Goal: Task Accomplishment & Management: Use online tool/utility

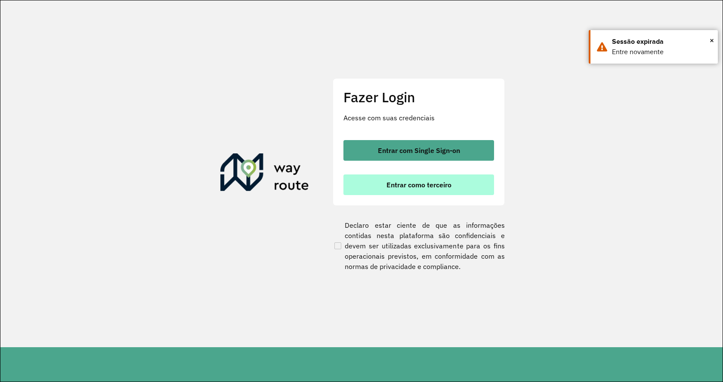
drag, startPoint x: 404, startPoint y: 153, endPoint x: 414, endPoint y: 194, distance: 42.0
click at [414, 194] on div "Entrar com Single Sign-on Entrar como terceiro" at bounding box center [418, 167] width 151 height 55
click at [413, 190] on button "Entrar como terceiro" at bounding box center [418, 185] width 151 height 21
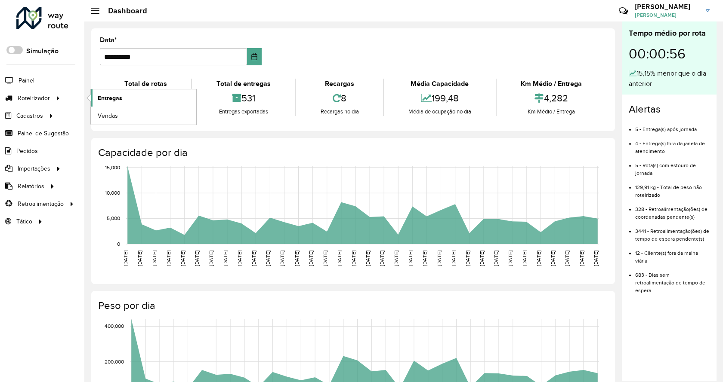
click at [123, 90] on link "Entregas" at bounding box center [143, 97] width 105 height 17
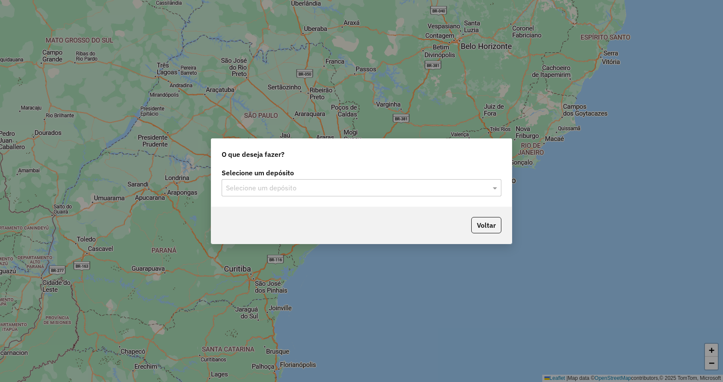
click at [301, 192] on input "text" at bounding box center [353, 188] width 254 height 10
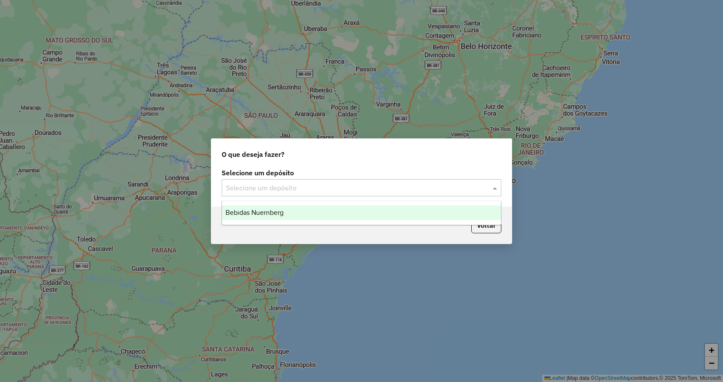
click at [301, 211] on div "Bebidas Nuernberg" at bounding box center [361, 213] width 279 height 15
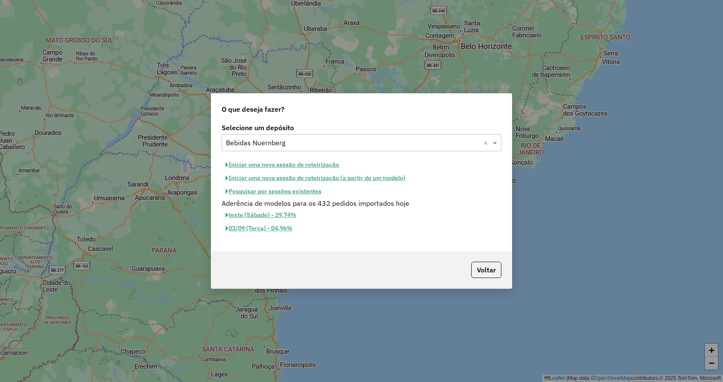
click at [271, 163] on button "Iniciar uma nova sessão de roteirização" at bounding box center [282, 164] width 121 height 13
select select "*"
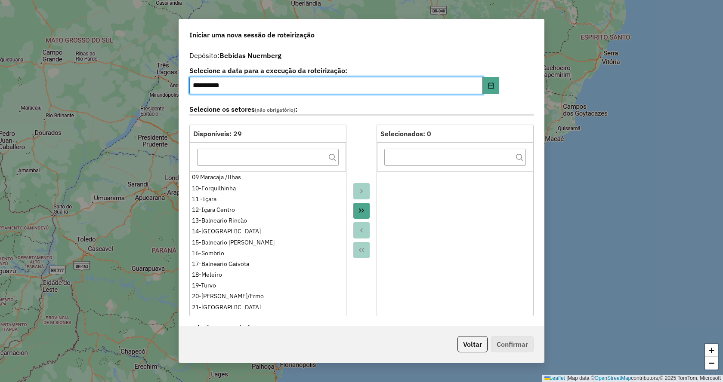
click at [364, 207] on button "Move All to Target" at bounding box center [361, 211] width 16 height 16
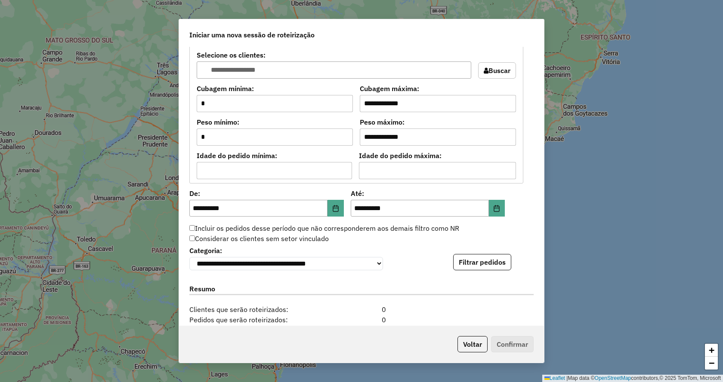
scroll to position [812, 0]
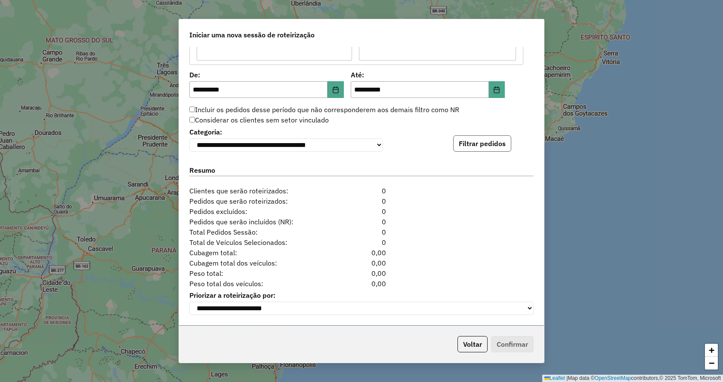
click at [478, 140] on button "Filtrar pedidos" at bounding box center [482, 144] width 58 height 16
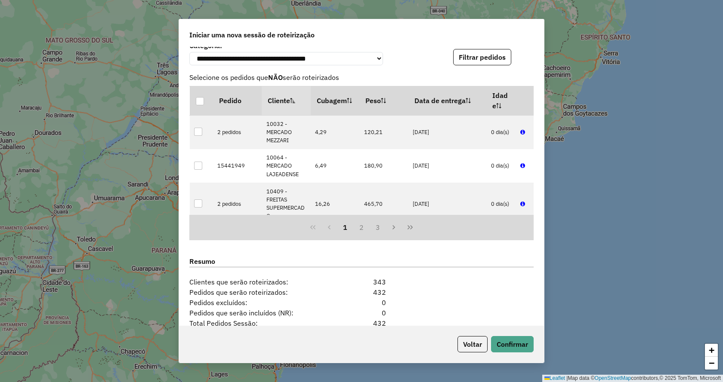
scroll to position [990, 0]
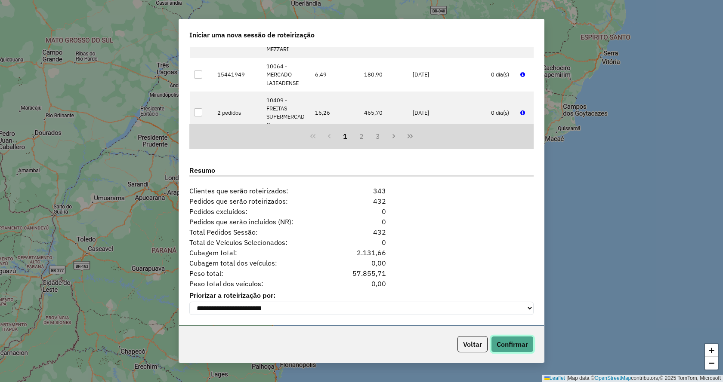
click at [497, 337] on button "Confirmar" at bounding box center [512, 344] width 43 height 16
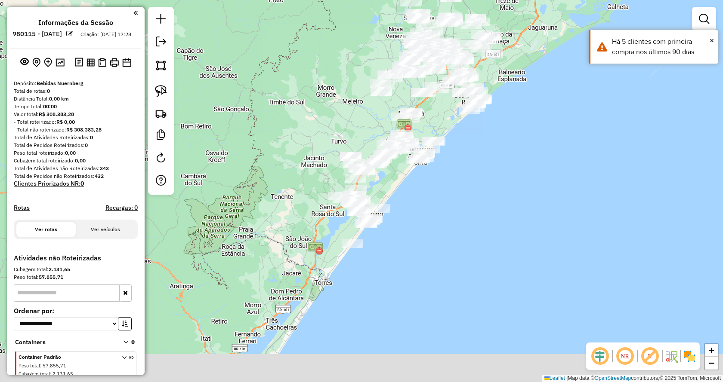
drag, startPoint x: 376, startPoint y: 262, endPoint x: 451, endPoint y: 129, distance: 152.6
click at [451, 129] on div "Janela de atendimento Grade de atendimento Capacidade Transportadoras Veículos …" at bounding box center [361, 191] width 723 height 382
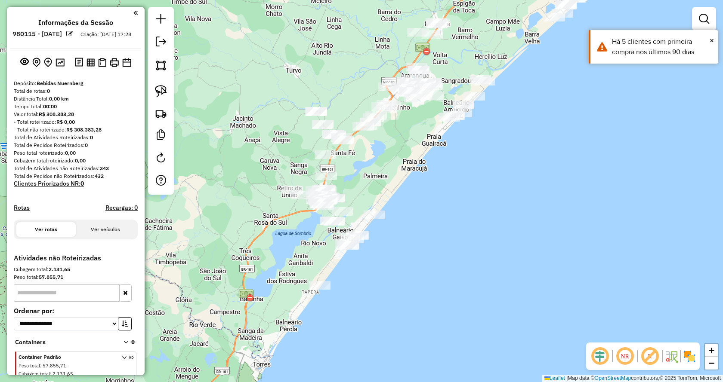
drag, startPoint x: 391, startPoint y: 192, endPoint x: 442, endPoint y: 110, distance: 97.2
click at [442, 110] on div "Janela de atendimento Grade de atendimento Capacidade Transportadoras Veículos …" at bounding box center [361, 191] width 723 height 382
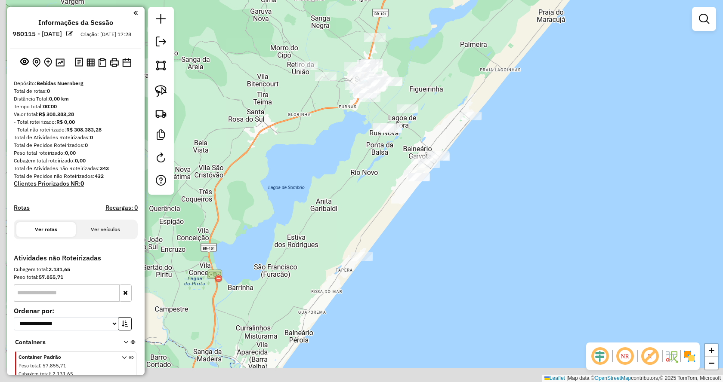
drag, startPoint x: 412, startPoint y: 132, endPoint x: 477, endPoint y: 93, distance: 75.5
click at [477, 93] on div "Janela de atendimento Grade de atendimento Capacidade Transportadoras Veículos …" at bounding box center [361, 191] width 723 height 382
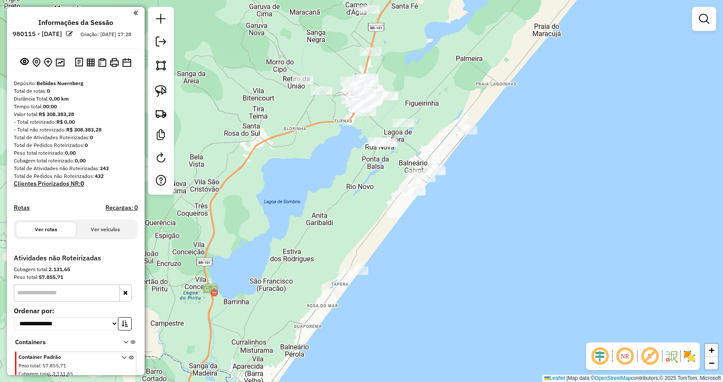
drag, startPoint x: 458, startPoint y: 80, endPoint x: 447, endPoint y: 100, distance: 22.9
click at [447, 100] on div "Janela de atendimento Grade de atendimento Capacidade Transportadoras Veículos …" at bounding box center [361, 191] width 723 height 382
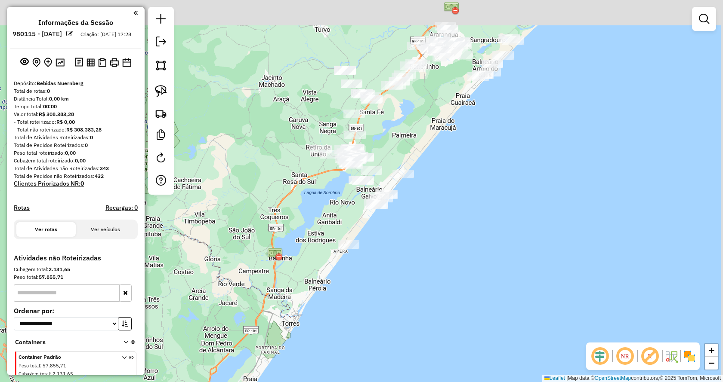
drag, startPoint x: 472, startPoint y: 113, endPoint x: 398, endPoint y: 302, distance: 203.2
click at [398, 302] on div "Janela de atendimento Grade de atendimento Capacidade Transportadoras Veículos …" at bounding box center [361, 191] width 723 height 382
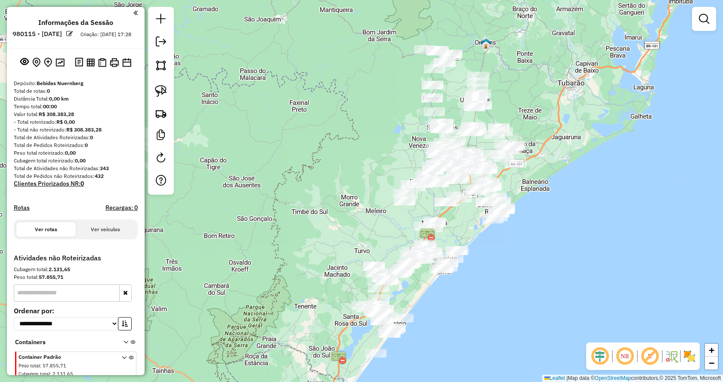
drag, startPoint x: 595, startPoint y: 77, endPoint x: 556, endPoint y: 172, distance: 102.7
click at [556, 172] on div "Janela de atendimento Grade de atendimento Capacidade Transportadoras Veículos …" at bounding box center [361, 191] width 723 height 382
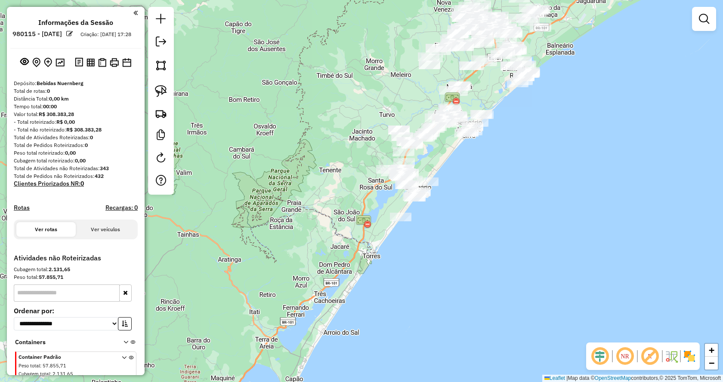
drag, startPoint x: 459, startPoint y: 229, endPoint x: 484, endPoint y: 93, distance: 138.6
click at [484, 93] on div "Janela de atendimento Grade de atendimento Capacidade Transportadoras Veículos …" at bounding box center [361, 191] width 723 height 382
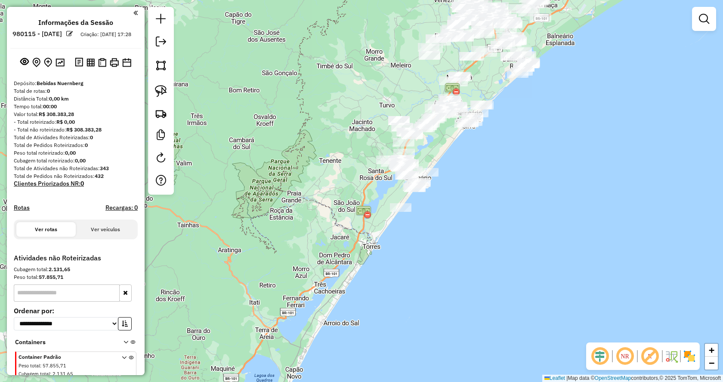
drag, startPoint x: 462, startPoint y: 178, endPoint x: 462, endPoint y: 168, distance: 9.5
click at [462, 168] on div "Janela de atendimento Grade de atendimento Capacidade Transportadoras Veículos …" at bounding box center [361, 191] width 723 height 382
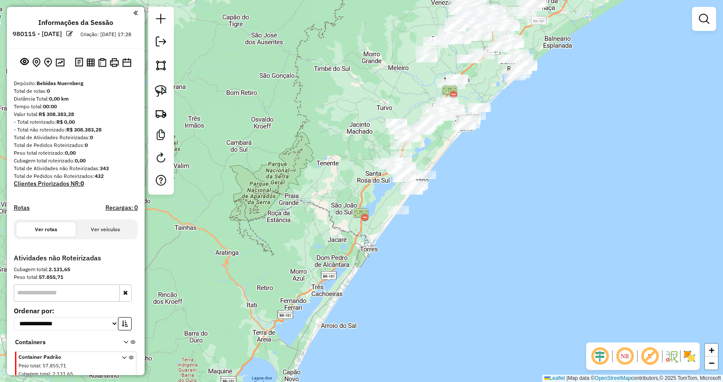
click at [460, 170] on div "Janela de atendimento Grade de atendimento Capacidade Transportadoras Veículos …" at bounding box center [361, 191] width 723 height 382
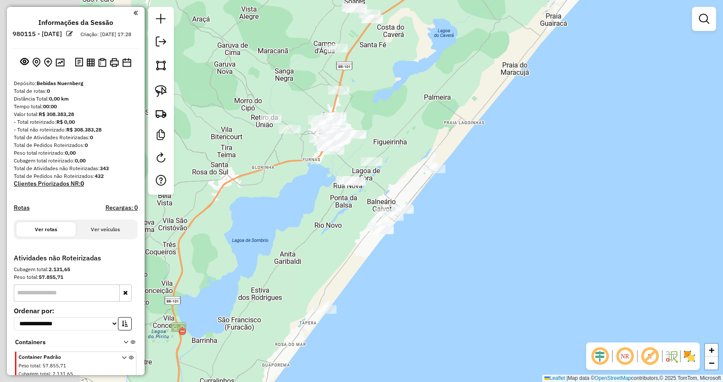
drag, startPoint x: 437, startPoint y: 167, endPoint x: 567, endPoint y: 126, distance: 136.2
click at [567, 126] on div "Janela de atendimento Grade de atendimento Capacidade Transportadoras Veículos …" at bounding box center [361, 191] width 723 height 382
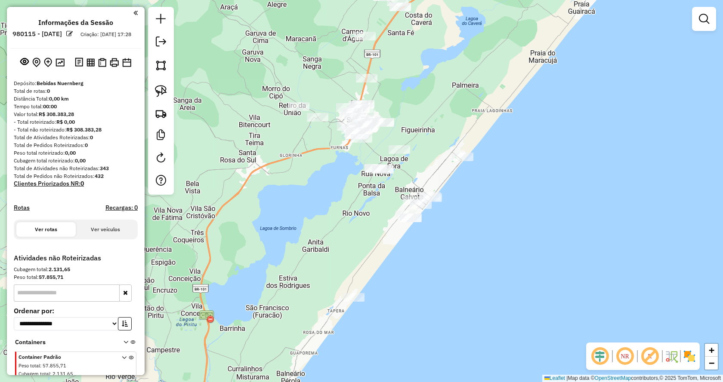
drag, startPoint x: 490, startPoint y: 140, endPoint x: 402, endPoint y: 258, distance: 147.8
click at [401, 259] on div "Janela de atendimento Grade de atendimento Capacidade Transportadoras Veículos …" at bounding box center [361, 191] width 723 height 382
click at [402, 217] on div "1.20 mi² Solte o botão para finalizar a seleção. Janela de atendimento Grade de…" at bounding box center [361, 191] width 723 height 382
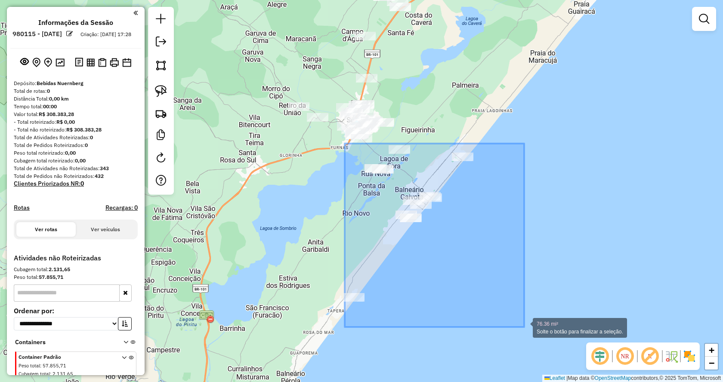
drag, startPoint x: 345, startPoint y: 144, endPoint x: 524, endPoint y: 327, distance: 256.8
click at [524, 327] on div "76.36 mi² Solte o botão para finalizar a seleção. Janela de atendimento Grade d…" at bounding box center [361, 191] width 723 height 382
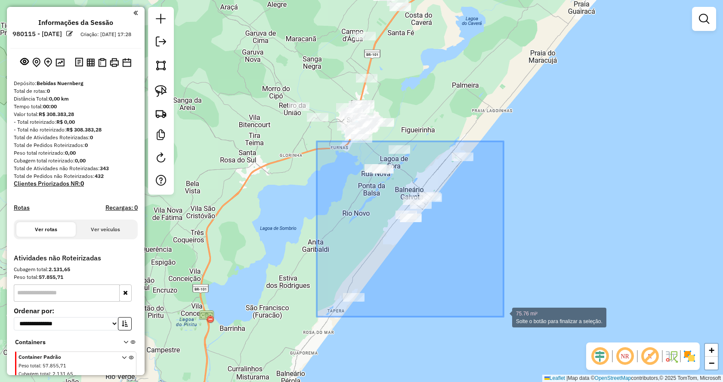
drag, startPoint x: 320, startPoint y: 152, endPoint x: 503, endPoint y: 317, distance: 246.8
click at [503, 317] on div "75.76 mi² Solte o botão para finalizar a seleção. Janela de atendimento Grade d…" at bounding box center [361, 191] width 723 height 382
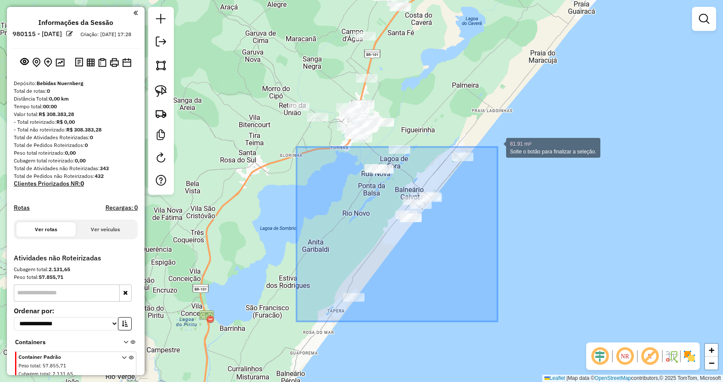
drag, startPoint x: 296, startPoint y: 322, endPoint x: 497, endPoint y: 147, distance: 266.2
click at [497, 147] on div "81.91 mi² Solte o botão para finalizar a seleção. Janela de atendimento Grade d…" at bounding box center [361, 191] width 723 height 382
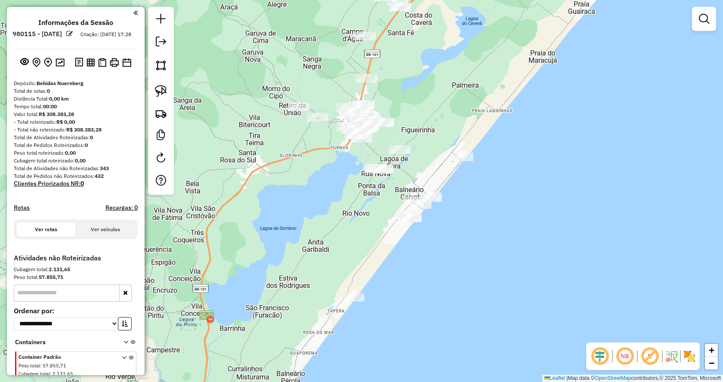
click at [362, 189] on div "Janela de atendimento Grade de atendimento Capacidade Transportadoras Veículos …" at bounding box center [361, 191] width 723 height 382
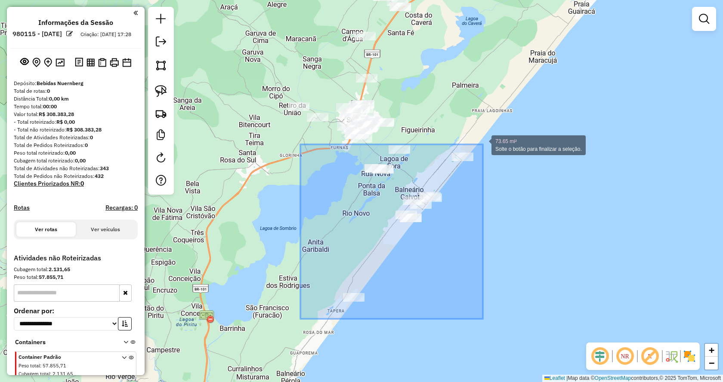
drag, startPoint x: 301, startPoint y: 318, endPoint x: 483, endPoint y: 145, distance: 251.3
click at [483, 145] on div "73.65 mi² Solte o botão para finalizar a seleção. Janela de atendimento Grade d…" at bounding box center [361, 191] width 723 height 382
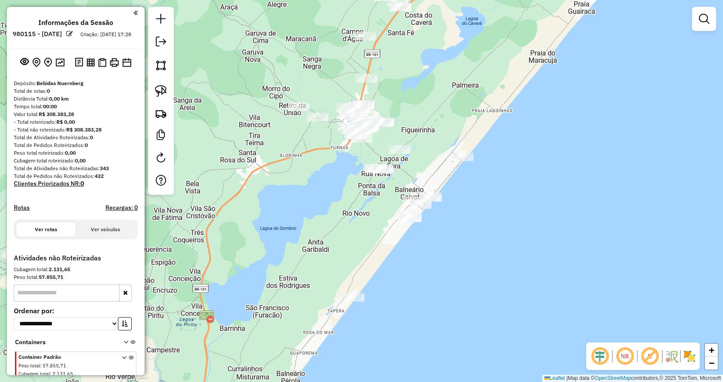
click at [256, 168] on div "Janela de atendimento Grade de atendimento Capacidade Transportadoras Veículos …" at bounding box center [361, 191] width 723 height 382
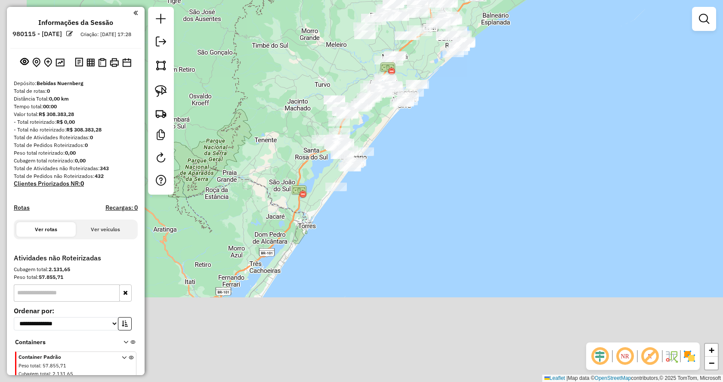
drag, startPoint x: 435, startPoint y: 283, endPoint x: 499, endPoint y: 85, distance: 207.9
click at [499, 85] on div "Janela de atendimento Grade de atendimento Capacidade Transportadoras Veículos …" at bounding box center [361, 191] width 723 height 382
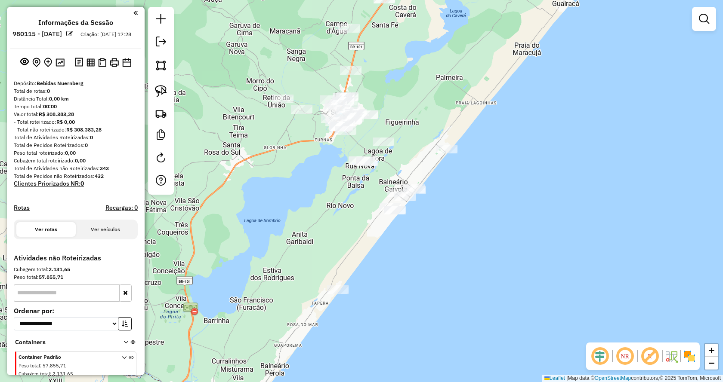
drag, startPoint x: 376, startPoint y: 164, endPoint x: 549, endPoint y: 80, distance: 192.0
click at [549, 80] on div "Janela de atendimento Grade de atendimento Capacidade Transportadoras Veículos …" at bounding box center [361, 191] width 723 height 382
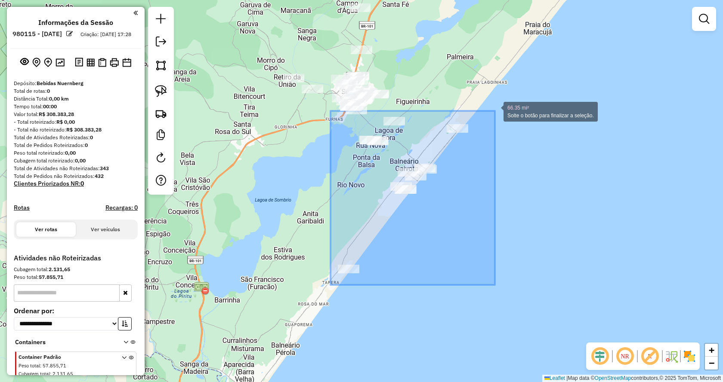
drag, startPoint x: 330, startPoint y: 285, endPoint x: 495, endPoint y: 111, distance: 240.1
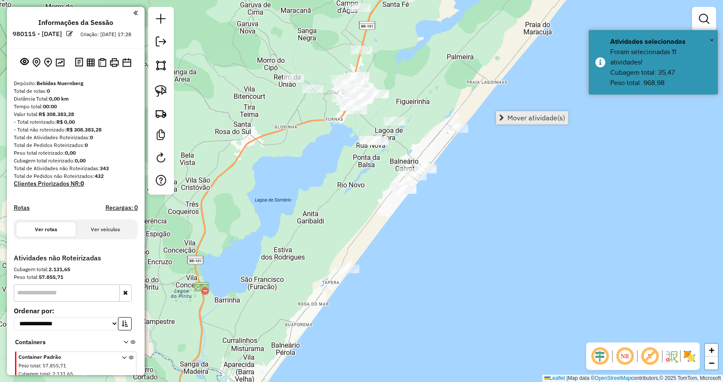
click at [502, 119] on span "Mover atividade(s)" at bounding box center [501, 117] width 5 height 7
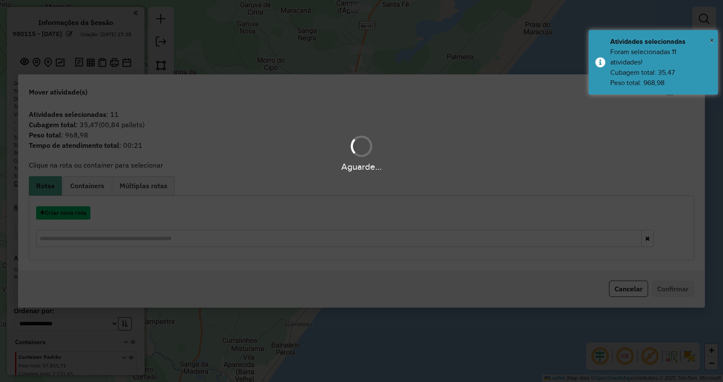
click at [83, 212] on button "Criar nova rota" at bounding box center [63, 213] width 54 height 13
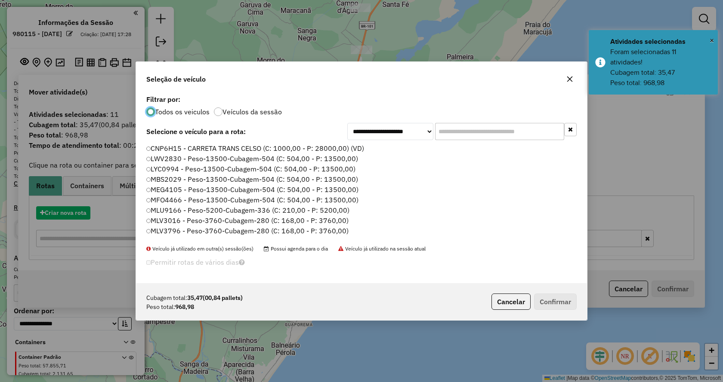
scroll to position [5, 3]
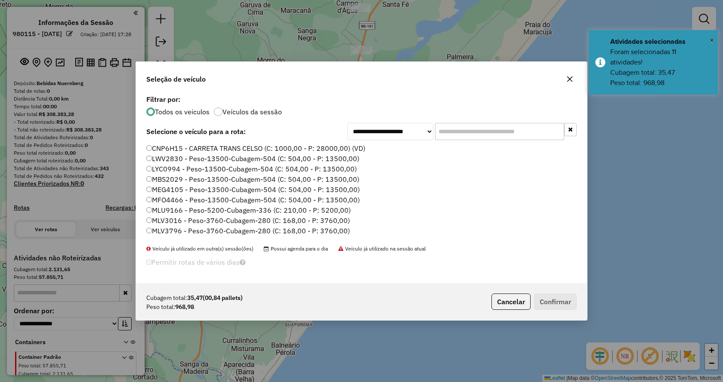
click at [556, 127] on input "text" at bounding box center [499, 131] width 129 height 17
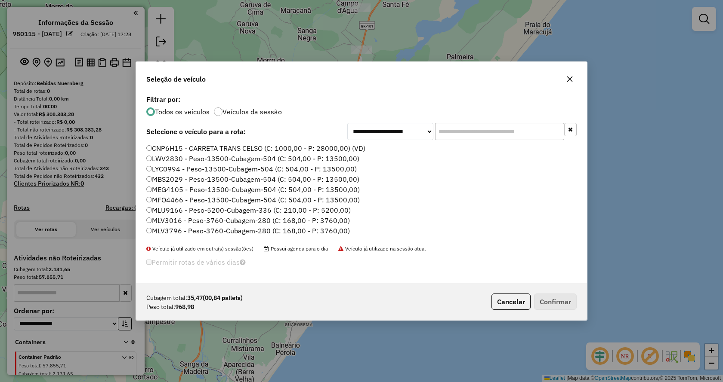
click at [533, 138] on input "text" at bounding box center [499, 131] width 129 height 17
click at [535, 138] on input "text" at bounding box center [499, 131] width 129 height 17
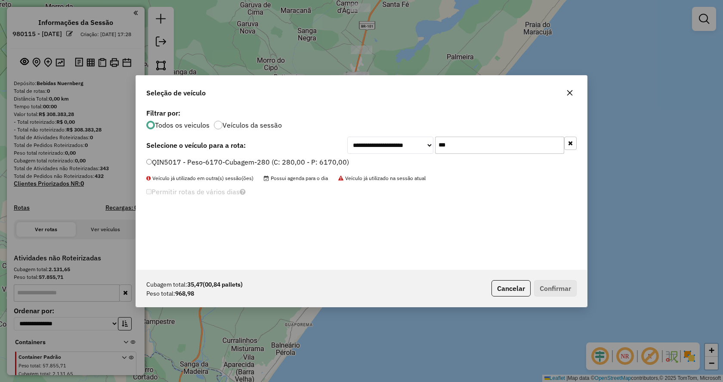
type input "***"
click at [273, 163] on label "QIN5017 - Peso-6170-Cubagem-280 (C: 280,00 - P: 6170,00)" at bounding box center [247, 162] width 203 height 10
click at [339, 159] on label "QIN5017 - Peso-6170-Cubagem-280 (C: 280,00 - P: 6170,00)" at bounding box center [247, 162] width 203 height 10
click at [537, 289] on button "Confirmar" at bounding box center [555, 289] width 43 height 16
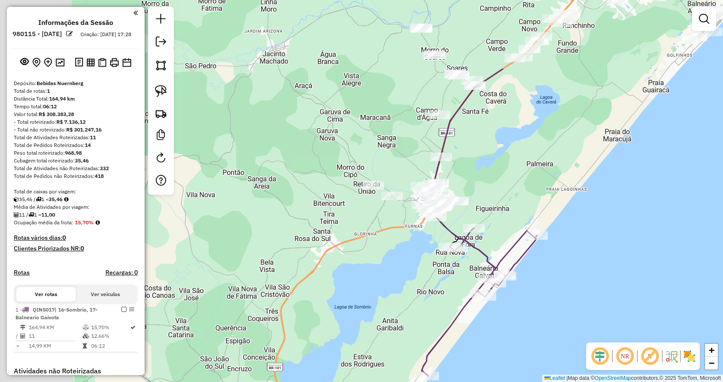
drag, startPoint x: 314, startPoint y: 154, endPoint x: 444, endPoint y: 253, distance: 163.5
click at [441, 265] on div "Janela de atendimento Grade de atendimento Capacidade Transportadoras Veículos …" at bounding box center [361, 191] width 723 height 382
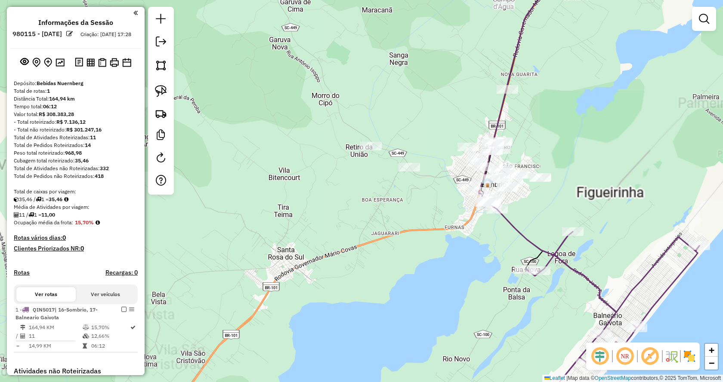
drag, startPoint x: 511, startPoint y: 229, endPoint x: 583, endPoint y: 189, distance: 83.0
click at [583, 190] on div "Janela de atendimento Grade de atendimento Capacidade Transportadoras Veículos …" at bounding box center [361, 191] width 723 height 382
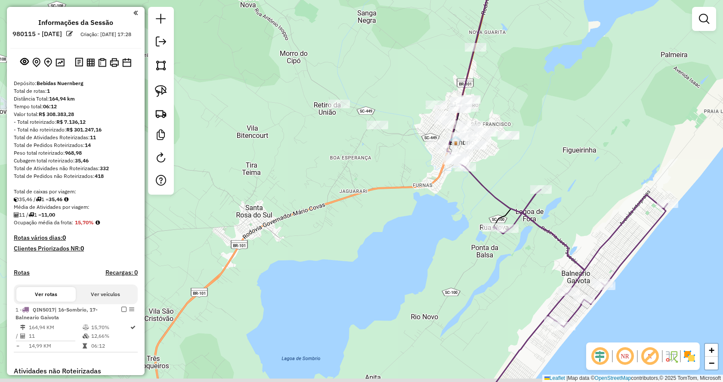
drag, startPoint x: 570, startPoint y: 188, endPoint x: 512, endPoint y: 155, distance: 66.3
click at [512, 155] on div "Janela de atendimento Grade de atendimento Capacidade Transportadoras Veículos …" at bounding box center [361, 191] width 723 height 382
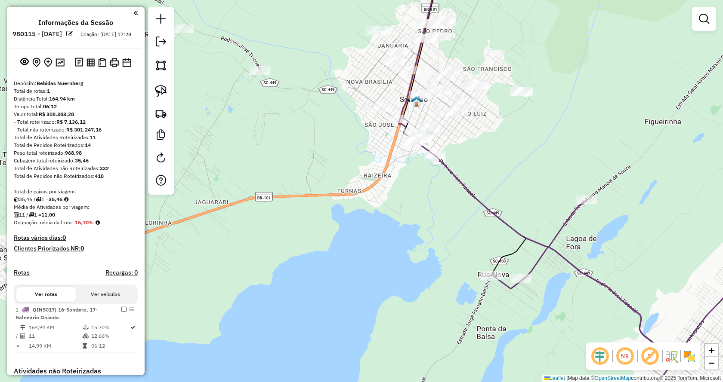
drag, startPoint x: 523, startPoint y: 180, endPoint x: 492, endPoint y: 157, distance: 38.2
click at [495, 157] on div "Janela de atendimento Grade de atendimento Capacidade Transportadoras Veículos …" at bounding box center [361, 191] width 723 height 382
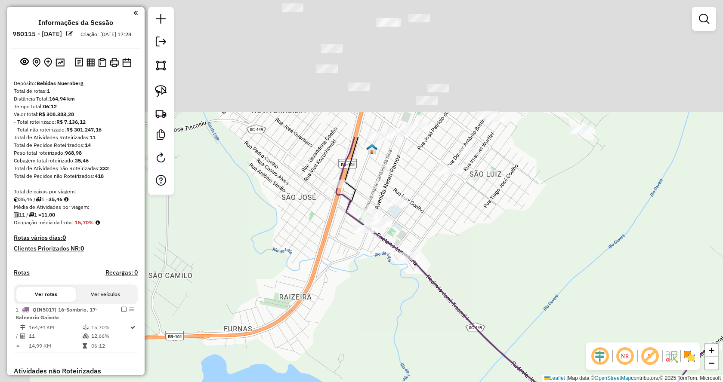
drag, startPoint x: 482, startPoint y: 151, endPoint x: 555, endPoint y: 312, distance: 176.9
click at [559, 322] on div "Janela de atendimento Grade de atendimento Capacidade Transportadoras Veículos …" at bounding box center [361, 191] width 723 height 382
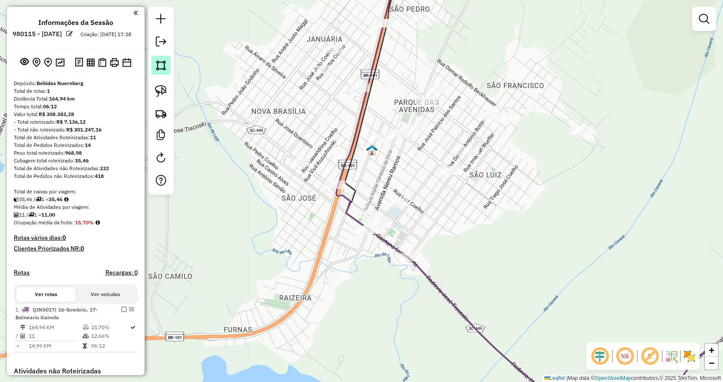
click at [166, 71] on img at bounding box center [161, 65] width 12 height 12
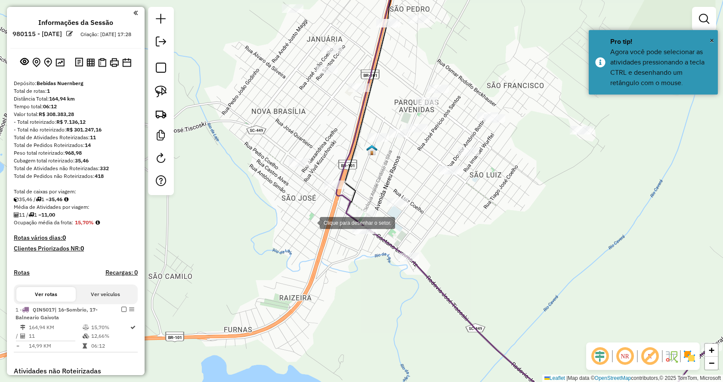
click at [313, 224] on div at bounding box center [310, 222] width 17 height 17
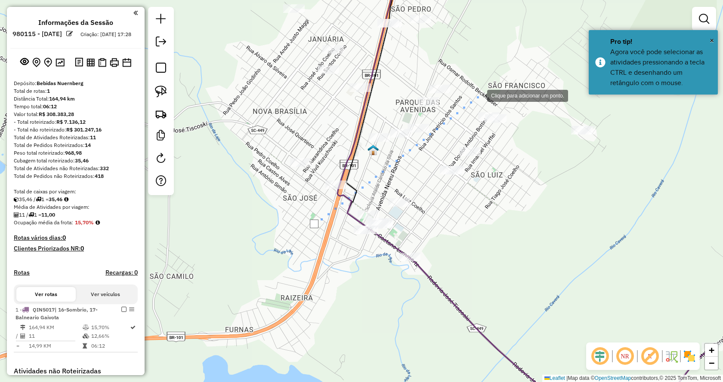
click at [481, 96] on div at bounding box center [478, 94] width 17 height 17
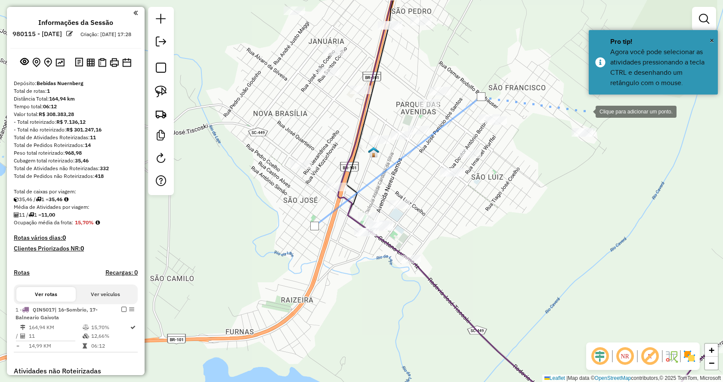
click at [595, 111] on div at bounding box center [586, 110] width 17 height 17
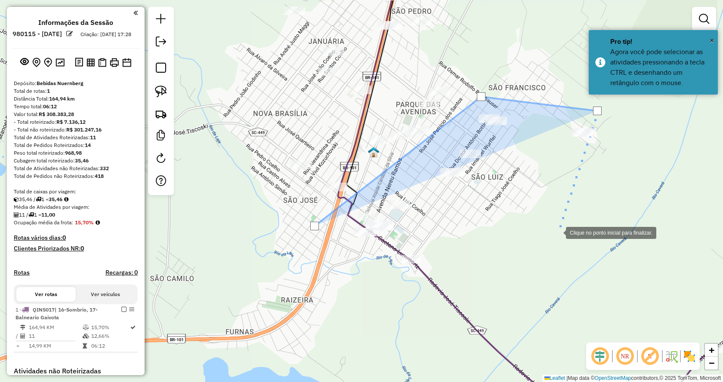
click at [557, 232] on div at bounding box center [557, 232] width 17 height 17
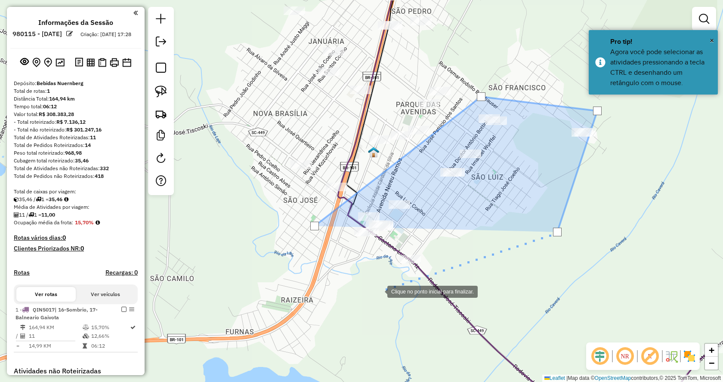
click at [376, 292] on div at bounding box center [378, 291] width 17 height 17
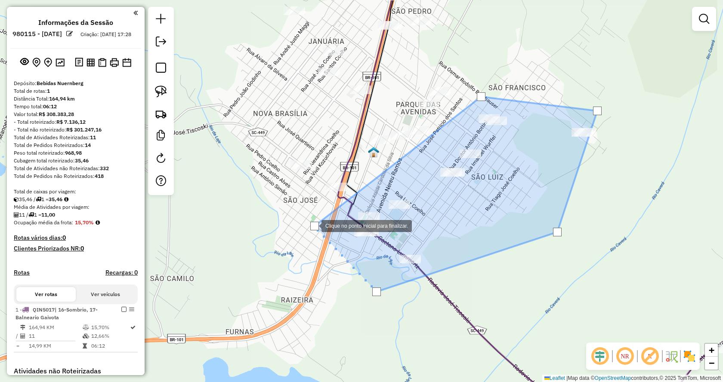
click at [313, 225] on div at bounding box center [314, 226] width 9 height 9
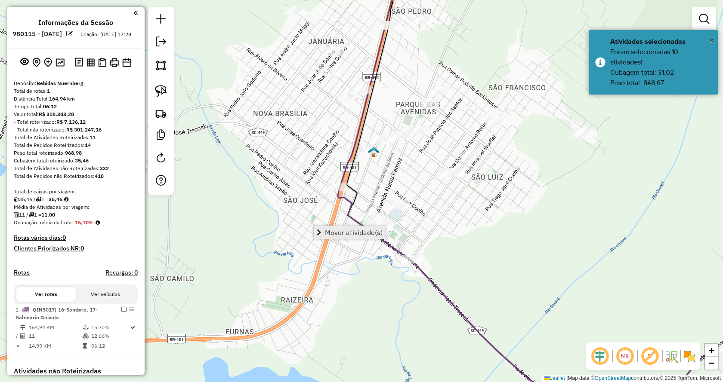
click at [327, 234] on span "Mover atividade(s)" at bounding box center [354, 232] width 58 height 7
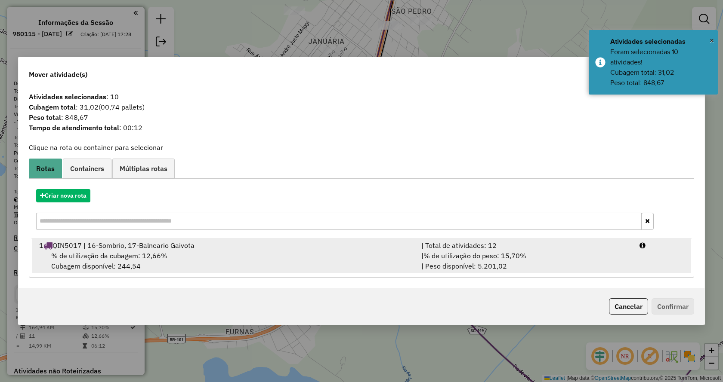
click at [326, 260] on div "% de utilização da cubagem: 12,66% Cubagem disponível: 244,54" at bounding box center [225, 261] width 382 height 21
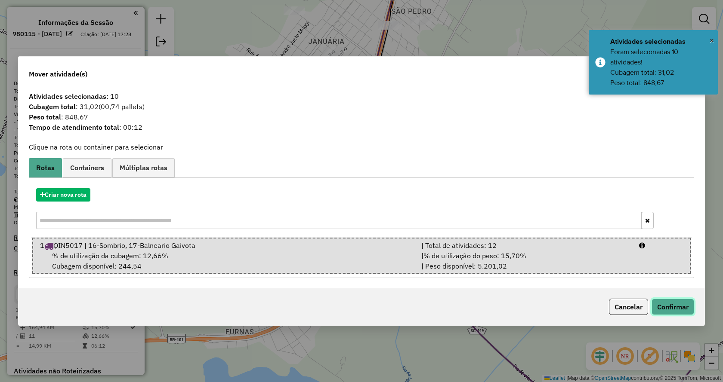
click at [676, 303] on button "Confirmar" at bounding box center [672, 307] width 43 height 16
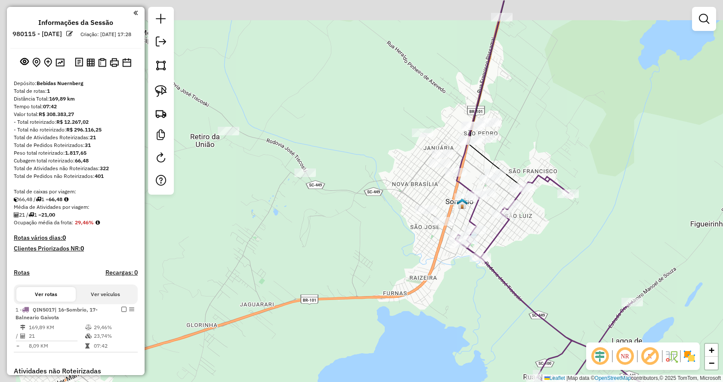
drag, startPoint x: 304, startPoint y: 193, endPoint x: 388, endPoint y: 236, distance: 94.7
click at [388, 236] on div "Janela de atendimento Grade de atendimento Capacidade Transportadoras Veículos …" at bounding box center [361, 191] width 723 height 382
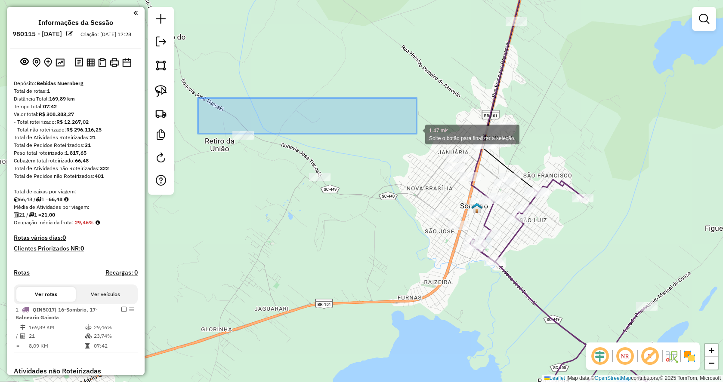
drag, startPoint x: 198, startPoint y: 98, endPoint x: 391, endPoint y: 87, distance: 193.5
click at [391, 87] on div "Rota 1 - Placa QIN5017 22767 - DANIEL SANTOS 1.47 mi² Solte o botão para finali…" at bounding box center [361, 191] width 723 height 382
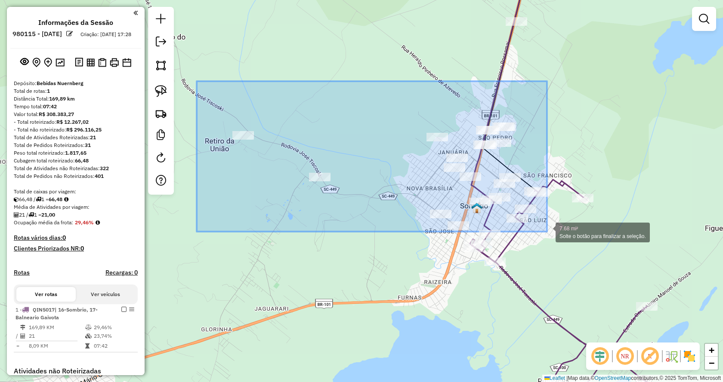
drag, startPoint x: 197, startPoint y: 81, endPoint x: 547, endPoint y: 232, distance: 381.2
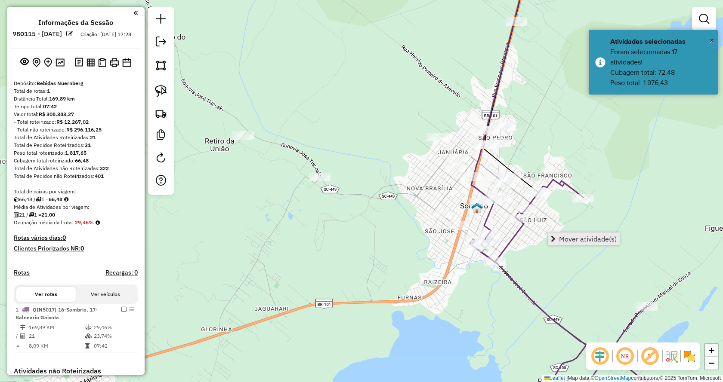
click at [552, 235] on link "Mover atividade(s)" at bounding box center [584, 239] width 72 height 13
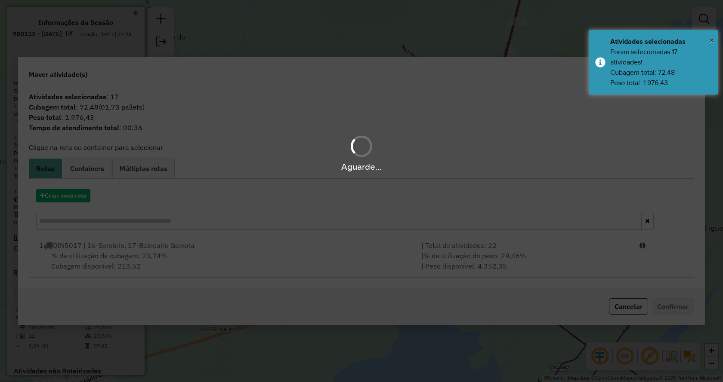
click at [46, 199] on hb-app "Aguarde... Pop-up bloqueado! Seu navegador bloqueou automáticamente a abertura …" at bounding box center [361, 191] width 723 height 382
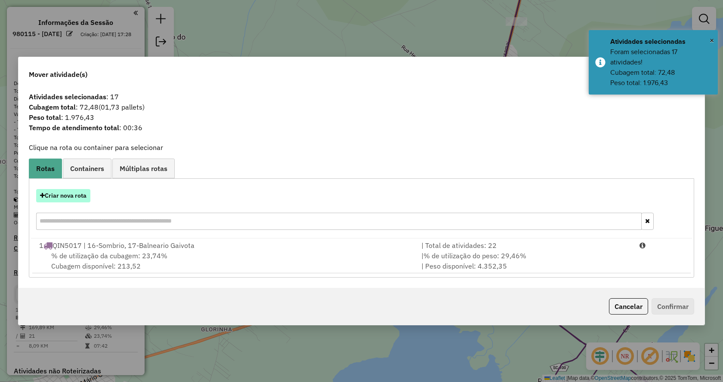
click at [48, 197] on button "Criar nova rota" at bounding box center [63, 195] width 54 height 13
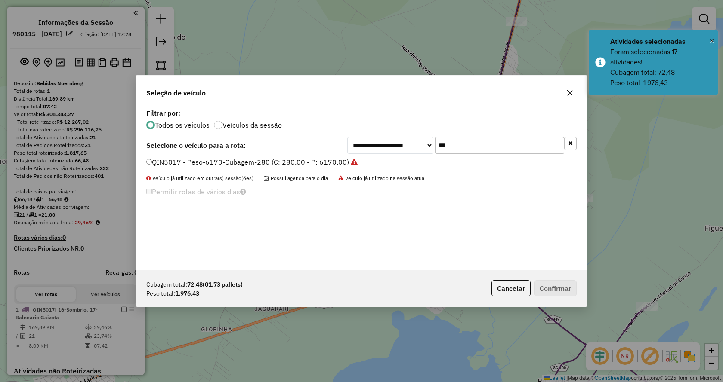
drag, startPoint x: 459, startPoint y: 146, endPoint x: 437, endPoint y: 152, distance: 22.6
click at [437, 152] on input "***" at bounding box center [499, 145] width 129 height 17
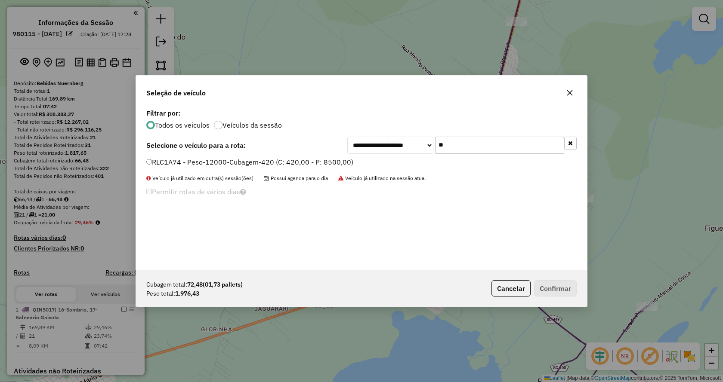
type input "**"
click at [337, 167] on label "RLC1A74 - Peso-12000-Cubagem-420 (C: 420,00 - P: 8500,00)" at bounding box center [249, 162] width 207 height 10
click at [544, 292] on button "Confirmar" at bounding box center [555, 289] width 43 height 16
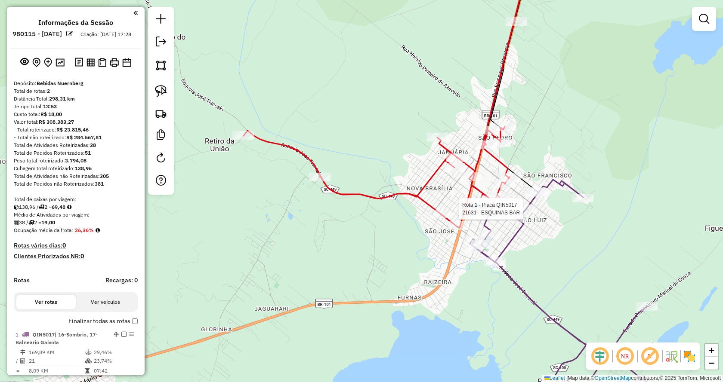
select select "**********"
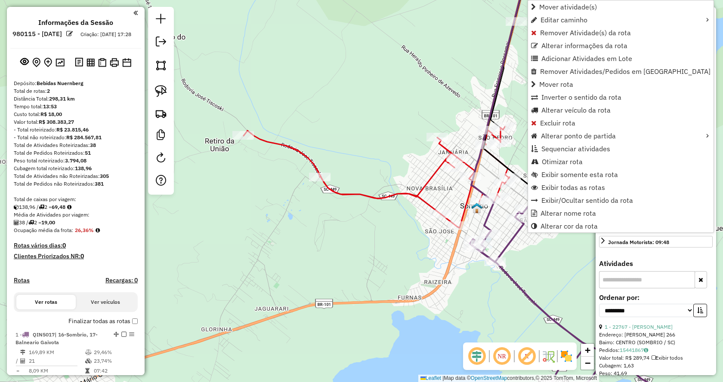
scroll to position [219, 0]
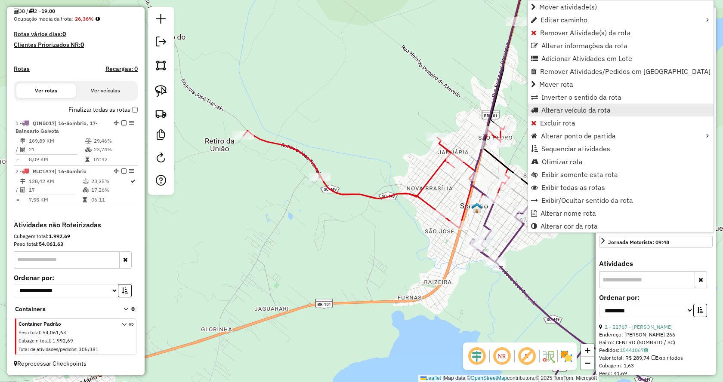
click at [558, 111] on span "Alterar veículo da rota" at bounding box center [575, 110] width 69 height 7
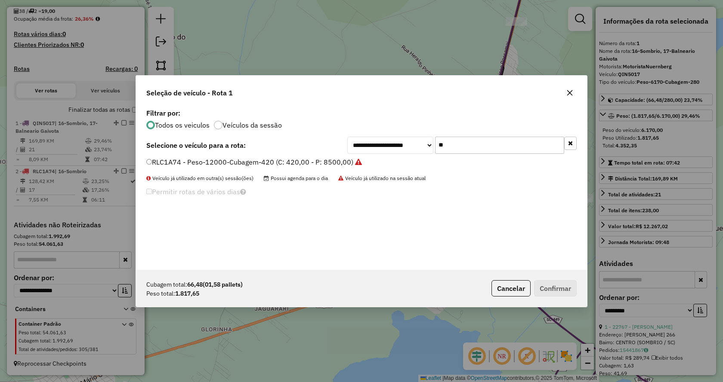
scroll to position [5, 3]
click at [572, 145] on icon "button" at bounding box center [570, 143] width 5 height 6
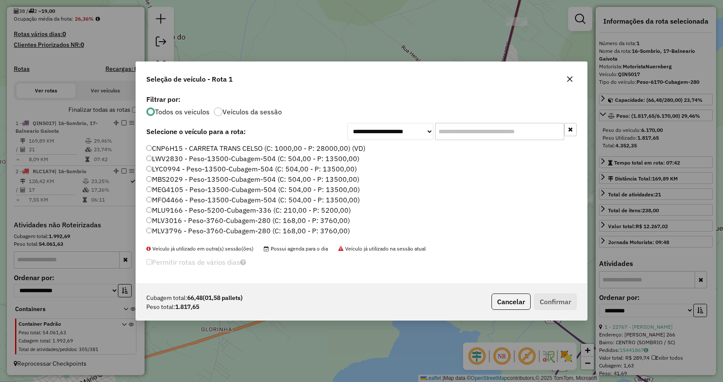
click at [542, 135] on input "text" at bounding box center [499, 131] width 129 height 17
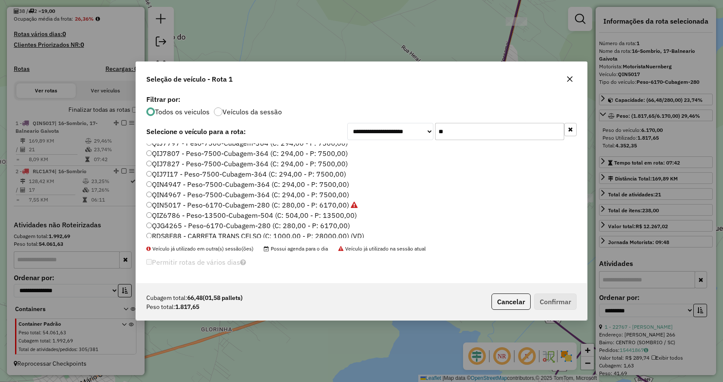
scroll to position [0, 0]
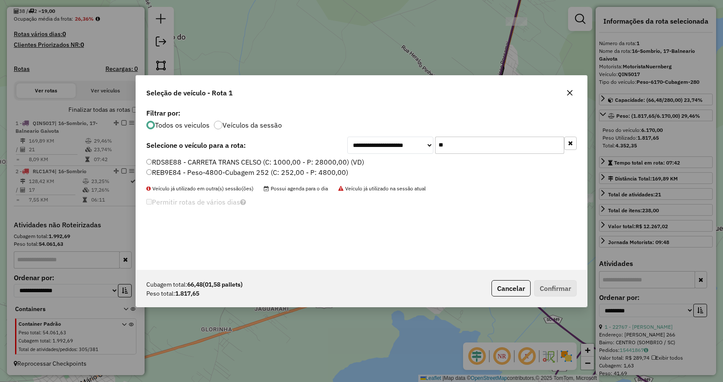
type input "**"
click at [316, 169] on label "REB9E84 - Peso-4800-Cubagem 252 (C: 252,00 - P: 4800,00)" at bounding box center [247, 172] width 202 height 10
click at [539, 290] on p-footer "Cubagem total: 66,48 (01,58 pallets) Peso total: 1.817,65 Cancelar Confirmar" at bounding box center [532, 289] width 89 height 16
click at [542, 291] on button "Confirmar" at bounding box center [555, 289] width 43 height 16
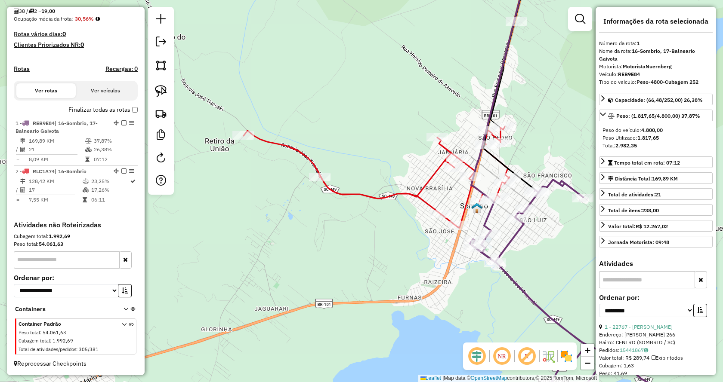
click at [527, 213] on div at bounding box center [526, 209] width 22 height 9
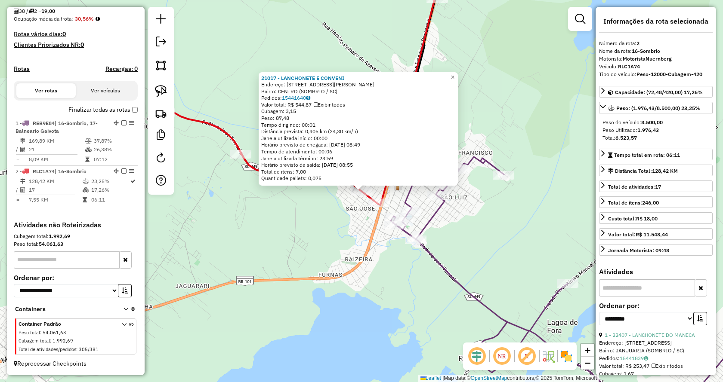
click at [261, 251] on div "21017 - LANCHONETE E CONVENI Endereço: AVENIDA GETULIO VARGAS 1060 Bairro: CENT…" at bounding box center [361, 191] width 723 height 382
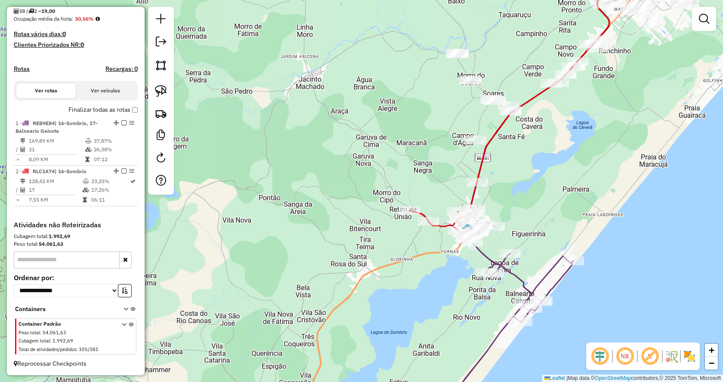
drag, startPoint x: 517, startPoint y: 197, endPoint x: 521, endPoint y: 213, distance: 16.0
click at [521, 213] on div "Janela de atendimento Grade de atendimento Capacidade Transportadoras Veículos …" at bounding box center [361, 191] width 723 height 382
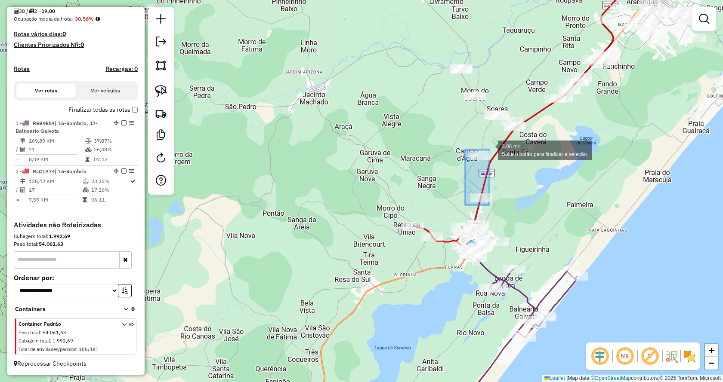
drag, startPoint x: 465, startPoint y: 206, endPoint x: 489, endPoint y: 150, distance: 60.9
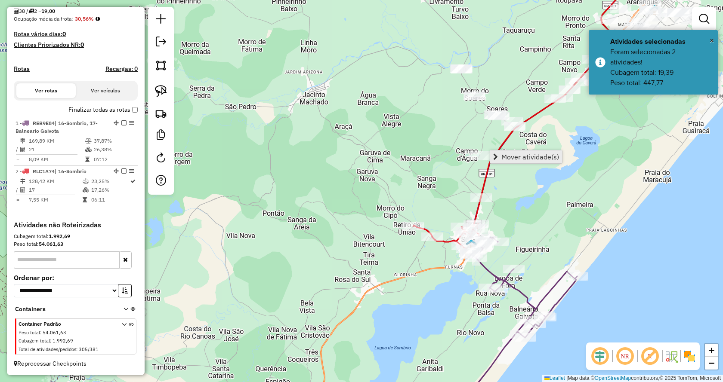
click at [495, 158] on span "Mover atividade(s)" at bounding box center [495, 157] width 5 height 7
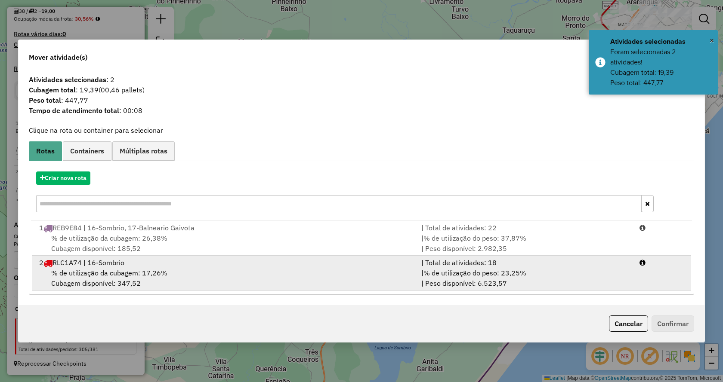
click at [445, 262] on div "| Total de atividades: 18" at bounding box center [525, 263] width 218 height 10
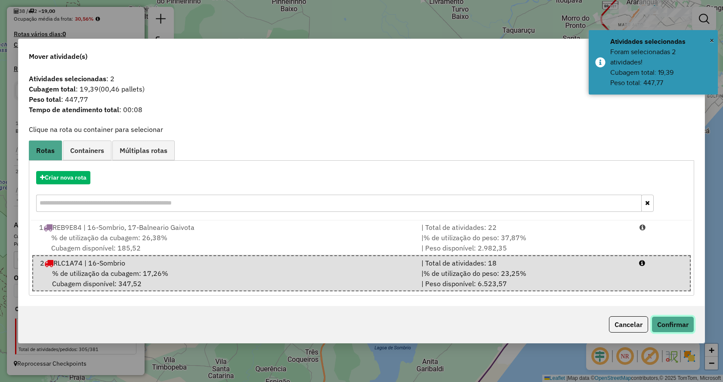
click at [679, 327] on button "Confirmar" at bounding box center [672, 325] width 43 height 16
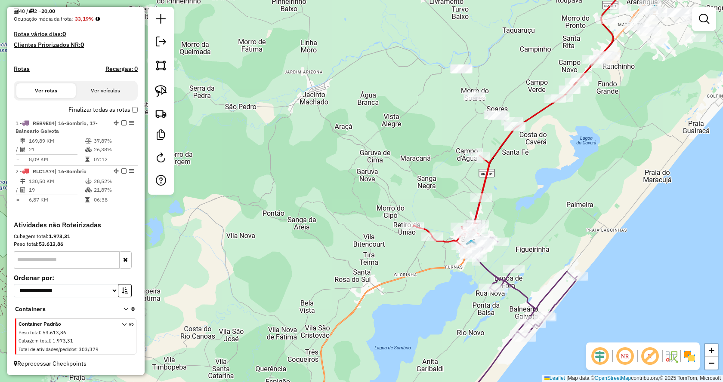
select select "**********"
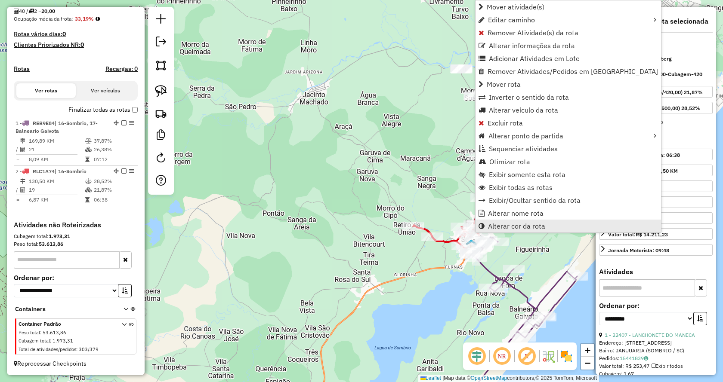
click at [493, 228] on span "Alterar cor da rota" at bounding box center [516, 226] width 57 height 7
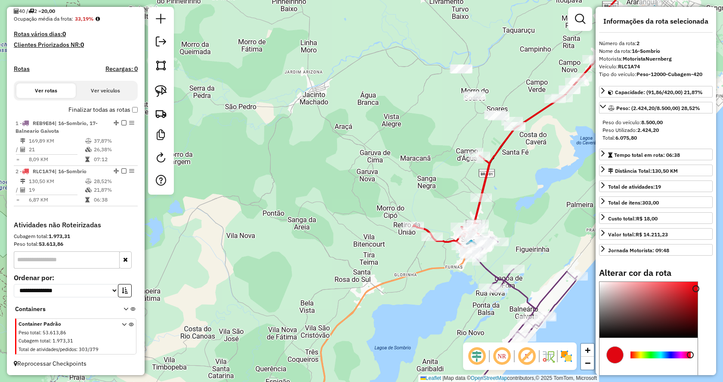
type input "*******"
click at [625, 297] on div at bounding box center [648, 310] width 98 height 56
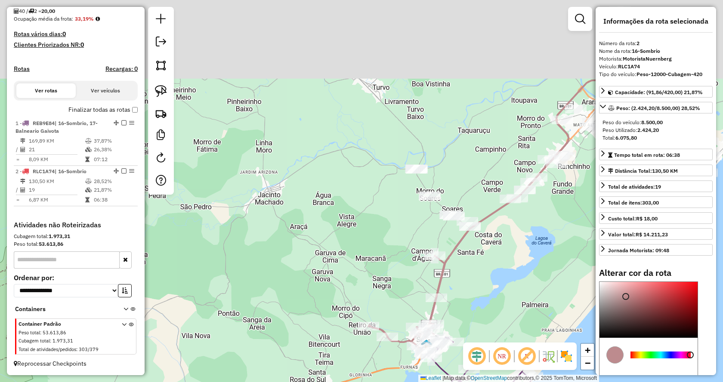
drag, startPoint x: 540, startPoint y: 142, endPoint x: 495, endPoint y: 244, distance: 110.9
click at [495, 244] on div "Janela de atendimento Grade de atendimento Capacidade Transportadoras Veículos …" at bounding box center [361, 191] width 723 height 382
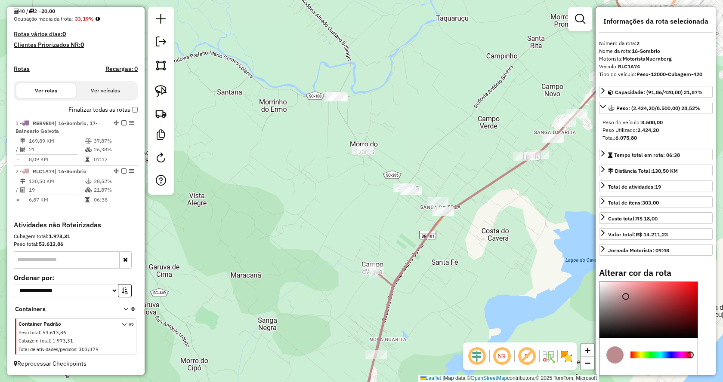
click at [499, 248] on div "Janela de atendimento Grade de atendimento Capacidade Transportadoras Veículos …" at bounding box center [361, 191] width 723 height 382
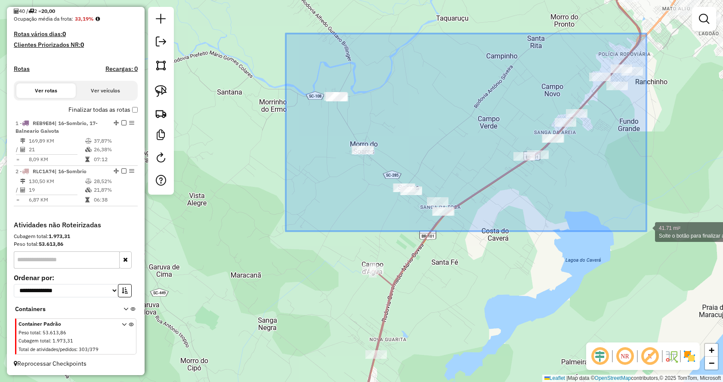
drag, startPoint x: 290, startPoint y: 39, endPoint x: 646, endPoint y: 231, distance: 404.6
click at [646, 231] on div "41.71 mi² Solte o botão para finalizar a seleção. Janela de atendimento Grade d…" at bounding box center [361, 191] width 723 height 382
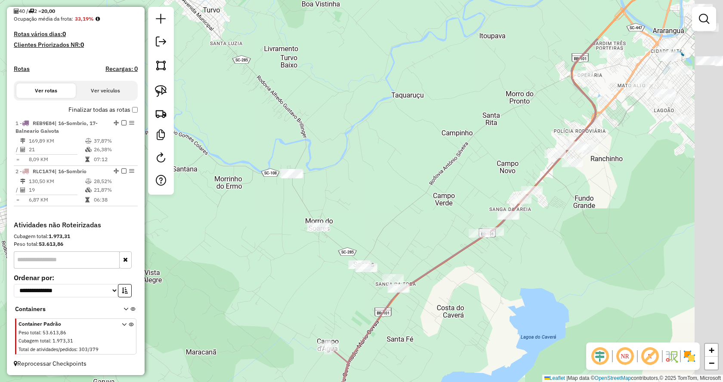
drag, startPoint x: 616, startPoint y: 146, endPoint x: 571, endPoint y: 223, distance: 89.1
click at [571, 223] on div "Janela de atendimento Grade de atendimento Capacidade Transportadoras Veículos …" at bounding box center [361, 191] width 723 height 382
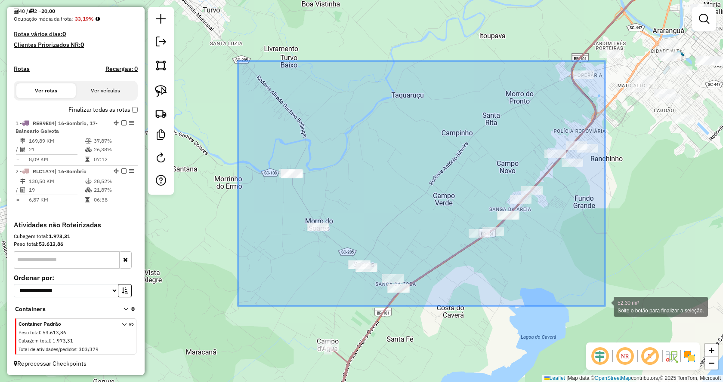
drag, startPoint x: 238, startPoint y: 61, endPoint x: 606, endPoint y: 306, distance: 442.1
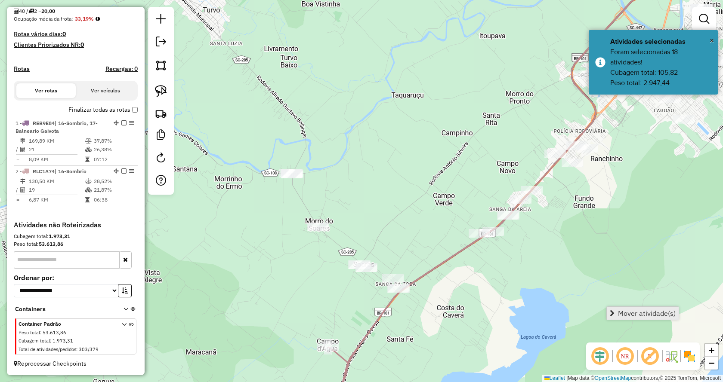
click at [608, 313] on link "Mover atividade(s)" at bounding box center [643, 313] width 72 height 13
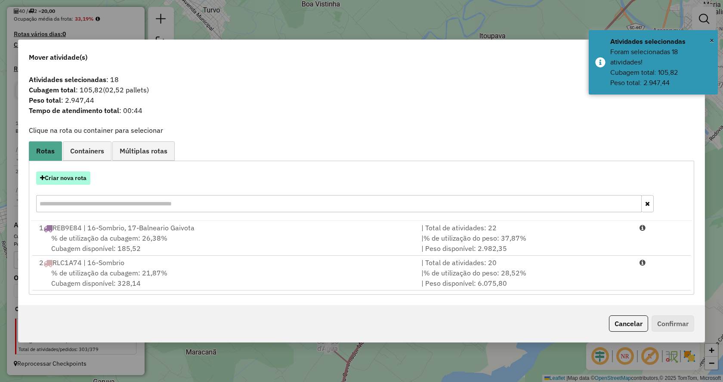
click at [61, 184] on button "Criar nova rota" at bounding box center [63, 178] width 54 height 13
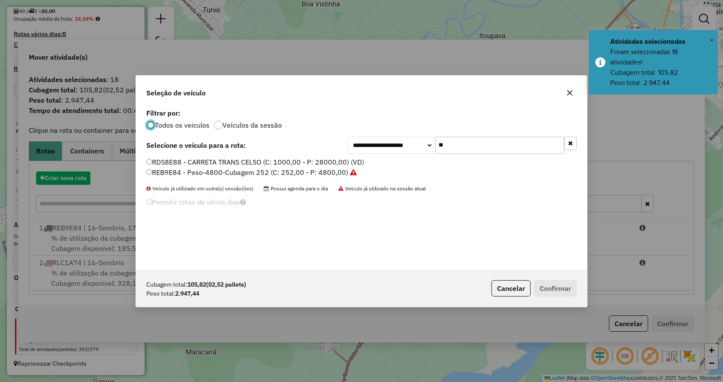
scroll to position [5, 3]
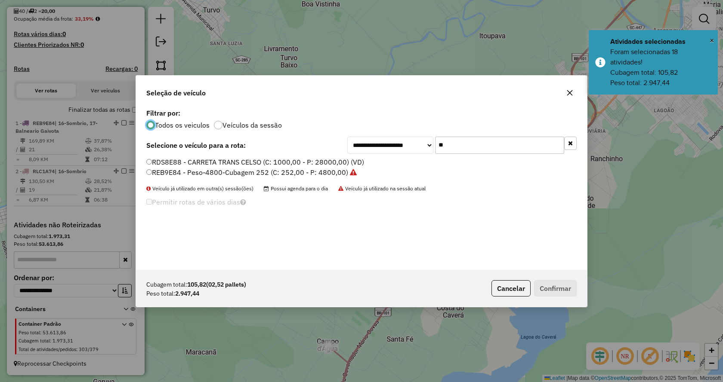
click at [533, 147] on input "**" at bounding box center [499, 145] width 129 height 17
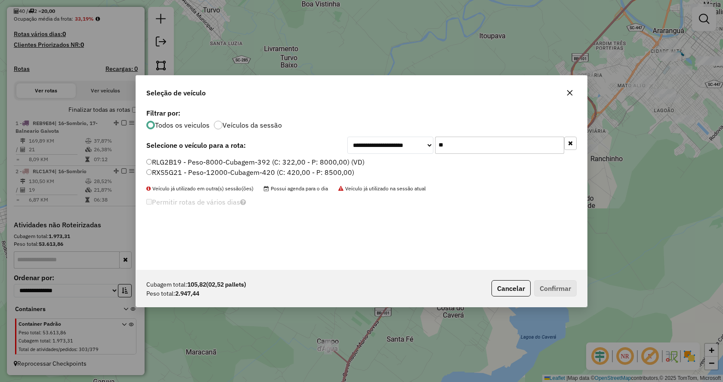
type input "**"
click at [308, 172] on label "RXS5G21 - Peso-12000-Cubagem-420 (C: 420,00 - P: 8500,00)" at bounding box center [250, 172] width 208 height 10
click at [547, 281] on button "Confirmar" at bounding box center [555, 289] width 43 height 16
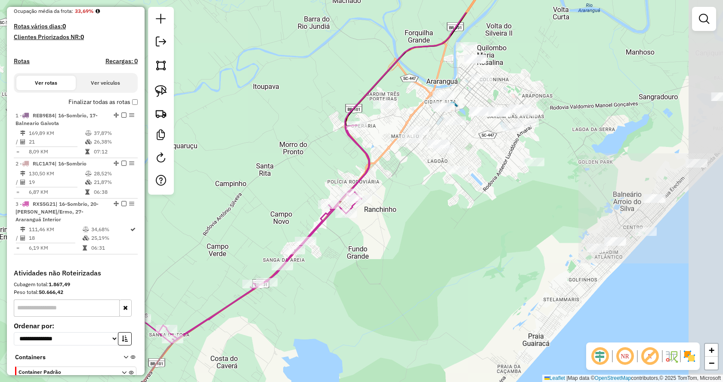
drag, startPoint x: 686, startPoint y: 175, endPoint x: 459, endPoint y: 226, distance: 231.9
click at [459, 226] on div "Janela de atendimento Grade de atendimento Capacidade Transportadoras Veículos …" at bounding box center [361, 191] width 723 height 382
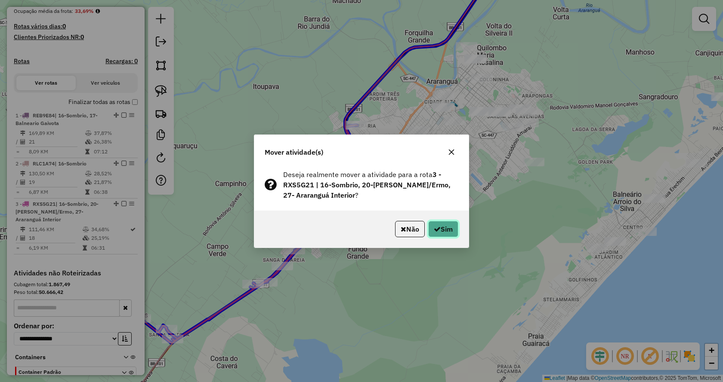
click at [440, 221] on button "Sim" at bounding box center [443, 229] width 30 height 16
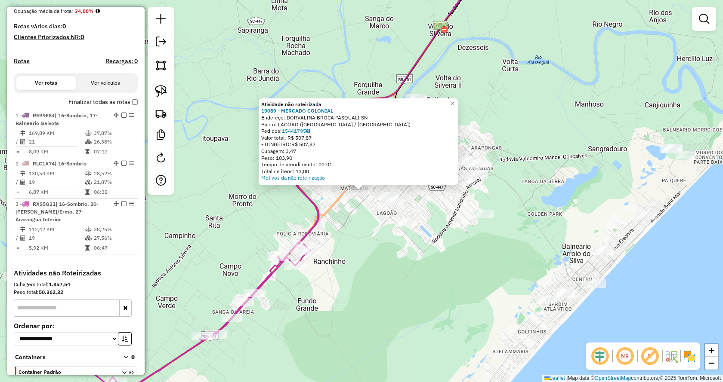
click at [380, 270] on div "Atividade não roteirizada 19089 - MERCADO COLONIAL Endereço: DORVALINA BROCA PA…" at bounding box center [361, 191] width 723 height 382
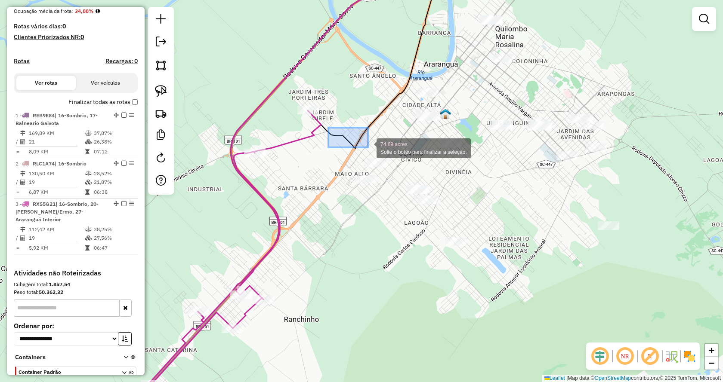
drag, startPoint x: 328, startPoint y: 128, endPoint x: 367, endPoint y: 147, distance: 43.1
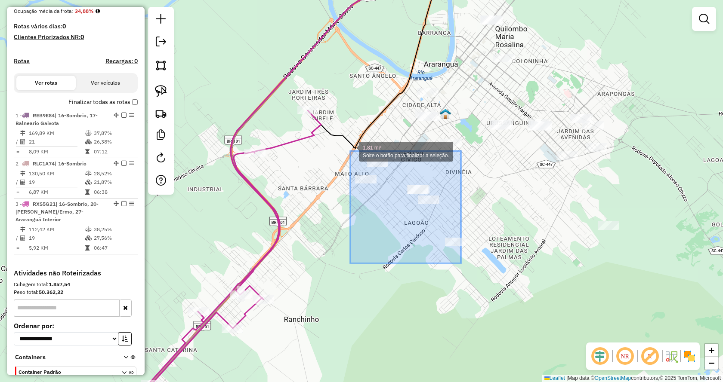
drag, startPoint x: 461, startPoint y: 264, endPoint x: 350, endPoint y: 151, distance: 157.9
click at [350, 151] on div "1.81 mi² Solte o botão para finalizar a seleção. Janela de atendimento Grade de…" at bounding box center [361, 191] width 723 height 382
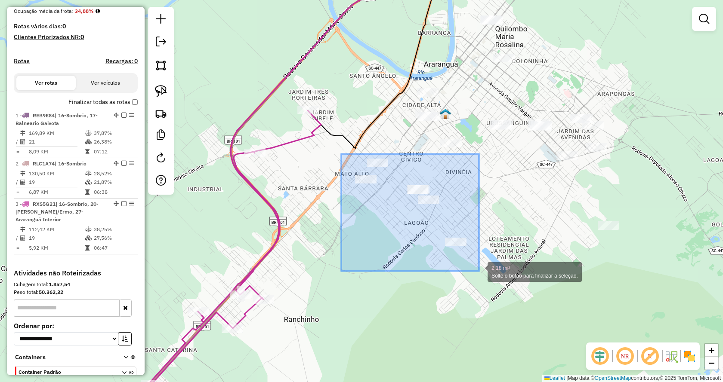
drag, startPoint x: 341, startPoint y: 154, endPoint x: 482, endPoint y: 274, distance: 185.3
click at [483, 274] on div "2.18 mi² Solte o botão para finalizar a seleção. Janela de atendimento Grade de…" at bounding box center [361, 191] width 723 height 382
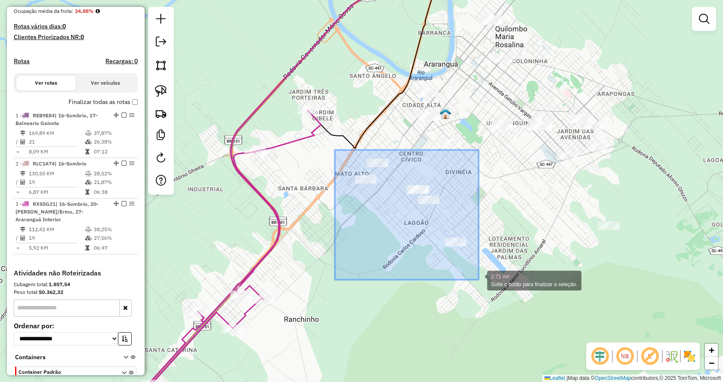
drag, startPoint x: 335, startPoint y: 150, endPoint x: 478, endPoint y: 280, distance: 193.7
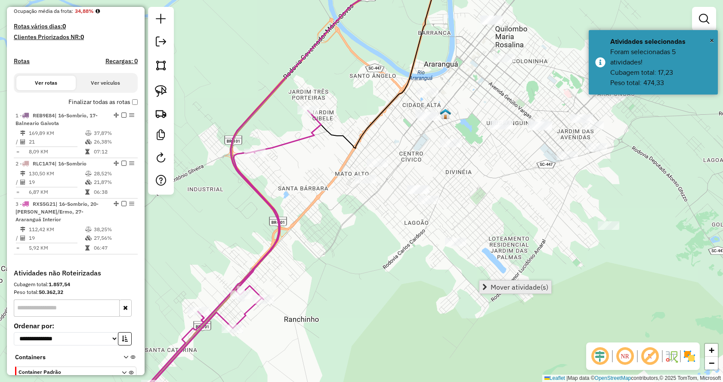
click at [487, 292] on link "Mover atividade(s)" at bounding box center [515, 287] width 72 height 13
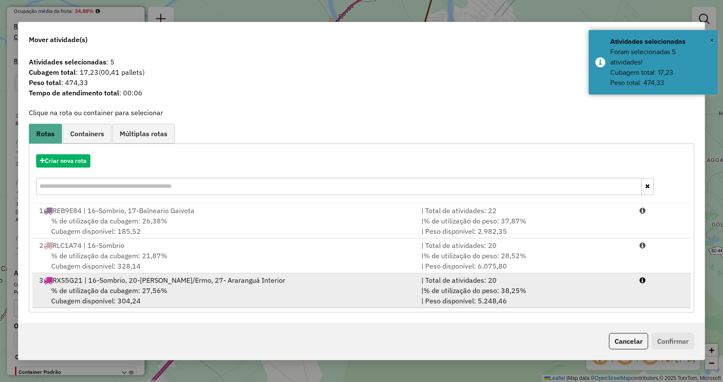
click at [488, 284] on div "| Total de atividades: 20" at bounding box center [525, 280] width 218 height 10
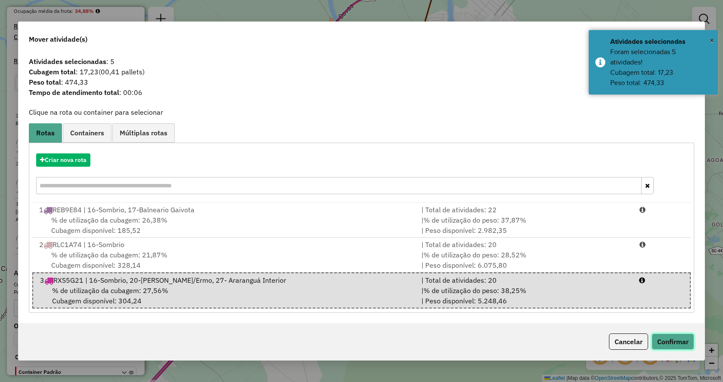
click at [664, 336] on button "Confirmar" at bounding box center [672, 342] width 43 height 16
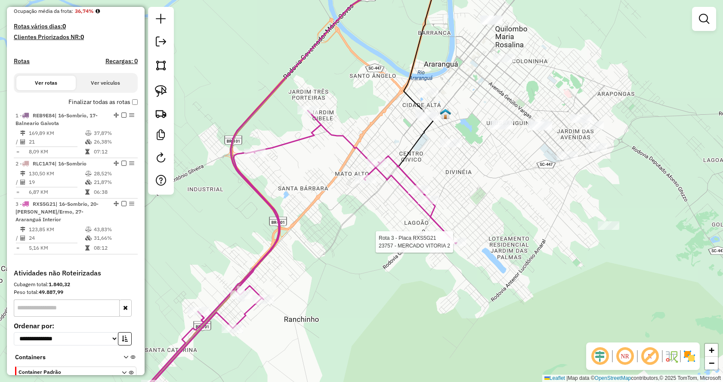
click at [456, 247] on div at bounding box center [456, 242] width 22 height 9
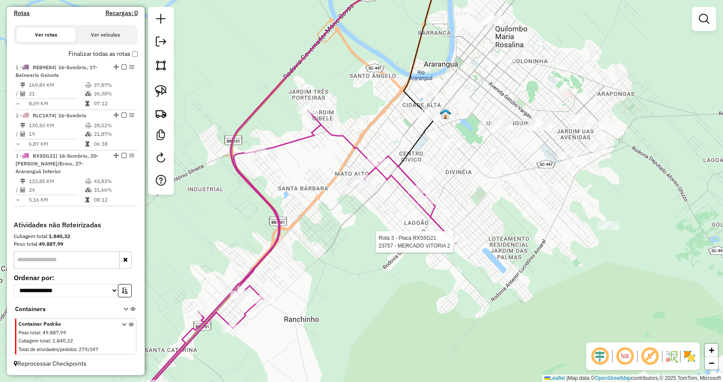
select select "**********"
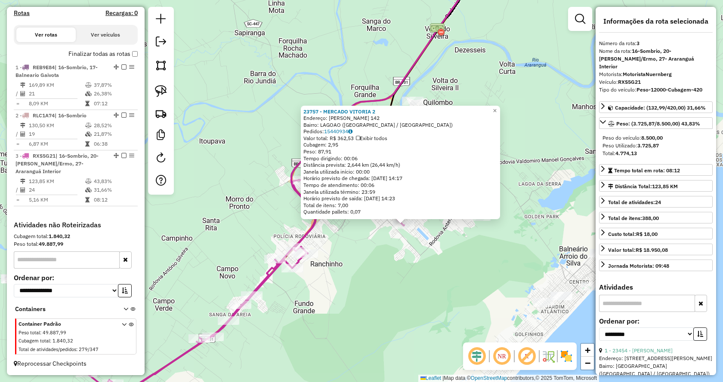
click at [446, 259] on div "23757 - MERCADO VITORIA 2 Endereço: ANTONIO BELMIRO NUNES 142 Bairro: LAGOAO (A…" at bounding box center [361, 191] width 723 height 382
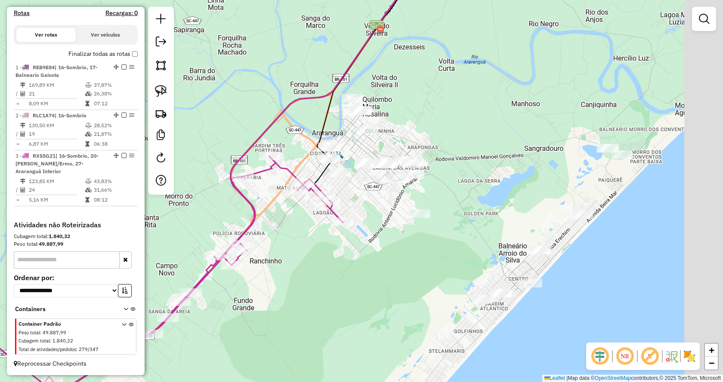
drag, startPoint x: 492, startPoint y: 259, endPoint x: 430, endPoint y: 257, distance: 62.0
click at [430, 257] on div "Janela de atendimento Grade de atendimento Capacidade Transportadoras Veículos …" at bounding box center [361, 191] width 723 height 382
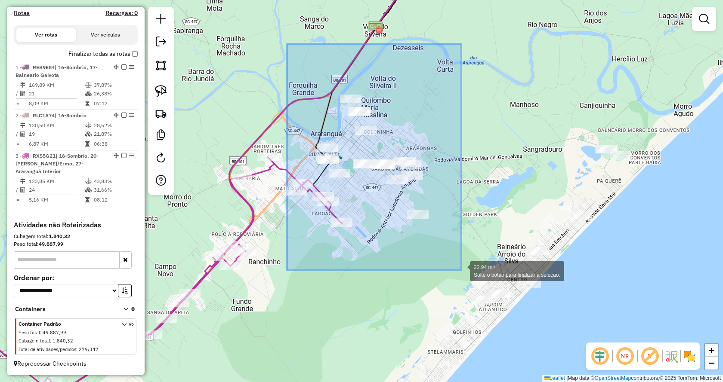
drag, startPoint x: 287, startPoint y: 45, endPoint x: 461, endPoint y: 271, distance: 284.9
click at [461, 271] on div "22.94 mi² Solte o botão para finalizar a seleção. Janela de atendimento Grade d…" at bounding box center [361, 191] width 723 height 382
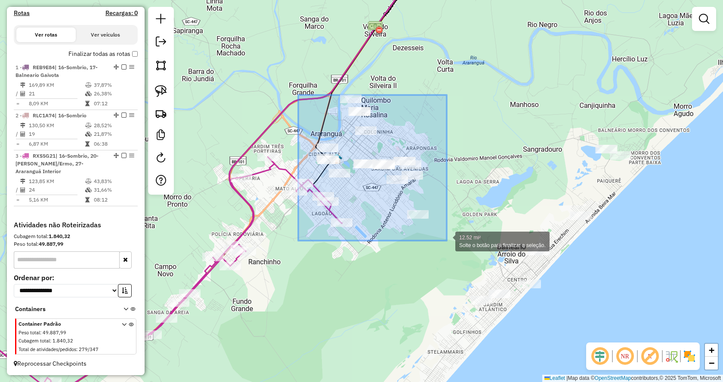
drag, startPoint x: 298, startPoint y: 95, endPoint x: 447, endPoint y: 241, distance: 208.1
click at [447, 241] on div "12.52 mi² Solte o botão para finalizar a seleção. Janela de atendimento Grade d…" at bounding box center [361, 191] width 723 height 382
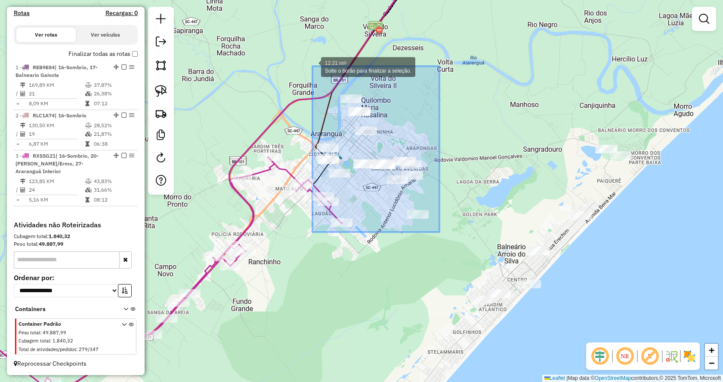
drag, startPoint x: 438, startPoint y: 228, endPoint x: 312, endPoint y: 66, distance: 205.2
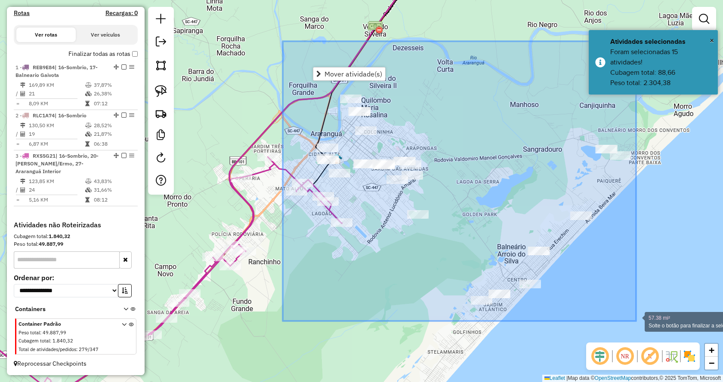
drag, startPoint x: 305, startPoint y: 77, endPoint x: 636, endPoint y: 321, distance: 411.0
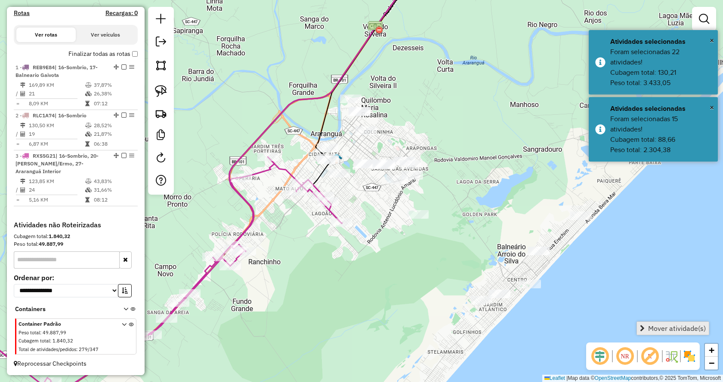
click at [648, 330] on span "Mover atividade(s)" at bounding box center [677, 328] width 58 height 7
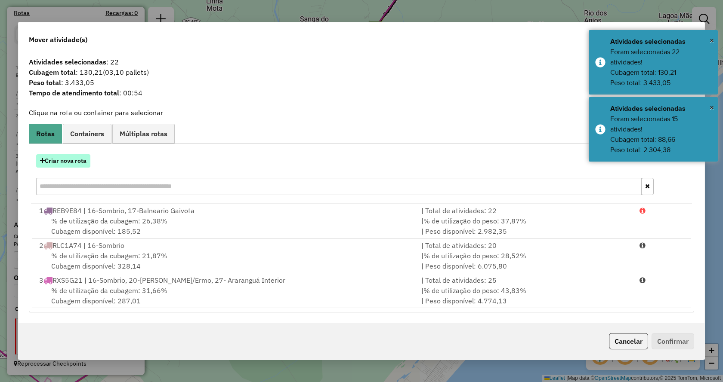
click at [43, 167] on button "Criar nova rota" at bounding box center [63, 160] width 54 height 13
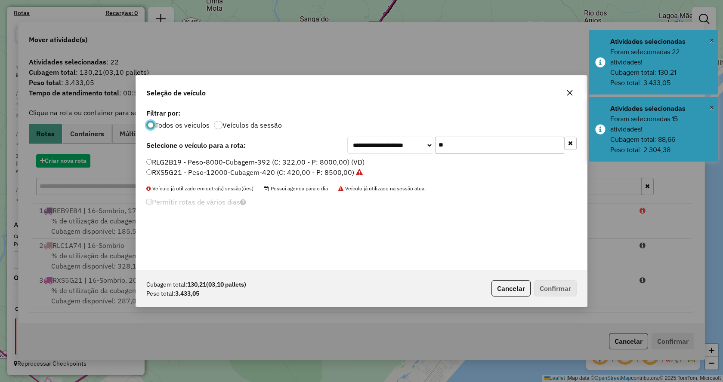
scroll to position [5, 3]
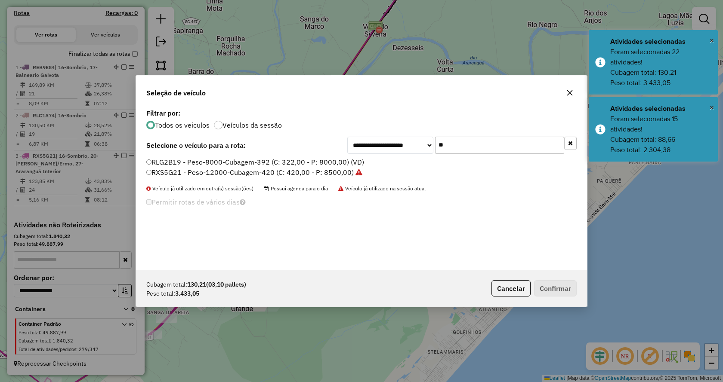
click at [483, 155] on div "**********" at bounding box center [361, 188] width 451 height 163
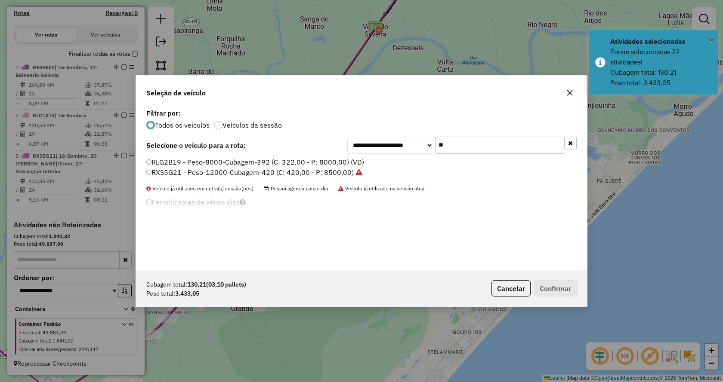
click at [478, 144] on input "**" at bounding box center [499, 145] width 129 height 17
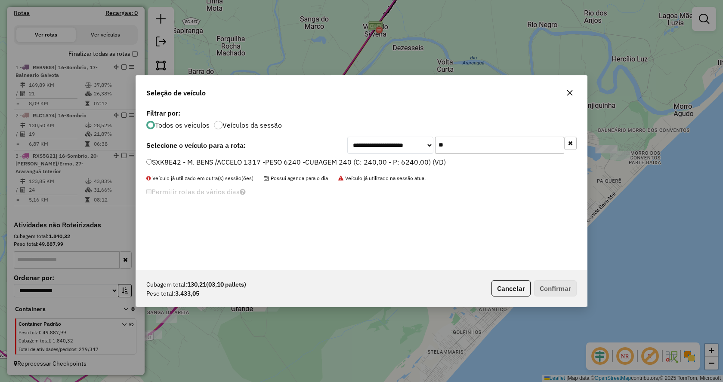
type input "**"
click at [419, 165] on label "SXK8E42 - M. BENS /ACCELO 1317 -PESO 6240 -CUBAGEM 240 (C: 240,00 - P: 6240,00)…" at bounding box center [295, 162] width 299 height 10
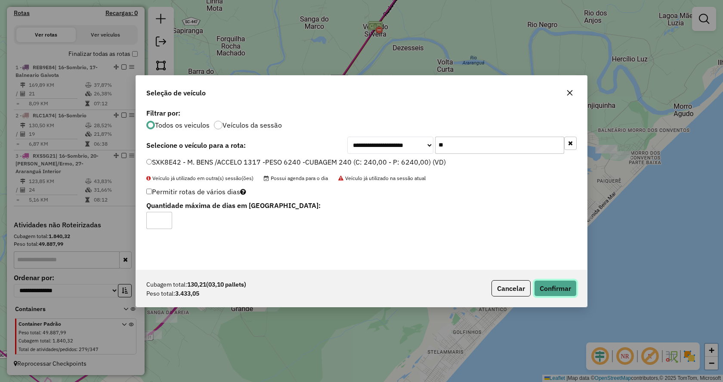
click at [549, 286] on button "Confirmar" at bounding box center [555, 289] width 43 height 16
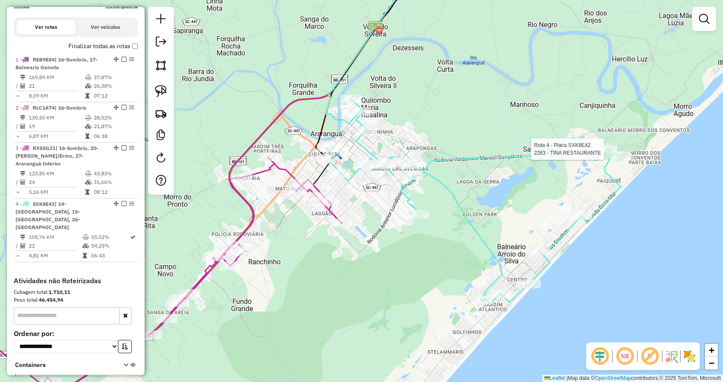
click at [604, 154] on div at bounding box center [606, 149] width 22 height 9
select select "**********"
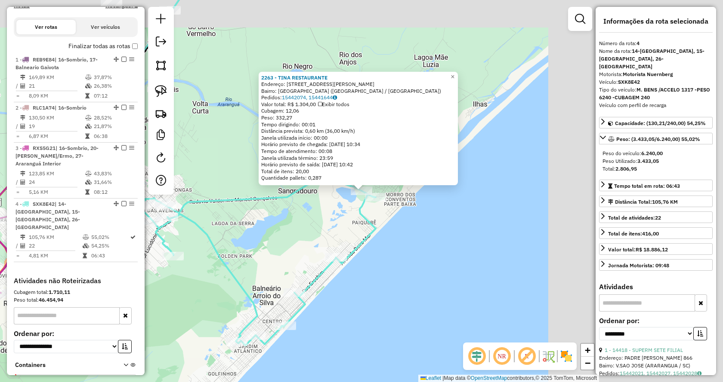
scroll to position [331, 0]
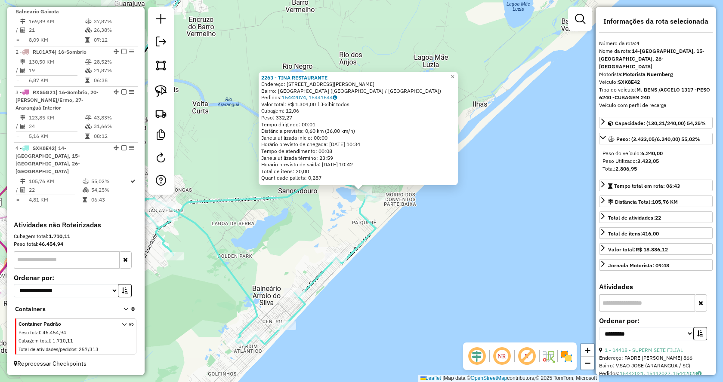
click at [509, 209] on div "2263 - TINA RESTAURANTE Endereço: RUA VALDOMIRO MANOEL GONCALVES 638 Bairro: MO…" at bounding box center [361, 191] width 723 height 382
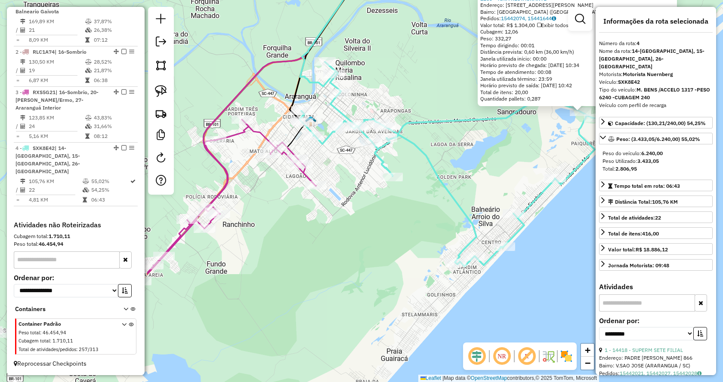
drag, startPoint x: 211, startPoint y: 246, endPoint x: 489, endPoint y: 137, distance: 297.9
click at [489, 137] on icon at bounding box center [446, 164] width 295 height 205
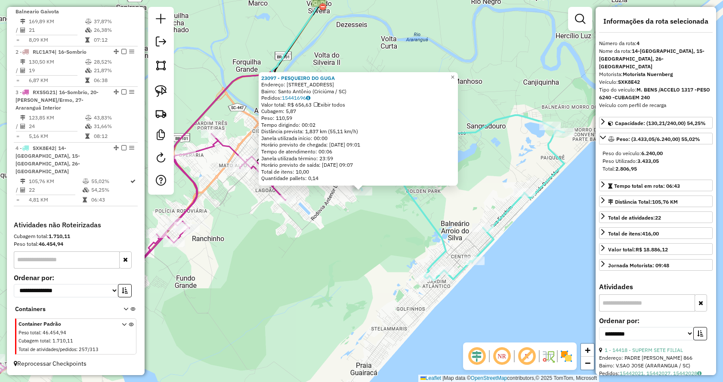
click at [394, 245] on div "23097 - PESQUEIRO DO GUGA Endereço: Rua Laguna, 231 Bairro: Santo Antônio (Cric…" at bounding box center [361, 191] width 723 height 382
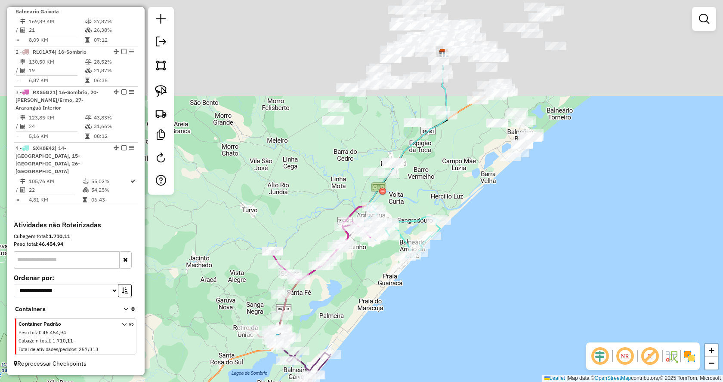
drag, startPoint x: 448, startPoint y: 98, endPoint x: 421, endPoint y: 198, distance: 103.8
click at [416, 202] on div "Janela de atendimento Grade de atendimento Capacidade Transportadoras Veículos …" at bounding box center [361, 191] width 723 height 382
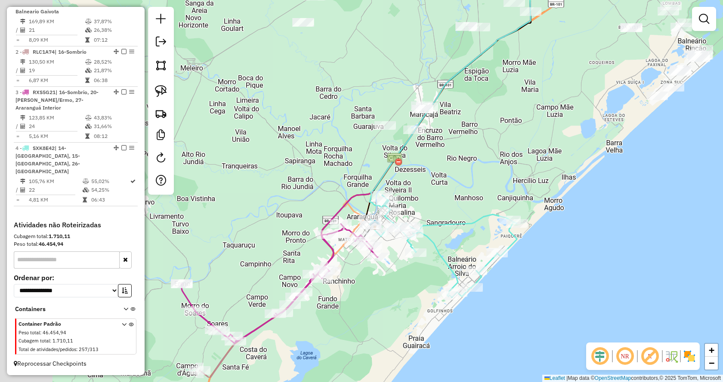
drag, startPoint x: 408, startPoint y: 184, endPoint x: 538, endPoint y: 110, distance: 149.1
click at [538, 110] on div "Janela de atendimento Grade de atendimento Capacidade Transportadoras Veículos …" at bounding box center [361, 191] width 723 height 382
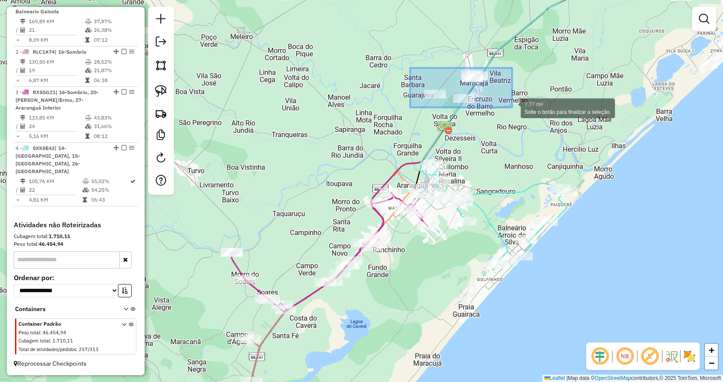
drag, startPoint x: 424, startPoint y: 83, endPoint x: 521, endPoint y: 109, distance: 99.9
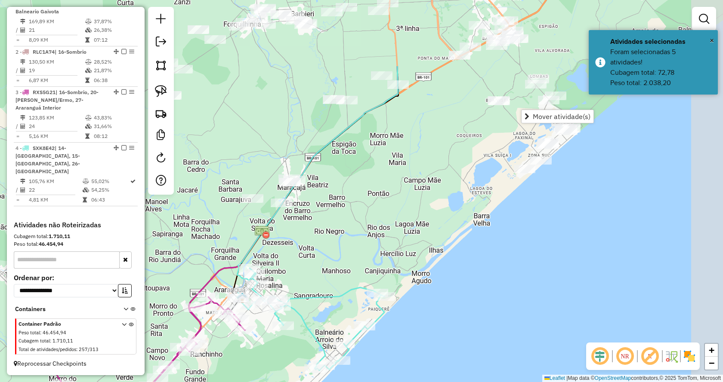
drag, startPoint x: 524, startPoint y: 65, endPoint x: 342, endPoint y: 169, distance: 210.2
click at [342, 169] on div "Janela de atendimento Grade de atendimento Capacidade Transportadoras Veículos …" at bounding box center [361, 191] width 723 height 382
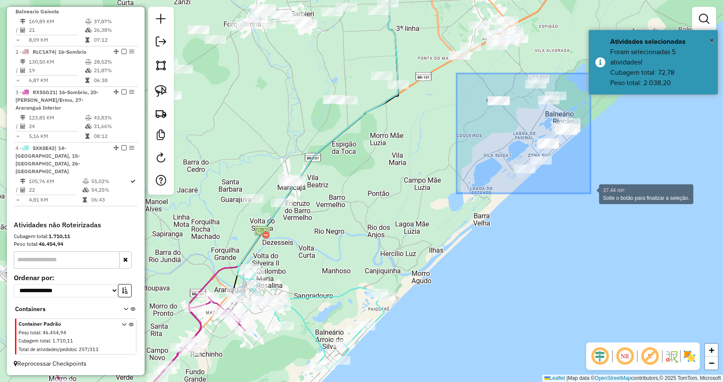
drag, startPoint x: 456, startPoint y: 74, endPoint x: 590, endPoint y: 194, distance: 179.7
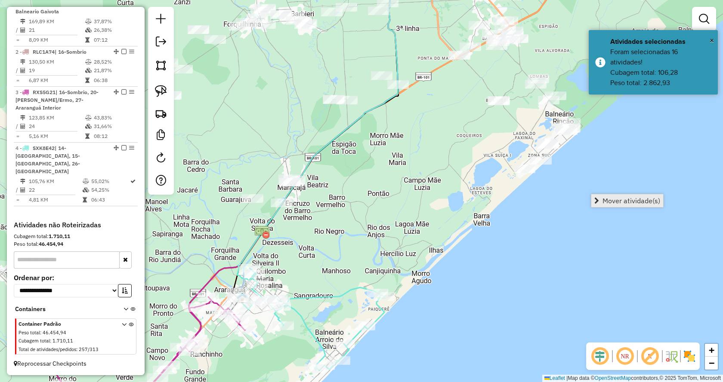
click at [601, 200] on link "Mover atividade(s)" at bounding box center [627, 200] width 72 height 13
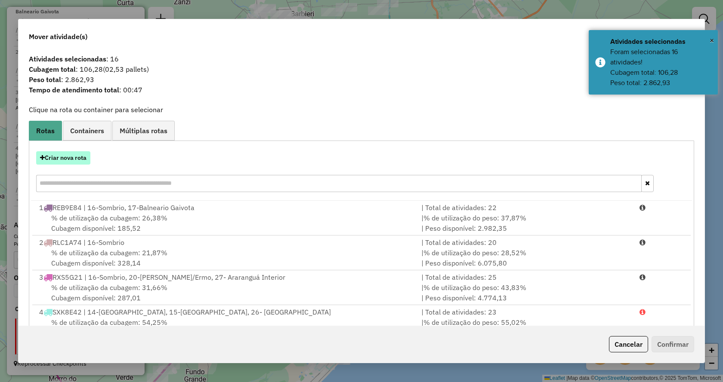
click at [52, 156] on button "Criar nova rota" at bounding box center [63, 157] width 54 height 13
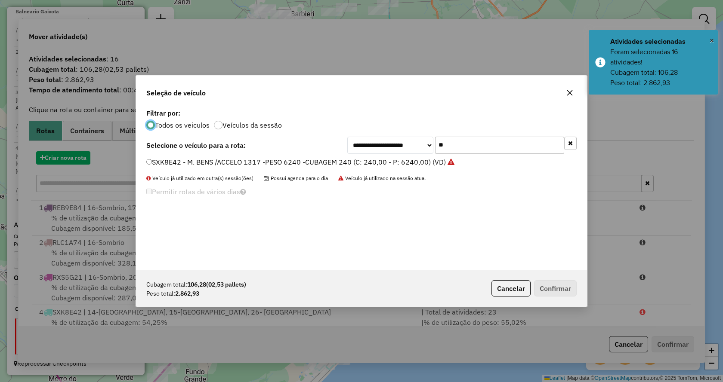
scroll to position [5, 3]
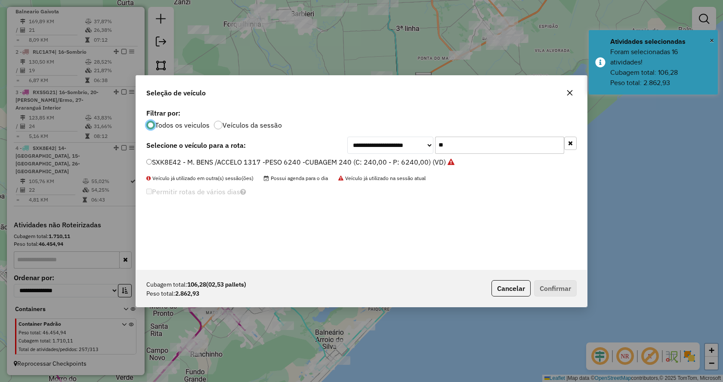
click at [539, 145] on input "**" at bounding box center [499, 145] width 129 height 17
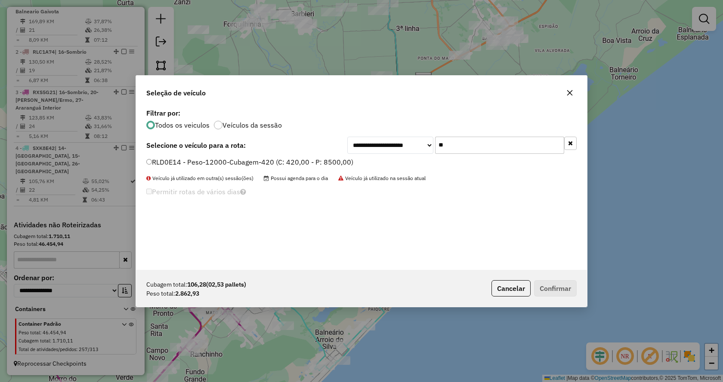
type input "**"
click at [323, 166] on label "RLD0E14 - Peso-12000-Cubagem-420 (C: 420,00 - P: 8500,00)" at bounding box center [249, 162] width 207 height 10
click at [557, 294] on button "Confirmar" at bounding box center [555, 289] width 43 height 16
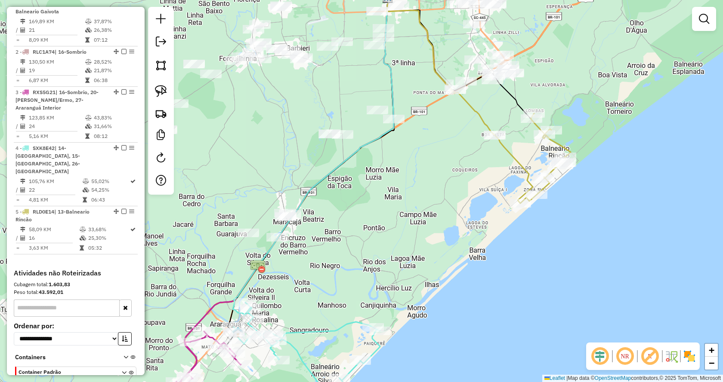
drag, startPoint x: 541, startPoint y: 61, endPoint x: 533, endPoint y: 122, distance: 61.6
click at [533, 123] on div "Janela de atendimento Grade de atendimento Capacidade Transportadoras Veículos …" at bounding box center [361, 191] width 723 height 382
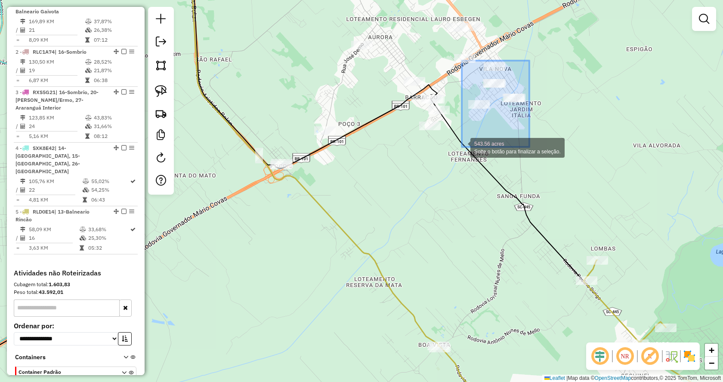
drag, startPoint x: 529, startPoint y: 61, endPoint x: 462, endPoint y: 147, distance: 109.7
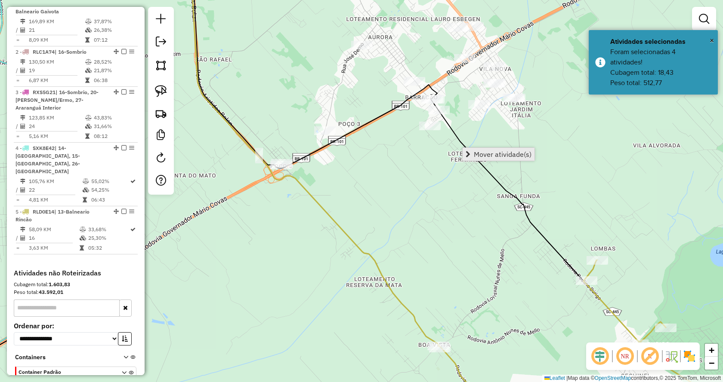
click at [486, 150] on link "Mover atividade(s)" at bounding box center [498, 154] width 72 height 13
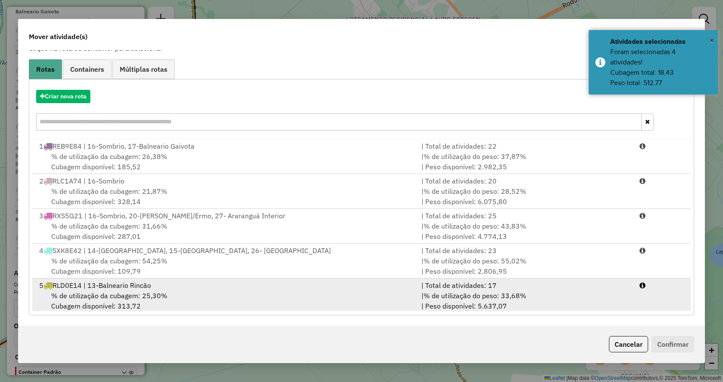
scroll to position [2, 0]
click at [523, 289] on div "| % de utilização do peso: 33,68% | Peso disponível: 5.637,07" at bounding box center [525, 299] width 218 height 21
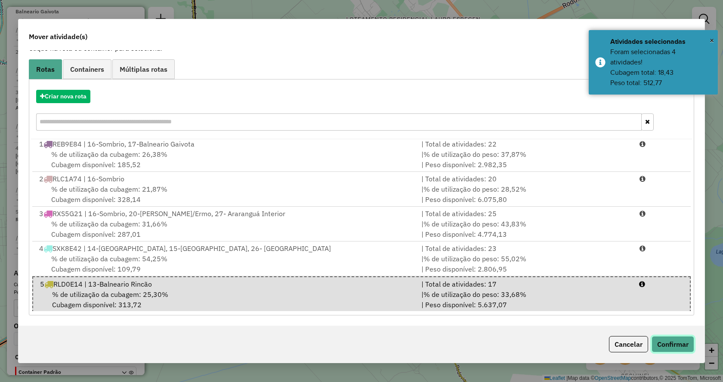
click at [656, 346] on button "Confirmar" at bounding box center [672, 344] width 43 height 16
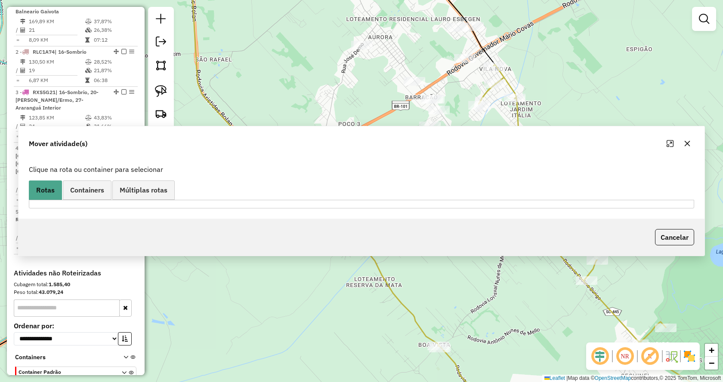
scroll to position [0, 0]
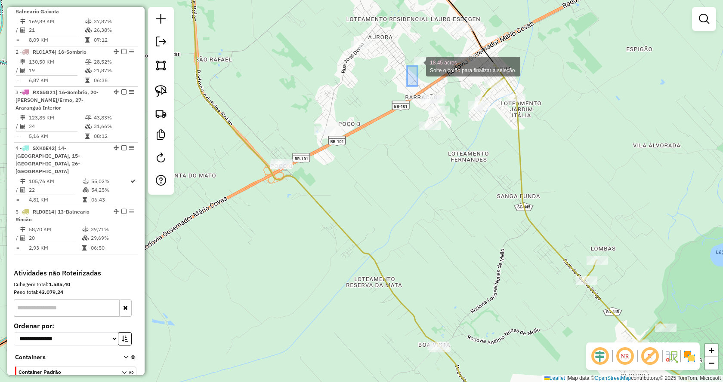
drag, startPoint x: 442, startPoint y: 116, endPoint x: 416, endPoint y: 64, distance: 58.5
click at [416, 63] on div at bounding box center [425, 61] width 22 height 9
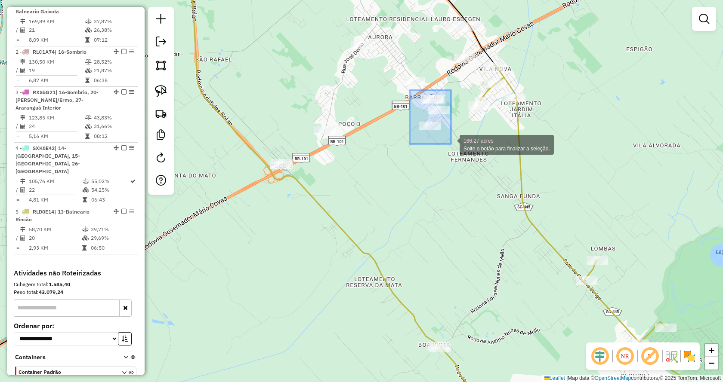
drag, startPoint x: 410, startPoint y: 90, endPoint x: 455, endPoint y: 157, distance: 80.4
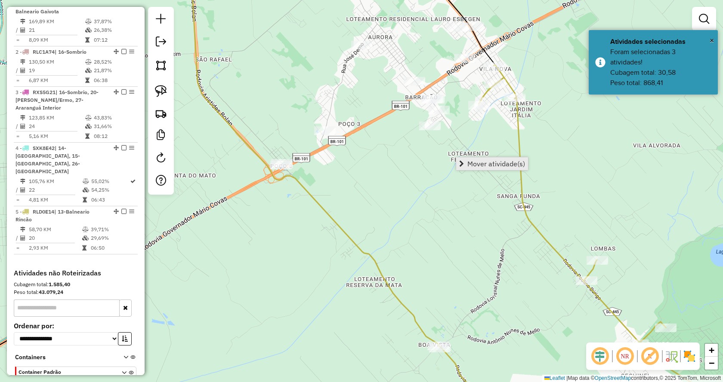
click at [479, 166] on span "Mover atividade(s)" at bounding box center [496, 163] width 58 height 7
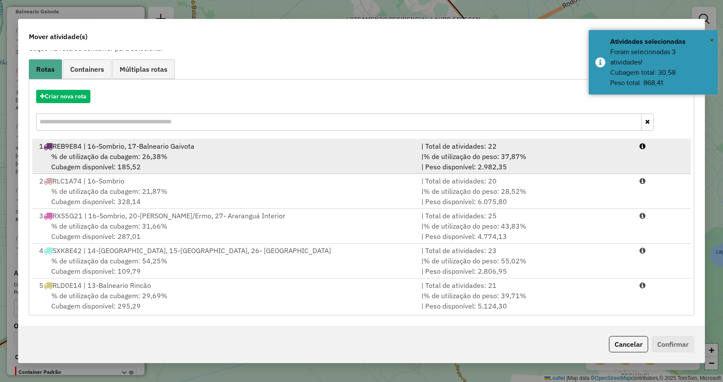
scroll to position [2, 0]
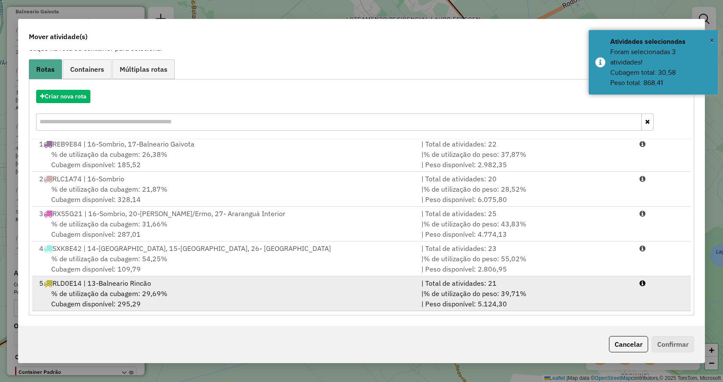
click at [493, 293] on span "% de utilização do peso: 39,71%" at bounding box center [474, 294] width 103 height 9
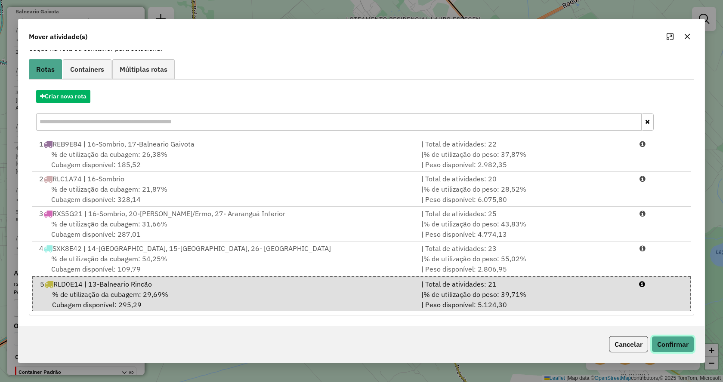
click at [664, 348] on button "Confirmar" at bounding box center [672, 344] width 43 height 16
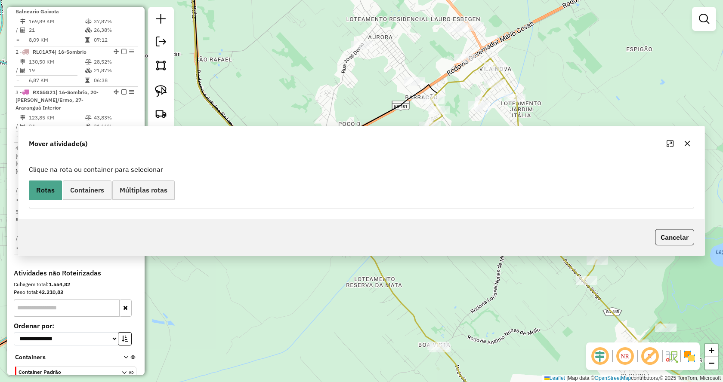
scroll to position [0, 0]
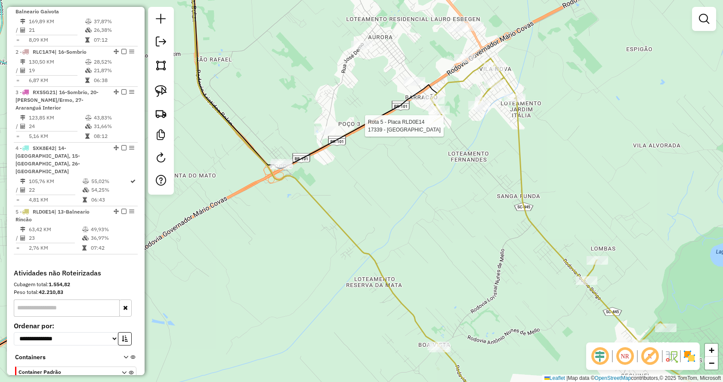
select select "**********"
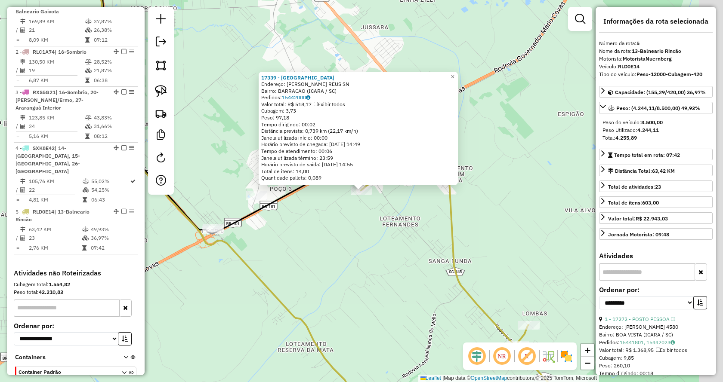
scroll to position [379, 0]
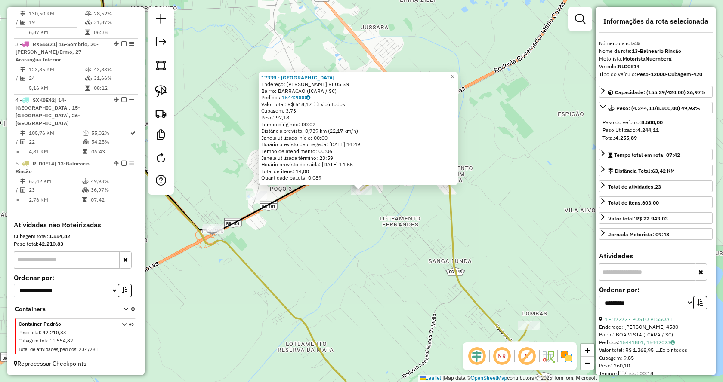
click at [381, 264] on div "17339 - BAR DE CIMA Endereço: APOLONIA COELHO REUS SN Bairro: BARRACAO (ICARA /…" at bounding box center [361, 191] width 723 height 382
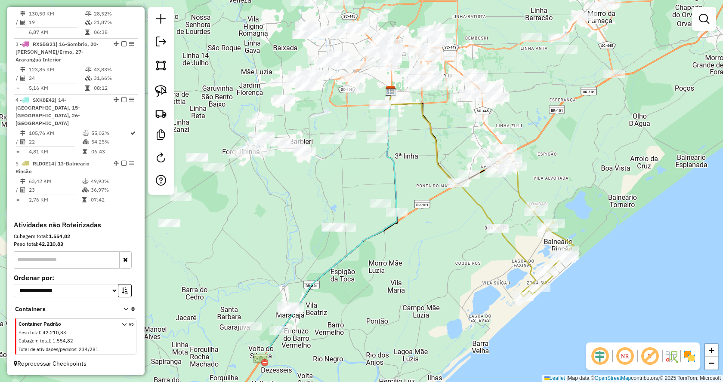
drag, startPoint x: 383, startPoint y: 273, endPoint x: 499, endPoint y: 207, distance: 133.0
click at [499, 207] on div "Janela de atendimento Grade de atendimento Capacidade Transportadoras Veículos …" at bounding box center [361, 191] width 723 height 382
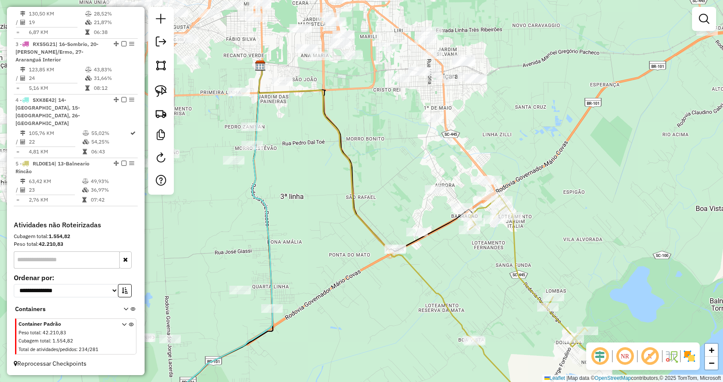
drag, startPoint x: 505, startPoint y: 127, endPoint x: 506, endPoint y: 111, distance: 15.5
click at [506, 111] on div "Janela de atendimento Grade de atendimento Capacidade Transportadoras Veículos …" at bounding box center [361, 191] width 723 height 382
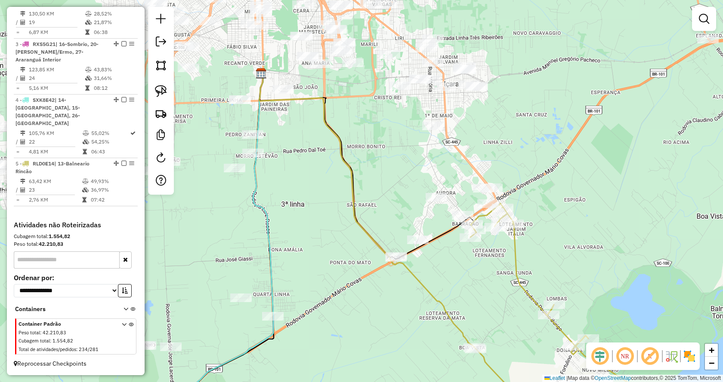
drag, startPoint x: 503, startPoint y: 93, endPoint x: 514, endPoint y: 126, distance: 34.2
click at [514, 129] on div "Janela de atendimento Grade de atendimento Capacidade Transportadoras Veículos …" at bounding box center [361, 191] width 723 height 382
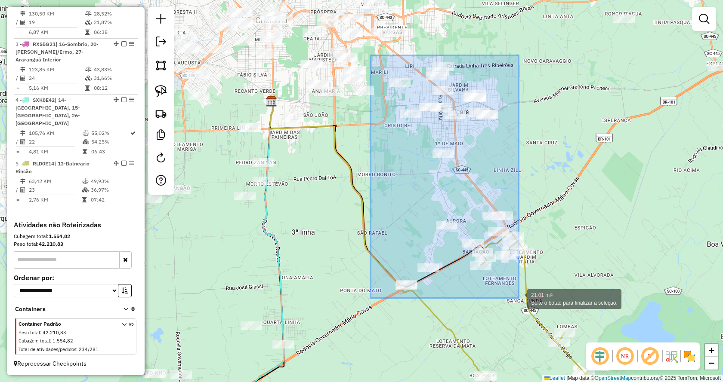
drag, startPoint x: 370, startPoint y: 55, endPoint x: 518, endPoint y: 299, distance: 284.6
click at [518, 299] on div "21.01 mi² Solte o botão para finalizar a seleção. Janela de atendimento Grade d…" at bounding box center [361, 191] width 723 height 382
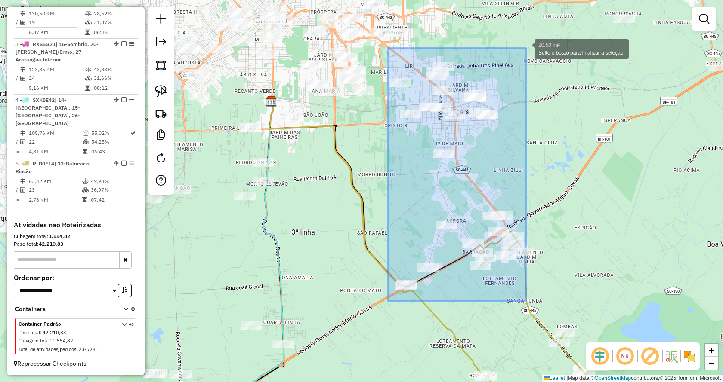
drag, startPoint x: 388, startPoint y: 301, endPoint x: 526, endPoint y: 49, distance: 288.0
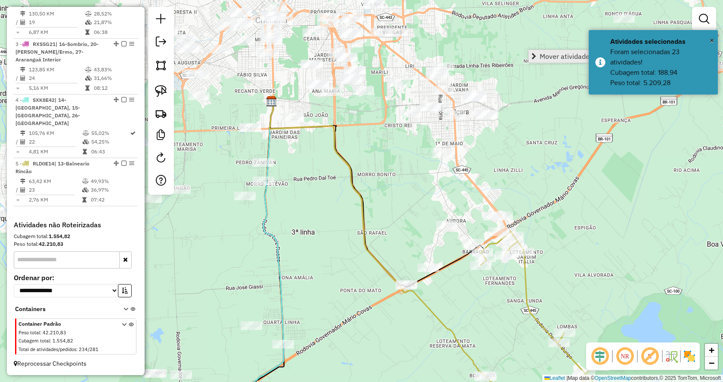
click at [535, 54] on span "Mover atividade(s)" at bounding box center [533, 56] width 5 height 7
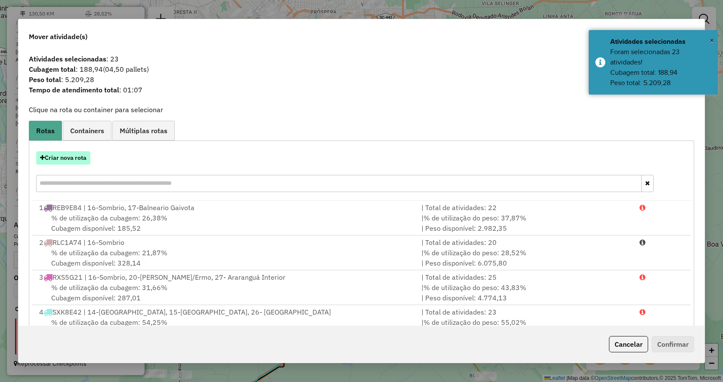
click at [55, 153] on button "Criar nova rota" at bounding box center [63, 157] width 54 height 13
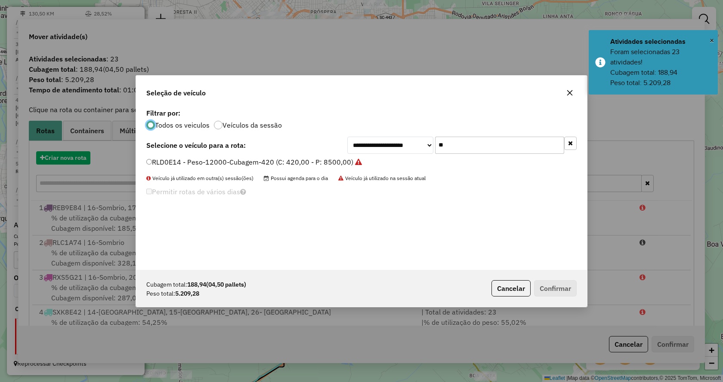
scroll to position [5, 3]
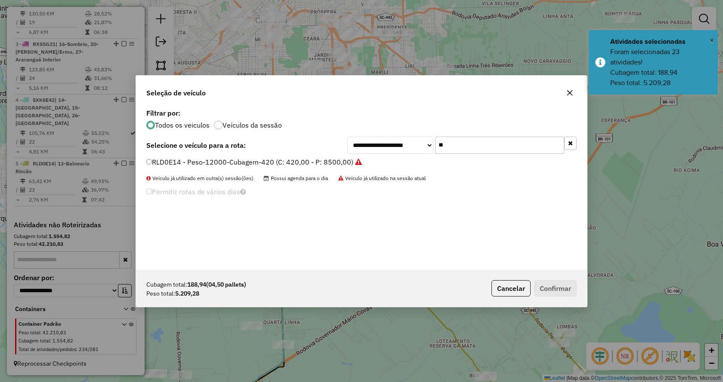
drag, startPoint x: 485, startPoint y: 149, endPoint x: 431, endPoint y: 167, distance: 57.4
click at [431, 167] on div "**********" at bounding box center [361, 188] width 451 height 163
click at [571, 146] on button "button" at bounding box center [570, 143] width 12 height 13
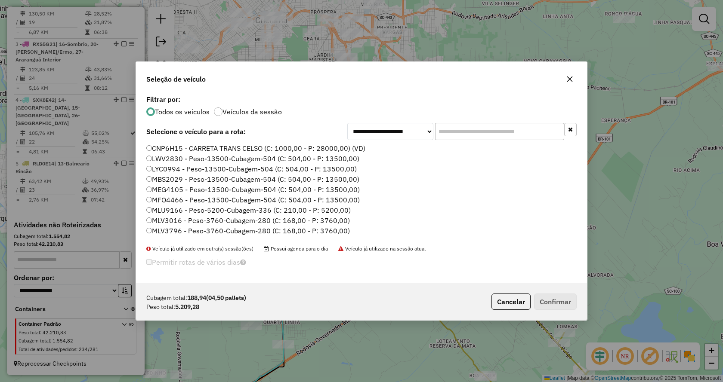
click at [551, 130] on input "text" at bounding box center [499, 131] width 129 height 17
click at [535, 138] on input "text" at bounding box center [499, 131] width 129 height 17
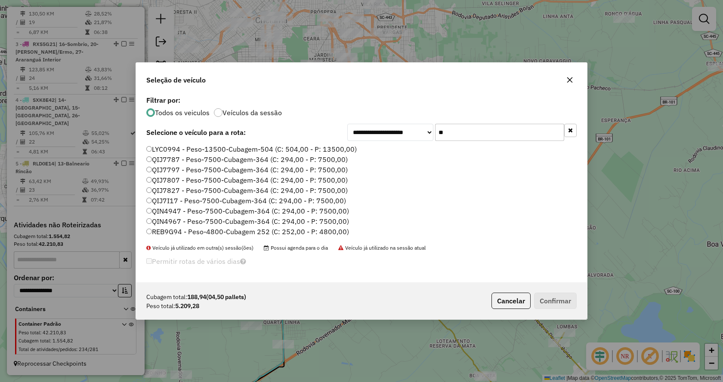
type input "**"
click at [336, 233] on label "REB9G94 - Peso-4800-Cubagem 252 (C: 252,00 - P: 4800,00)" at bounding box center [247, 232] width 203 height 10
click at [549, 302] on button "Confirmar" at bounding box center [555, 301] width 43 height 16
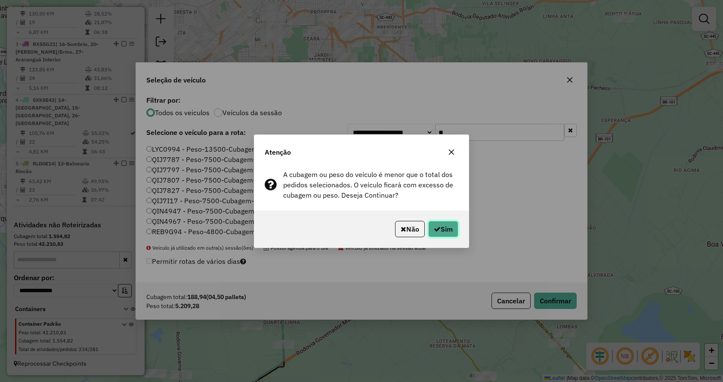
click at [441, 234] on button "Sim" at bounding box center [443, 229] width 30 height 16
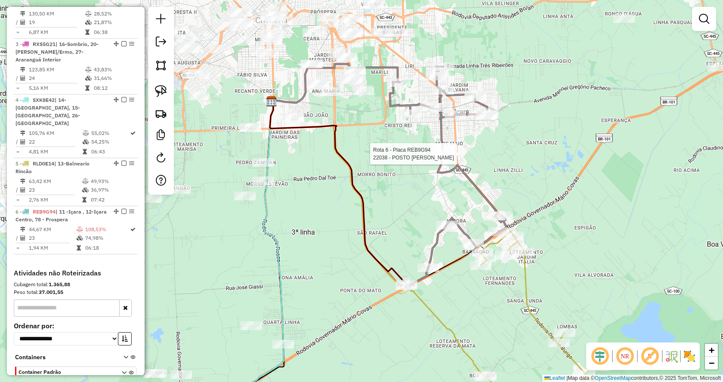
select select "**********"
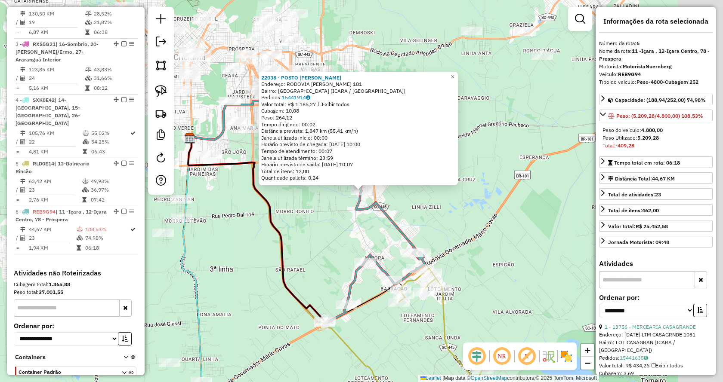
scroll to position [428, 0]
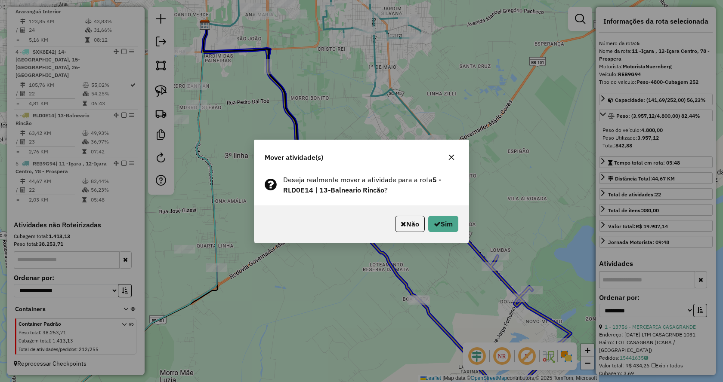
click at [436, 233] on div "Não Sim" at bounding box center [361, 224] width 214 height 37
click at [437, 230] on button "Sim" at bounding box center [443, 224] width 30 height 16
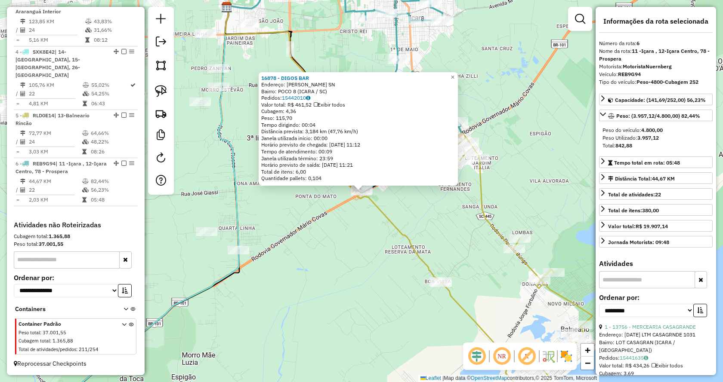
click at [307, 263] on div "16878 - DIGOS BAR Endereço: FORTUNATO BORGES SN Bairro: POCO 8 (ICARA / SC) Ped…" at bounding box center [361, 191] width 723 height 382
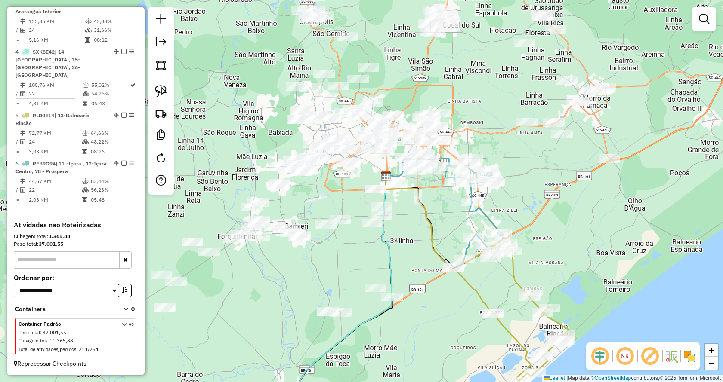
drag, startPoint x: 488, startPoint y: 128, endPoint x: 665, endPoint y: 148, distance: 178.4
click at [665, 148] on div "Janela de atendimento Grade de atendimento Capacidade Transportadoras Veículos …" at bounding box center [361, 191] width 723 height 382
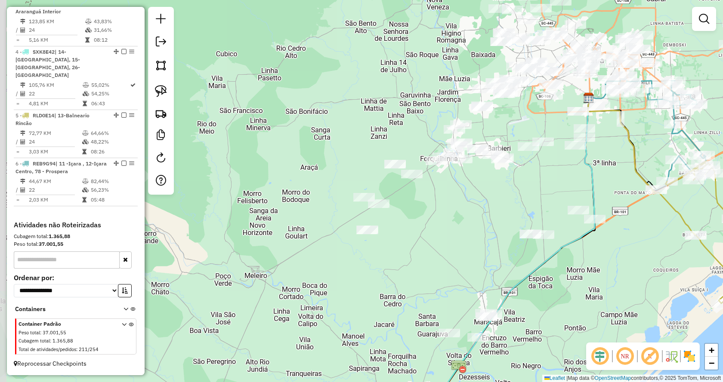
drag, startPoint x: 418, startPoint y: 208, endPoint x: 486, endPoint y: 201, distance: 67.9
click at [486, 201] on div "Janela de atendimento Grade de atendimento Capacidade Transportadoras Veículos …" at bounding box center [361, 191] width 723 height 382
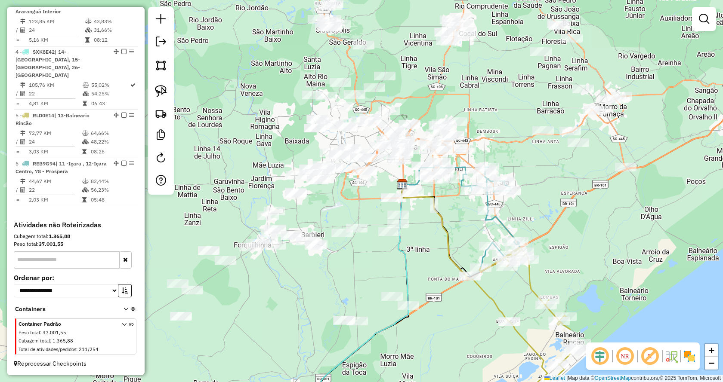
drag, startPoint x: 636, startPoint y: 166, endPoint x: 413, endPoint y: 250, distance: 238.3
click at [413, 250] on div "Janela de atendimento Grade de atendimento Capacidade Transportadoras Veículos …" at bounding box center [361, 191] width 723 height 382
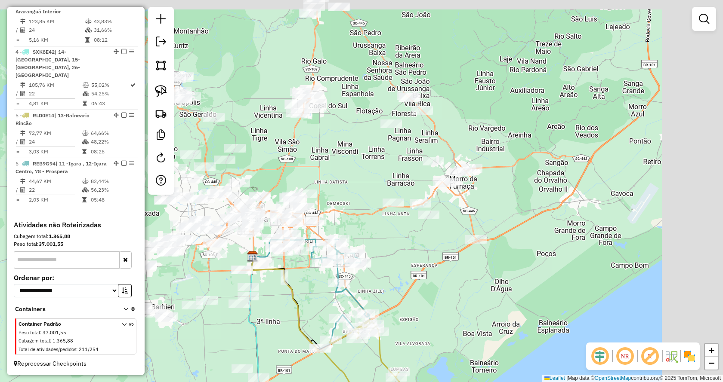
drag, startPoint x: 608, startPoint y: 198, endPoint x: 442, endPoint y: 281, distance: 185.7
click at [442, 281] on div "Janela de atendimento Grade de atendimento Capacidade Transportadoras Veículos …" at bounding box center [361, 191] width 723 height 382
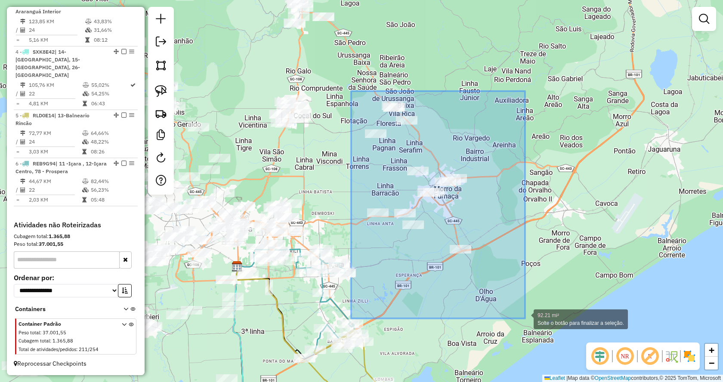
drag, startPoint x: 351, startPoint y: 92, endPoint x: 525, endPoint y: 319, distance: 286.3
click at [525, 319] on div "92.21 mi² Solte o botão para finalizar a seleção. Janela de atendimento Grade d…" at bounding box center [361, 191] width 723 height 382
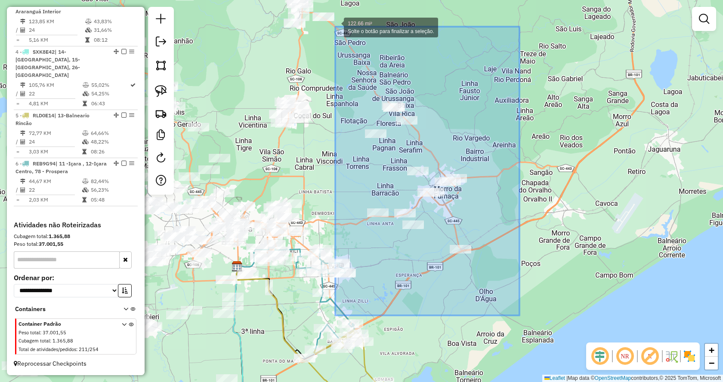
drag, startPoint x: 514, startPoint y: 309, endPoint x: 335, endPoint y: 27, distance: 334.6
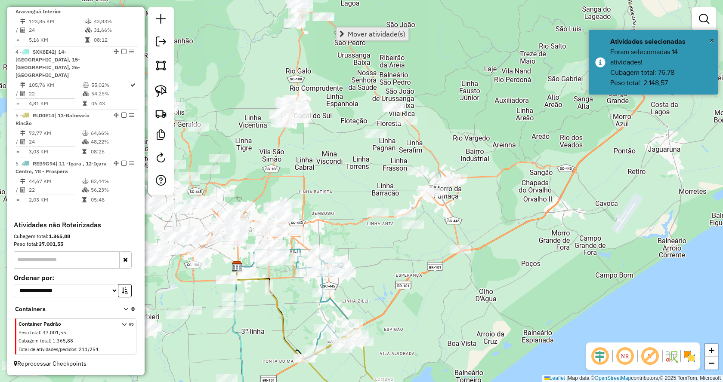
click at [346, 34] on link "Mover atividade(s)" at bounding box center [372, 34] width 72 height 13
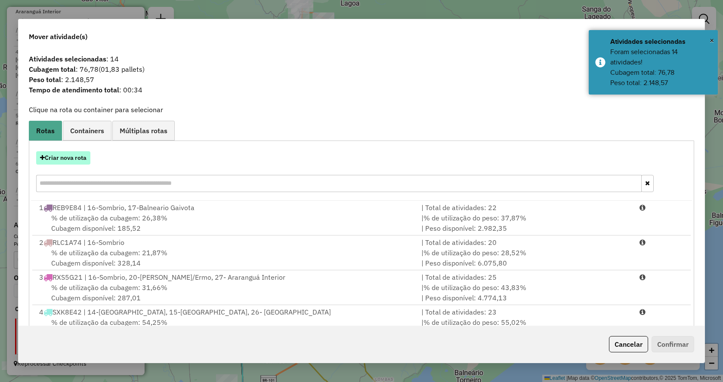
click at [87, 160] on button "Criar nova rota" at bounding box center [63, 157] width 54 height 13
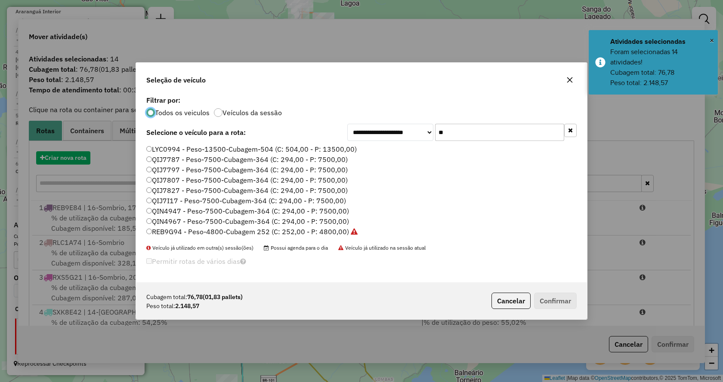
scroll to position [5, 3]
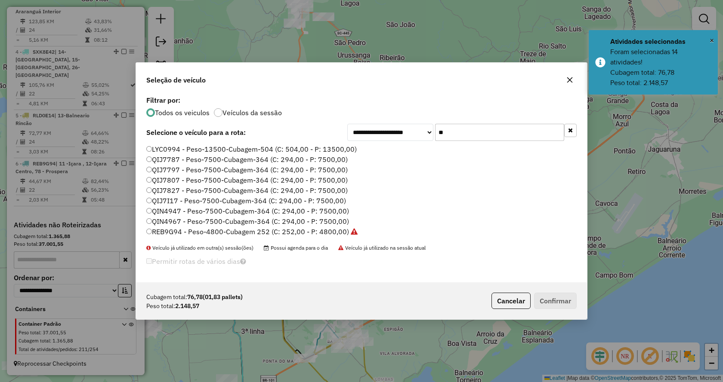
click at [571, 133] on button "button" at bounding box center [570, 130] width 12 height 13
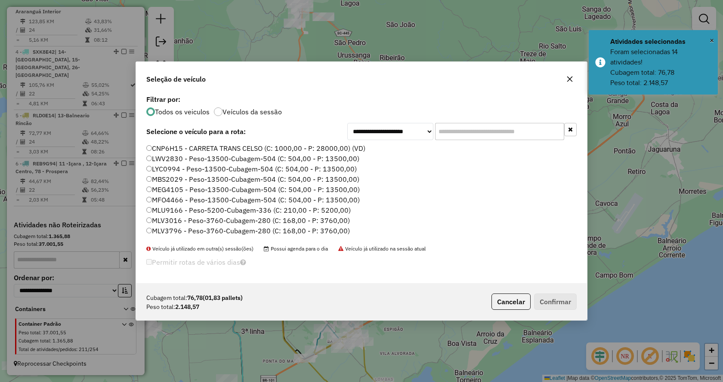
click at [545, 131] on input "text" at bounding box center [499, 131] width 129 height 17
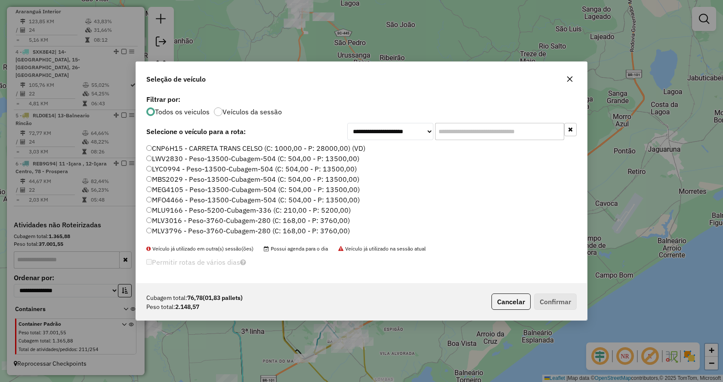
click at [533, 137] on input "text" at bounding box center [499, 131] width 129 height 17
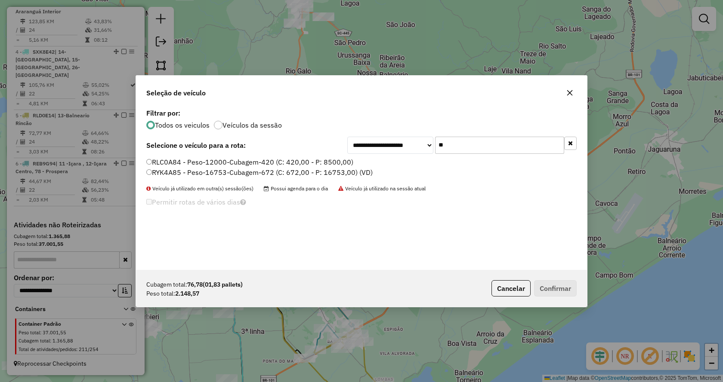
type input "**"
click at [314, 161] on label "RLC0A84 - Peso-12000-Cubagem-420 (C: 420,00 - P: 8500,00)" at bounding box center [249, 162] width 207 height 10
click at [542, 285] on button "Confirmar" at bounding box center [555, 289] width 43 height 16
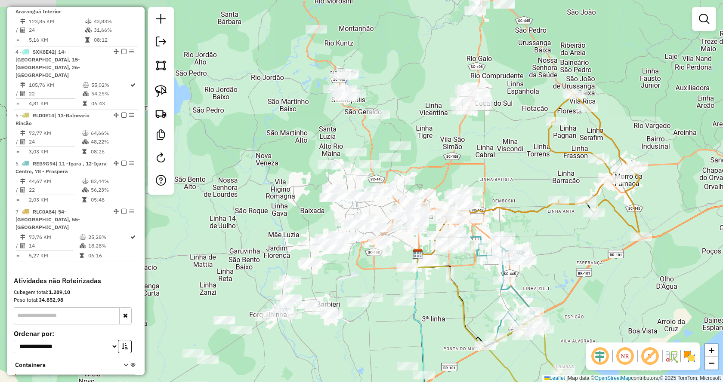
drag, startPoint x: 353, startPoint y: 184, endPoint x: 534, endPoint y: 171, distance: 181.1
click at [534, 171] on div "Janela de atendimento Grade de atendimento Capacidade Transportadoras Veículos …" at bounding box center [361, 191] width 723 height 382
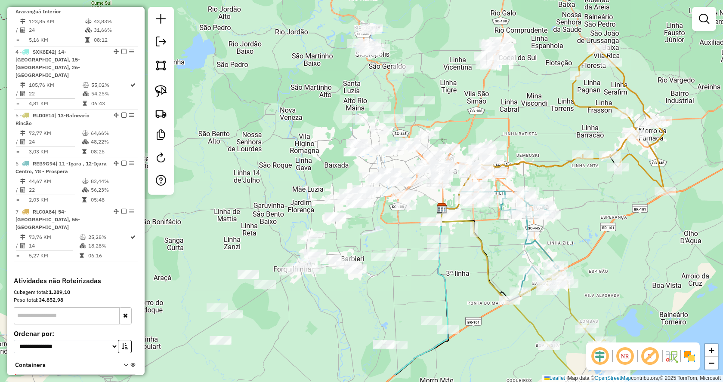
drag, startPoint x: 512, startPoint y: 208, endPoint x: 540, endPoint y: 158, distance: 57.2
click at [537, 160] on icon at bounding box center [512, 182] width 141 height 54
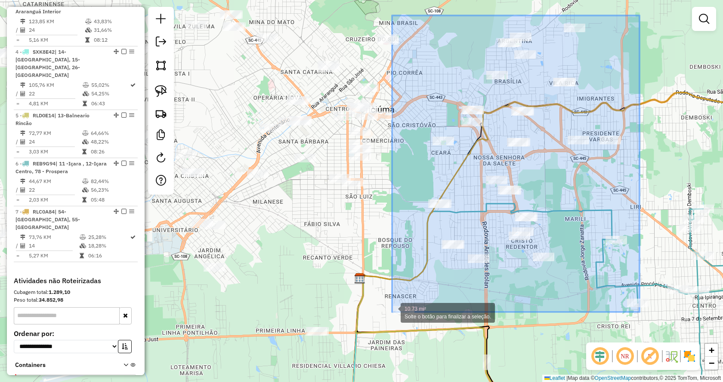
drag, startPoint x: 639, startPoint y: 15, endPoint x: 392, endPoint y: 312, distance: 386.4
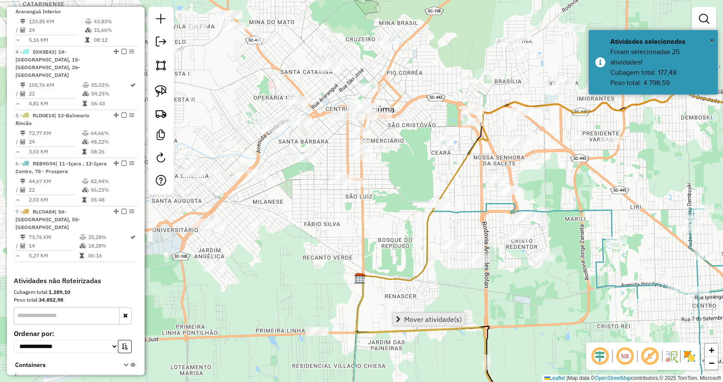
click at [401, 325] on link "Mover atividade(s)" at bounding box center [429, 319] width 72 height 13
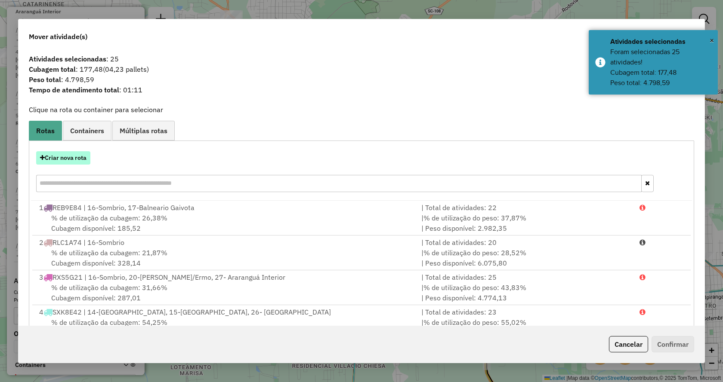
click at [67, 159] on button "Criar nova rota" at bounding box center [63, 157] width 54 height 13
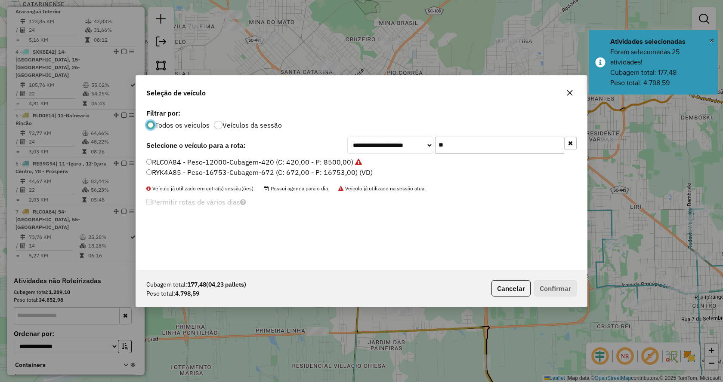
click at [573, 143] on button "button" at bounding box center [570, 143] width 12 height 13
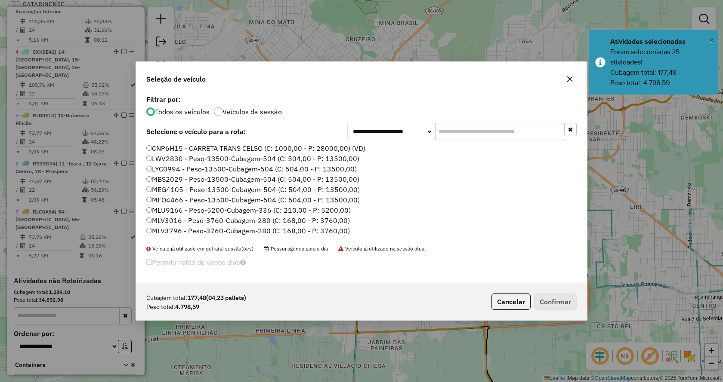
click at [527, 133] on input "text" at bounding box center [499, 131] width 129 height 17
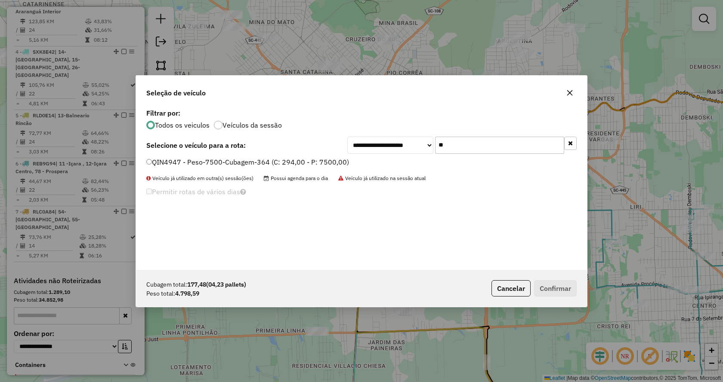
type input "**"
click at [317, 162] on label "QIN4947 - Peso-7500-Cubagem-364 (C: 294,00 - P: 7500,00)" at bounding box center [247, 162] width 203 height 10
click at [539, 279] on div "Cubagem total: 177,48 (04,23 pallets) Peso total: 4.798,59 Cancelar Confirmar" at bounding box center [361, 288] width 451 height 37
click at [541, 286] on button "Confirmar" at bounding box center [555, 289] width 43 height 16
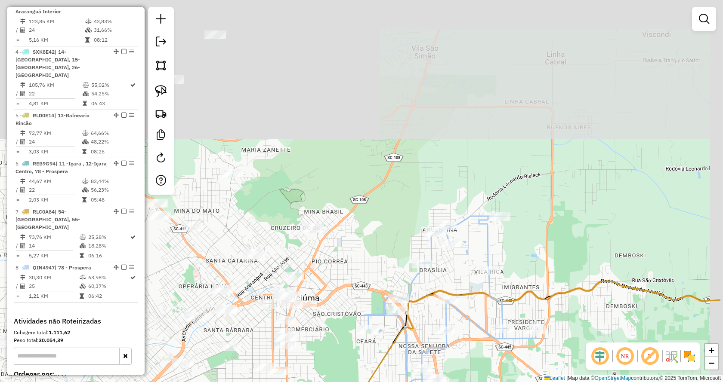
drag, startPoint x: 611, startPoint y: 73, endPoint x: 514, endPoint y: 322, distance: 267.2
click at [514, 322] on div "Janela de atendimento Grade de atendimento Capacidade Transportadoras Veículos …" at bounding box center [361, 191] width 723 height 382
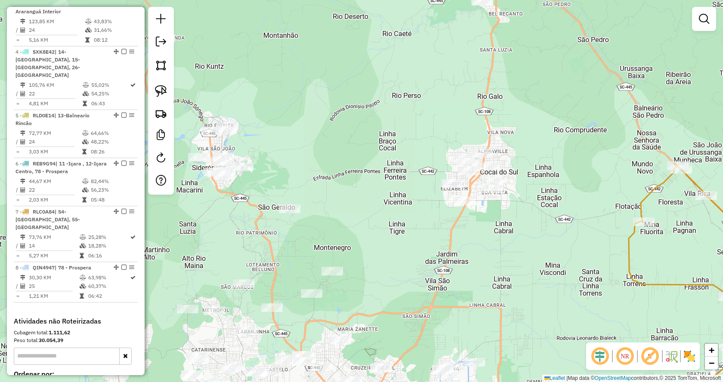
drag, startPoint x: 572, startPoint y: 88, endPoint x: 542, endPoint y: 203, distance: 119.7
click at [542, 207] on div "Janela de atendimento Grade de atendimento Capacidade Transportadoras Veículos …" at bounding box center [361, 191] width 723 height 382
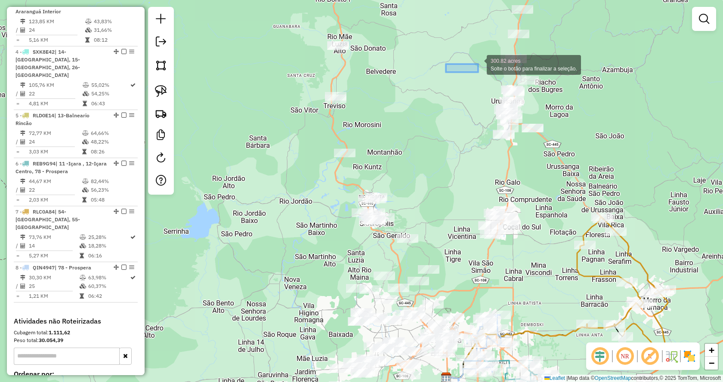
drag, startPoint x: 446, startPoint y: 72, endPoint x: 441, endPoint y: 31, distance: 41.6
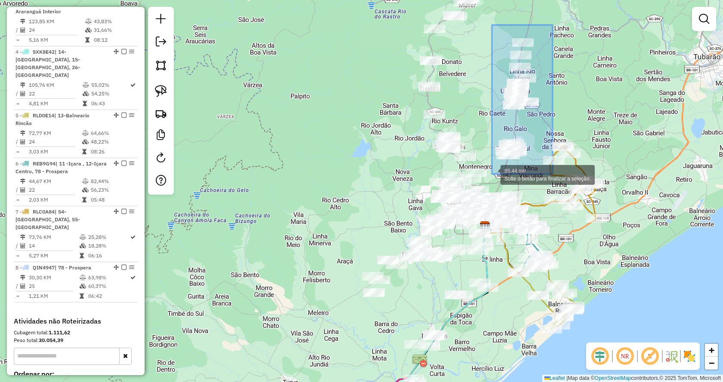
drag, startPoint x: 552, startPoint y: 25, endPoint x: 492, endPoint y: 174, distance: 161.1
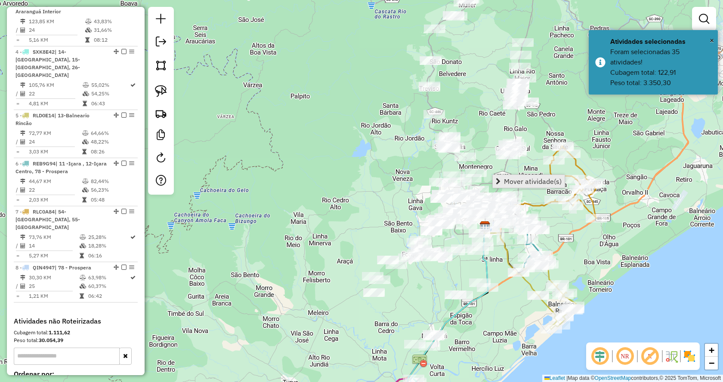
click at [499, 179] on span "Mover atividade(s)" at bounding box center [498, 181] width 5 height 7
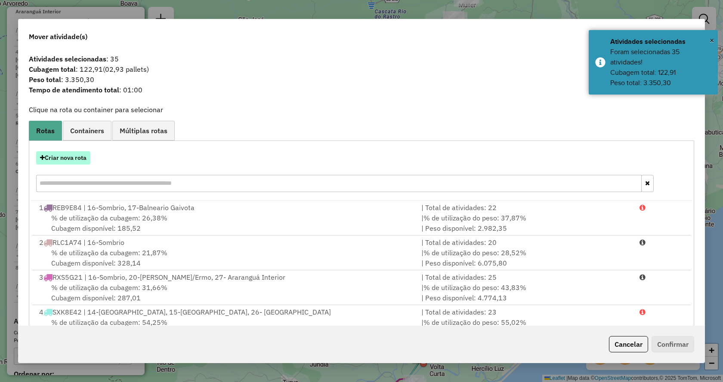
click at [61, 160] on button "Criar nova rota" at bounding box center [63, 157] width 54 height 13
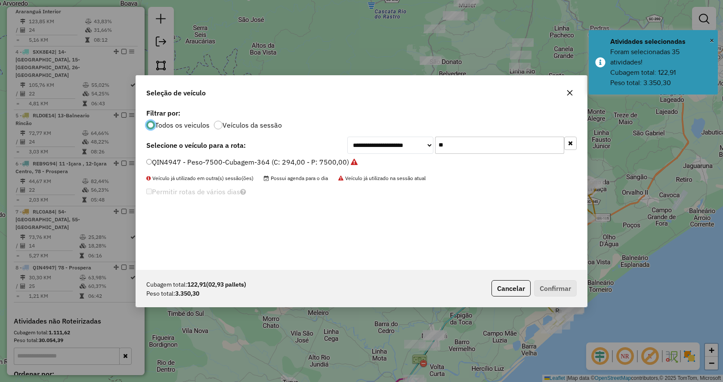
click at [472, 147] on input "**" at bounding box center [499, 145] width 129 height 17
type input "**"
click at [330, 163] on label "RLD0D34 - Peso-12000-Cubagem-420 (C: 420,00 - P: 8500,00)" at bounding box center [250, 162] width 208 height 10
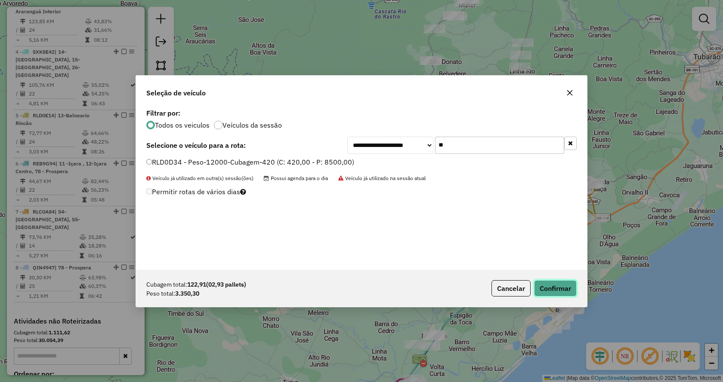
click at [542, 285] on button "Confirmar" at bounding box center [555, 289] width 43 height 16
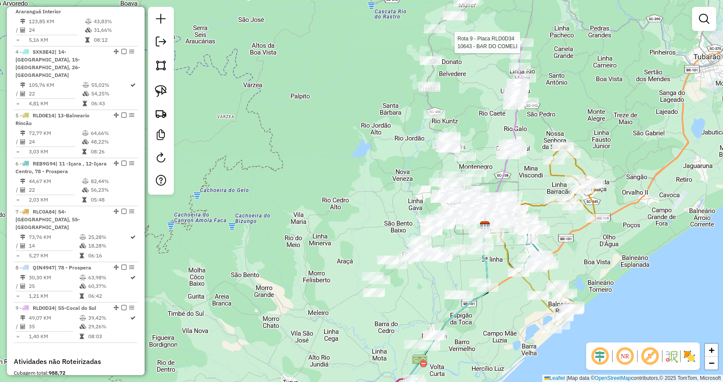
select select "**********"
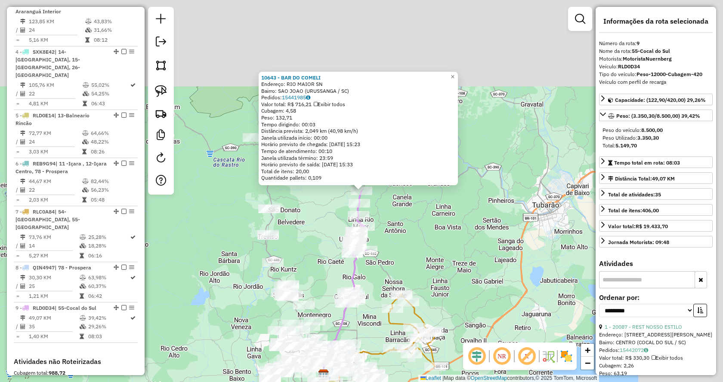
scroll to position [557, 0]
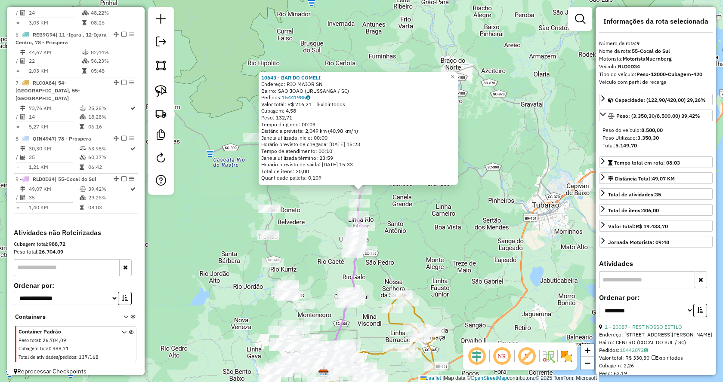
click at [500, 166] on div "10643 - BAR DO COMELI Endereço: RIO MAIOR SN Bairro: SAO JOAO (URUSSANGA / SC) …" at bounding box center [361, 191] width 723 height 382
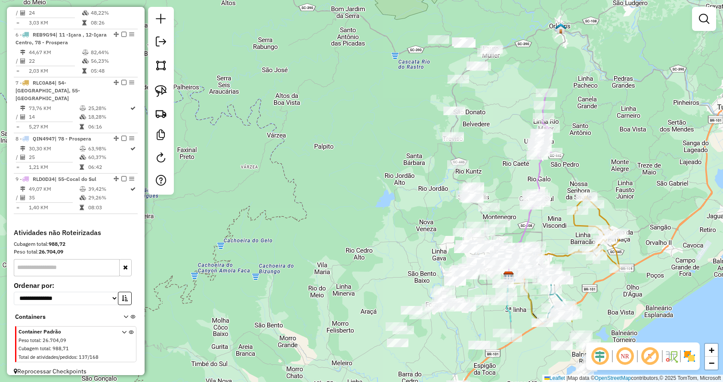
drag, startPoint x: 331, startPoint y: 188, endPoint x: 530, endPoint y: 114, distance: 212.3
click at [530, 114] on div "Janela de atendimento Grade de atendimento Capacidade Transportadoras Veículos …" at bounding box center [361, 191] width 723 height 382
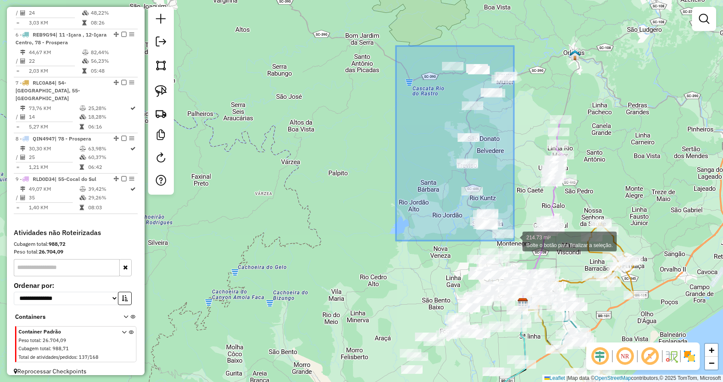
drag, startPoint x: 396, startPoint y: 46, endPoint x: 514, endPoint y: 241, distance: 227.8
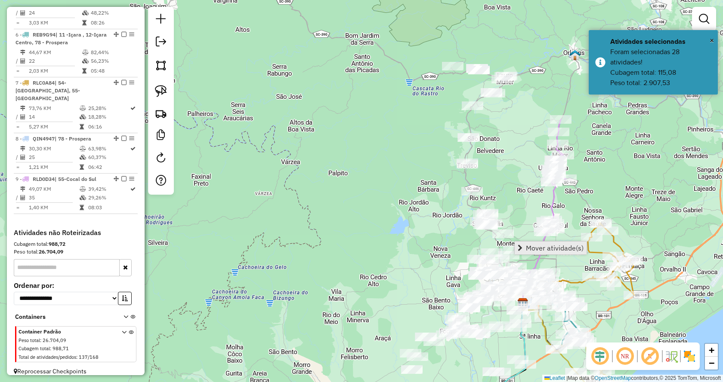
click at [521, 250] on span "Mover atividade(s)" at bounding box center [520, 248] width 5 height 7
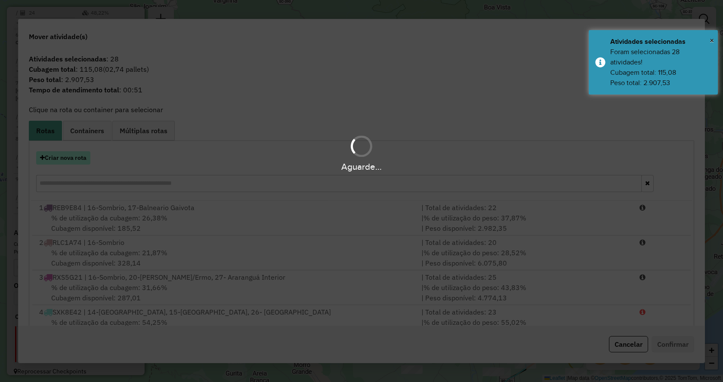
click at [40, 160] on hb-app "Aguarde... Pop-up bloqueado! Seu navegador bloqueou automáticamente a abertura …" at bounding box center [361, 191] width 723 height 382
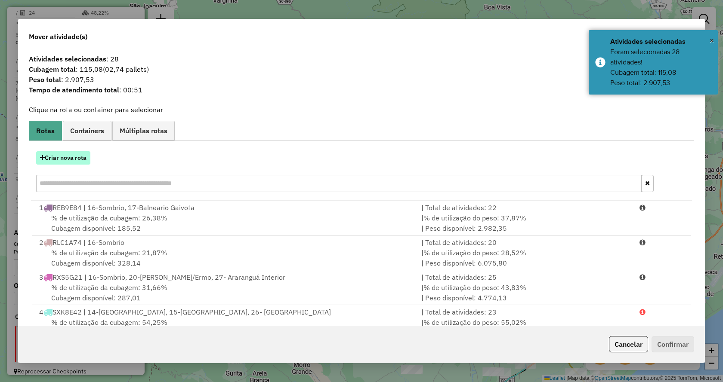
click at [68, 161] on button "Criar nova rota" at bounding box center [63, 157] width 54 height 13
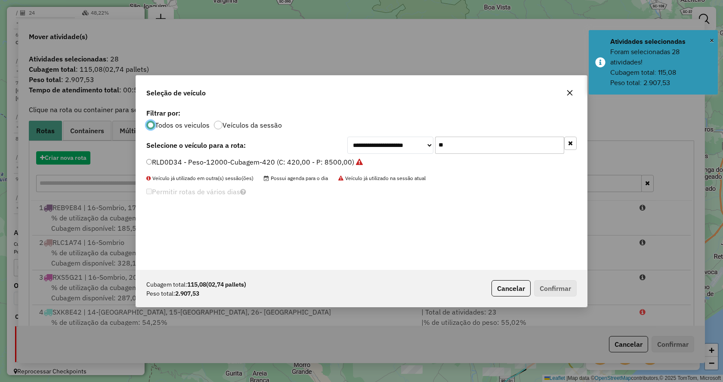
scroll to position [5, 3]
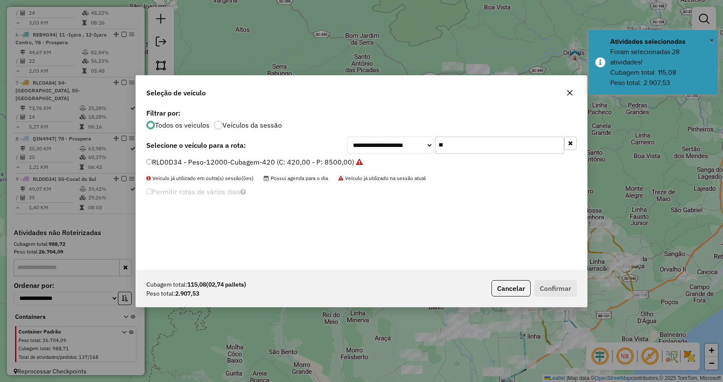
click at [492, 144] on input "**" at bounding box center [499, 145] width 129 height 17
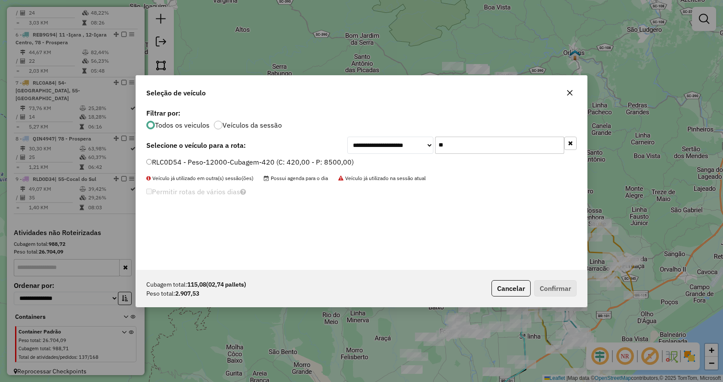
type input "**"
click at [315, 164] on label "RLC0D54 - Peso-12000-Cubagem-420 (C: 420,00 - P: 8500,00)" at bounding box center [249, 162] width 207 height 10
click at [561, 293] on button "Confirmar" at bounding box center [555, 289] width 43 height 16
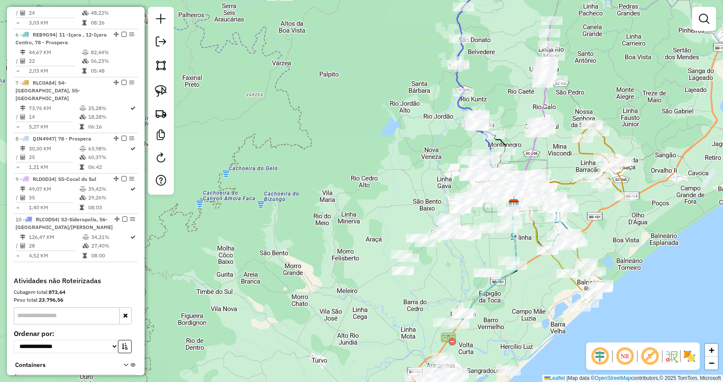
drag, startPoint x: 519, startPoint y: 193, endPoint x: 507, endPoint y: 113, distance: 81.0
click at [507, 113] on div "Janela de atendimento Grade de atendimento Capacidade Transportadoras Veículos …" at bounding box center [361, 191] width 723 height 382
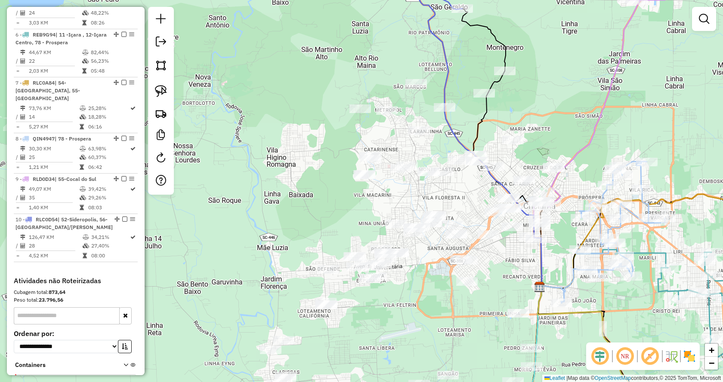
drag, startPoint x: 552, startPoint y: 136, endPoint x: 571, endPoint y: 140, distance: 19.8
click at [571, 140] on div "Janela de atendimento Grade de atendimento Capacidade Transportadoras Veículos …" at bounding box center [361, 191] width 723 height 382
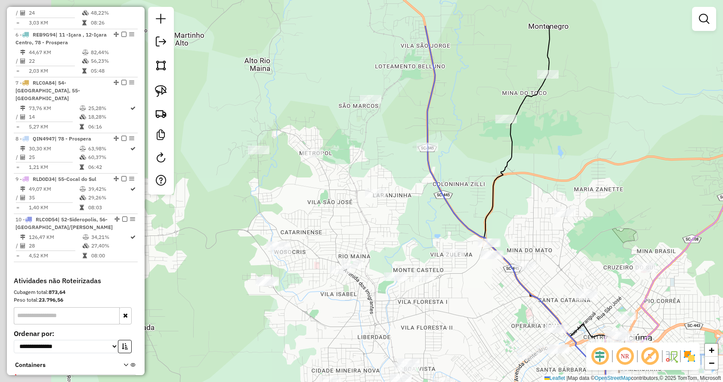
drag, startPoint x: 557, startPoint y: 139, endPoint x: 628, endPoint y: 203, distance: 95.6
click at [628, 203] on div "Janela de atendimento Grade de atendimento Capacidade Transportadoras Veículos …" at bounding box center [361, 191] width 723 height 382
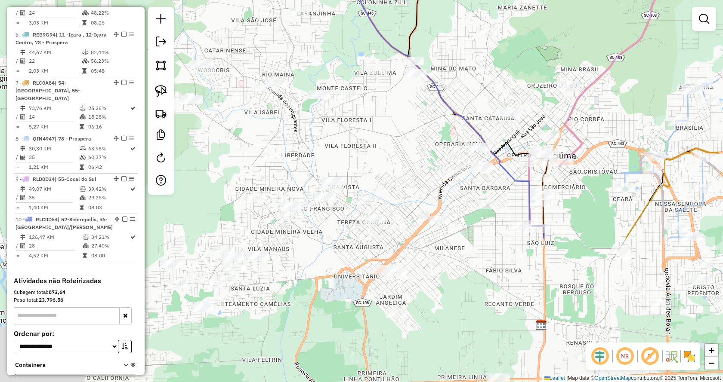
drag, startPoint x: 636, startPoint y: 227, endPoint x: 577, endPoint y: 75, distance: 163.3
click at [577, 75] on div "Janela de atendimento Grade de atendimento Capacidade Transportadoras Veículos …" at bounding box center [361, 191] width 723 height 382
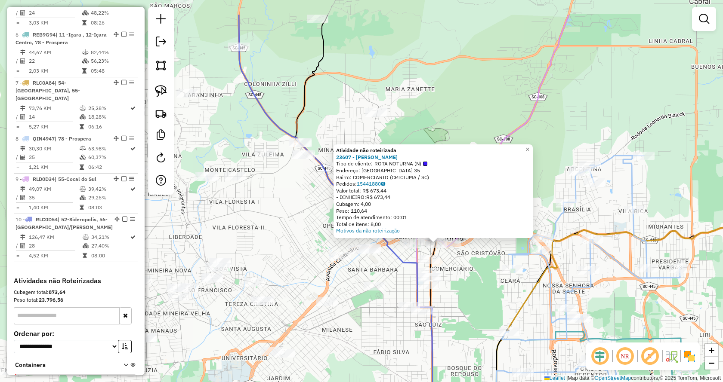
drag, startPoint x: 391, startPoint y: 247, endPoint x: 468, endPoint y: 299, distance: 93.0
click at [468, 299] on div "Atividade não roteirizada 23607 - JOHN VALENCIA Tipo de cliente: ROTA NOTURNA (…" at bounding box center [361, 191] width 723 height 382
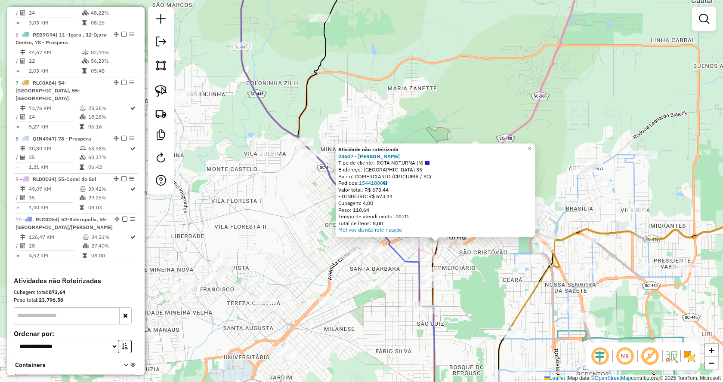
click at [469, 299] on div "Atividade não roteirizada 23607 - JOHN VALENCIA Tipo de cliente: ROTA NOTURNA (…" at bounding box center [361, 191] width 723 height 382
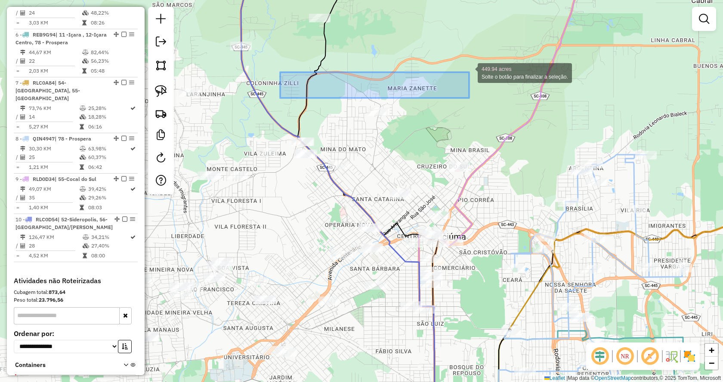
drag, startPoint x: 280, startPoint y: 98, endPoint x: 469, endPoint y: 69, distance: 190.6
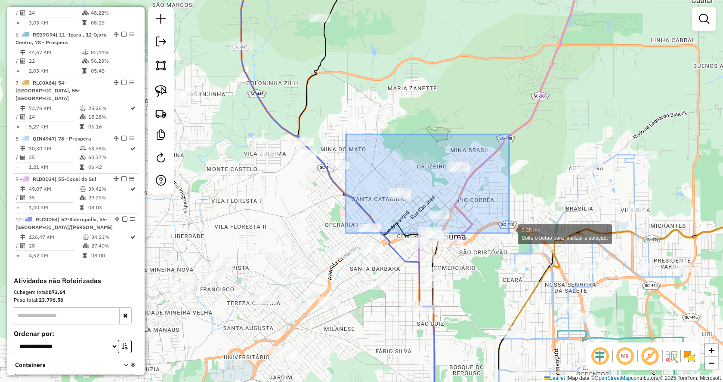
drag, startPoint x: 345, startPoint y: 135, endPoint x: 509, endPoint y: 234, distance: 191.1
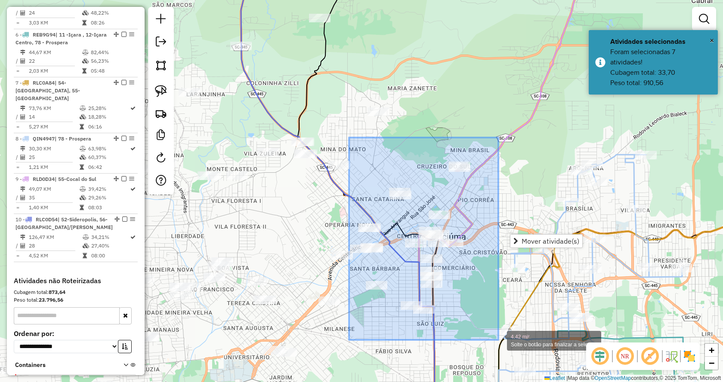
drag, startPoint x: 370, startPoint y: 159, endPoint x: 498, endPoint y: 340, distance: 222.2
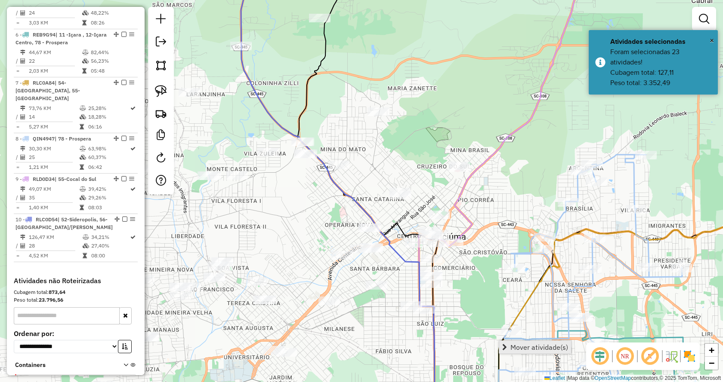
click at [506, 345] on span "Mover atividade(s)" at bounding box center [504, 347] width 5 height 7
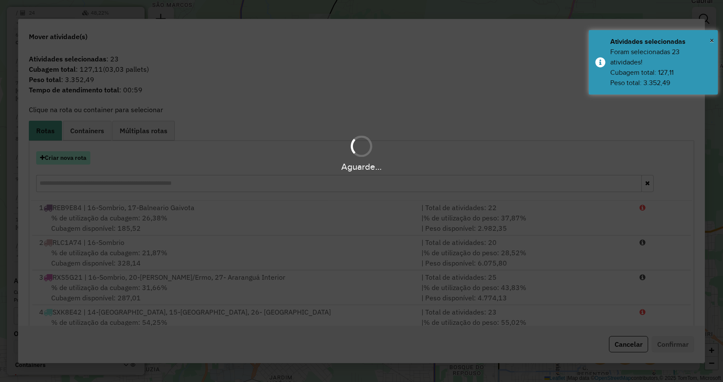
click at [67, 164] on div "Criar nova rota" at bounding box center [361, 173] width 661 height 56
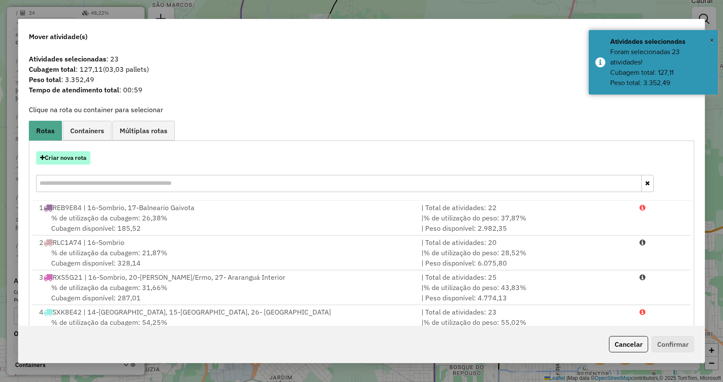
click at [74, 157] on button "Criar nova rota" at bounding box center [63, 157] width 54 height 13
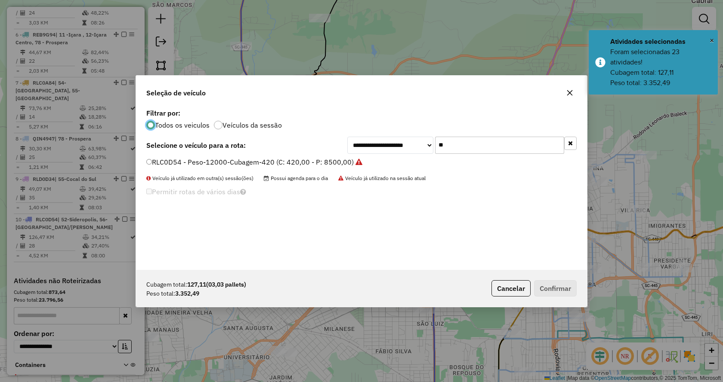
click at [473, 146] on input "**" at bounding box center [499, 145] width 129 height 17
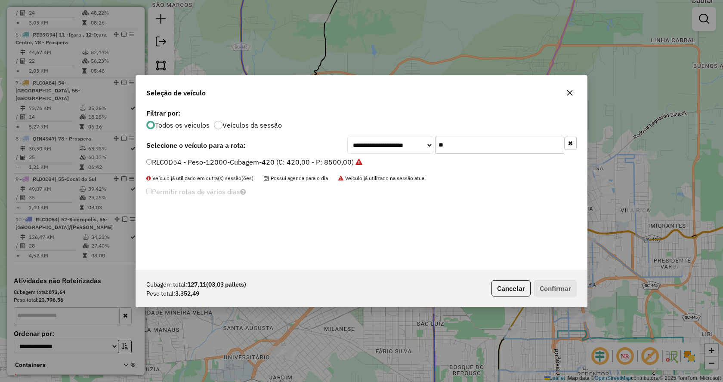
type input "*"
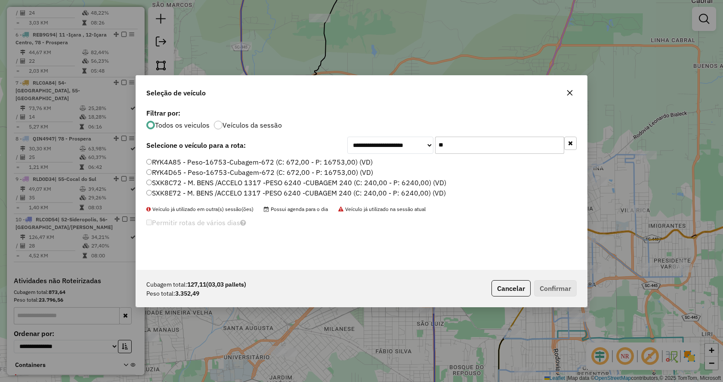
type input "**"
click at [432, 194] on label "SXK8E72 - M. BENS /ACCELO 1317 -PESO 6240 -CUBAGEM 240 (C: 240,00 - P: 6240,00)…" at bounding box center [295, 193] width 299 height 10
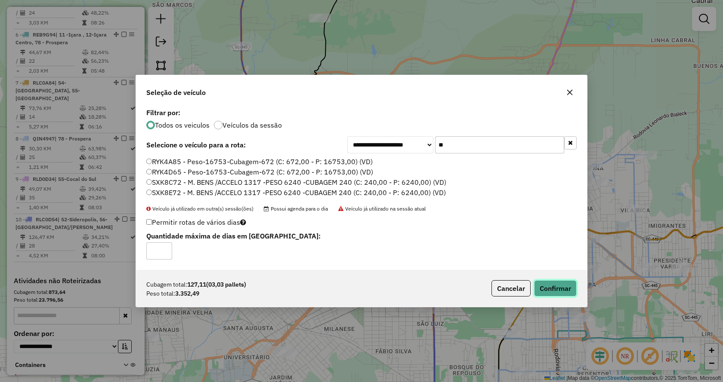
click at [549, 294] on button "Confirmar" at bounding box center [555, 289] width 43 height 16
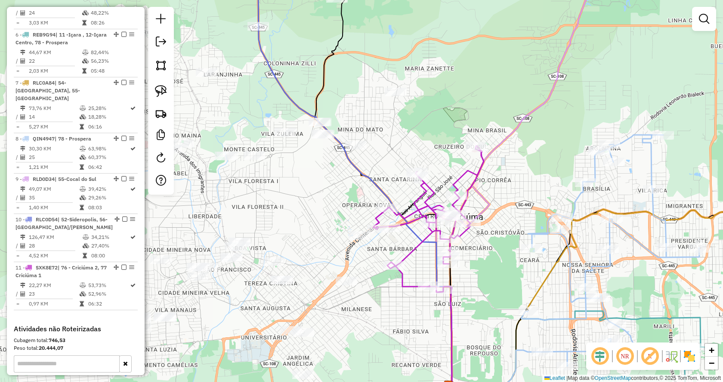
drag, startPoint x: 478, startPoint y: 293, endPoint x: 496, endPoint y: 272, distance: 28.0
click at [496, 272] on div "Janela de atendimento Grade de atendimento Capacidade Transportadoras Veículos …" at bounding box center [361, 191] width 723 height 382
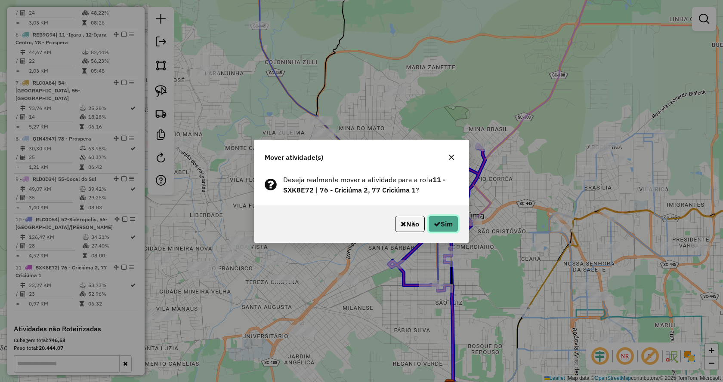
click at [439, 221] on button "Sim" at bounding box center [443, 224] width 30 height 16
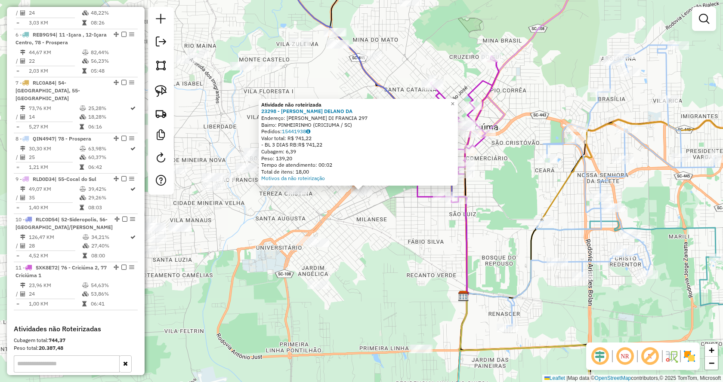
click at [346, 247] on div "Atividade não roteirizada 23298 - JEFFERSON DELANO DA Endereço: CONEGO ANIBAL M…" at bounding box center [361, 191] width 723 height 382
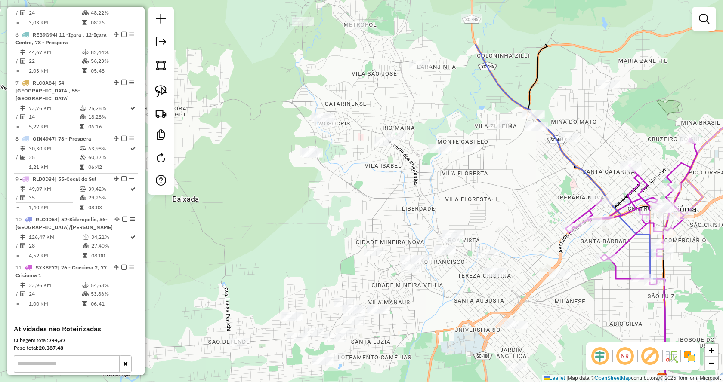
drag, startPoint x: 354, startPoint y: 285, endPoint x: 560, endPoint y: 383, distance: 228.2
click at [560, 382] on html "Aguarde... Pop-up bloqueado! Seu navegador bloqueou automáticamente a abertura …" at bounding box center [361, 191] width 723 height 382
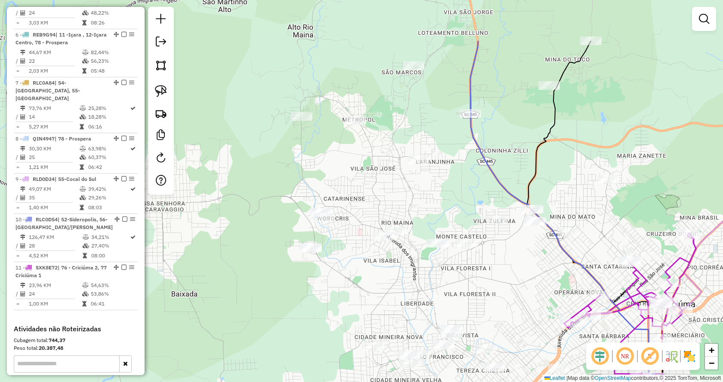
drag, startPoint x: 492, startPoint y: 221, endPoint x: 480, endPoint y: 302, distance: 82.6
click at [481, 302] on div "Janela de atendimento Grade de atendimento Capacidade Transportadoras Veículos …" at bounding box center [361, 191] width 723 height 382
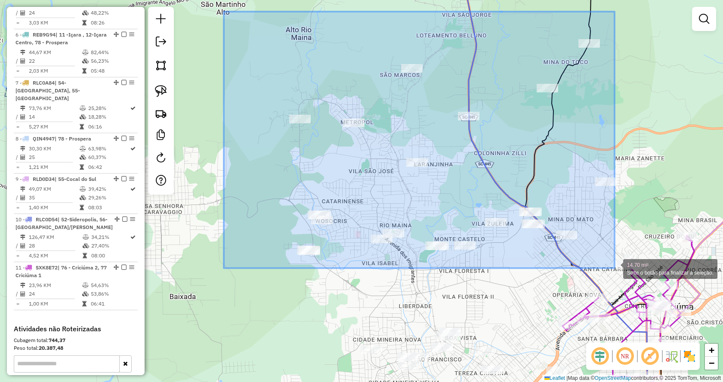
drag, startPoint x: 224, startPoint y: 12, endPoint x: 614, endPoint y: 268, distance: 467.5
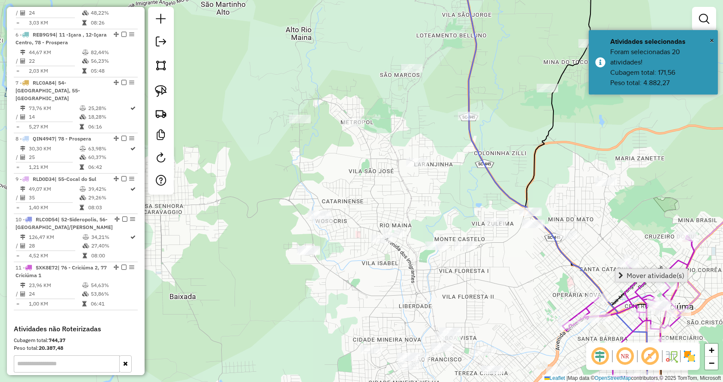
click at [622, 277] on span "Mover atividade(s)" at bounding box center [620, 275] width 5 height 7
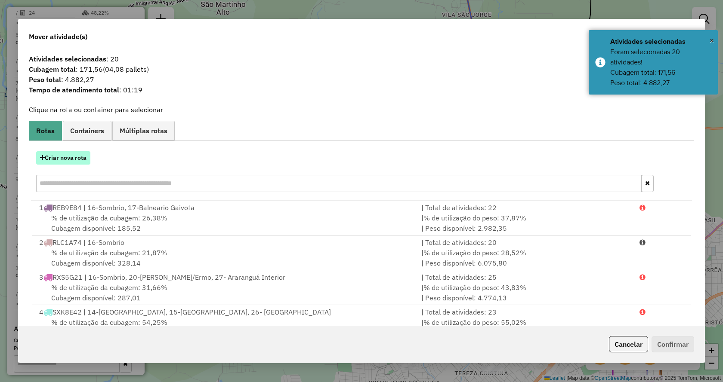
click at [83, 157] on button "Criar nova rota" at bounding box center [63, 157] width 54 height 13
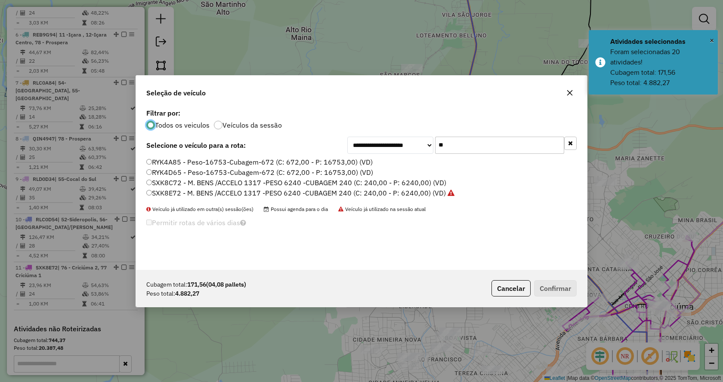
click at [567, 145] on button "button" at bounding box center [570, 143] width 12 height 13
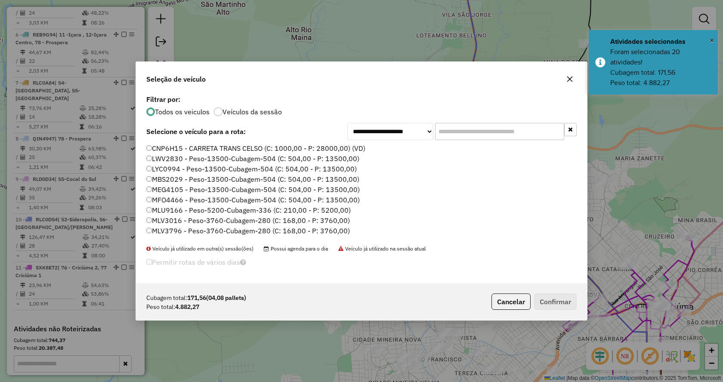
click at [542, 128] on input "text" at bounding box center [499, 131] width 129 height 17
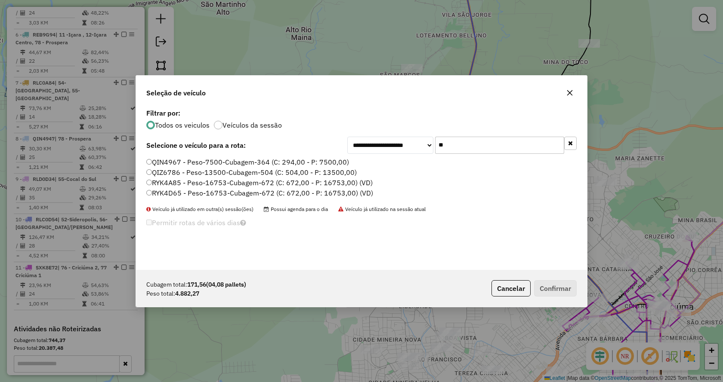
type input "**"
click at [331, 163] on label "QIN4967 - Peso-7500-Cubagem-364 (C: 294,00 - P: 7500,00)" at bounding box center [247, 162] width 203 height 10
click at [549, 290] on button "Confirmar" at bounding box center [555, 289] width 43 height 16
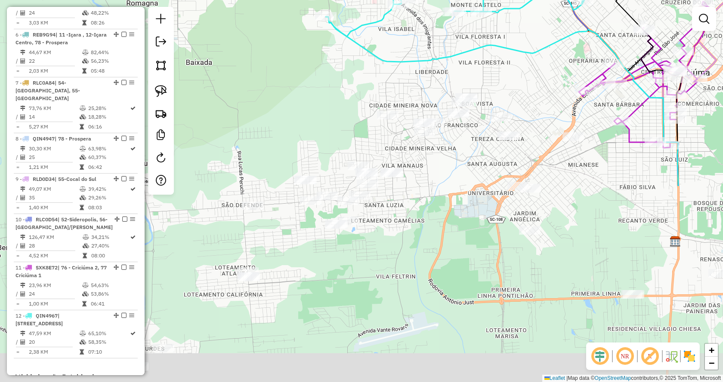
drag, startPoint x: 526, startPoint y: 280, endPoint x: 537, endPoint y: 125, distance: 155.3
click at [558, 89] on div "Janela de atendimento Grade de atendimento Capacidade Transportadoras Veículos …" at bounding box center [361, 191] width 723 height 382
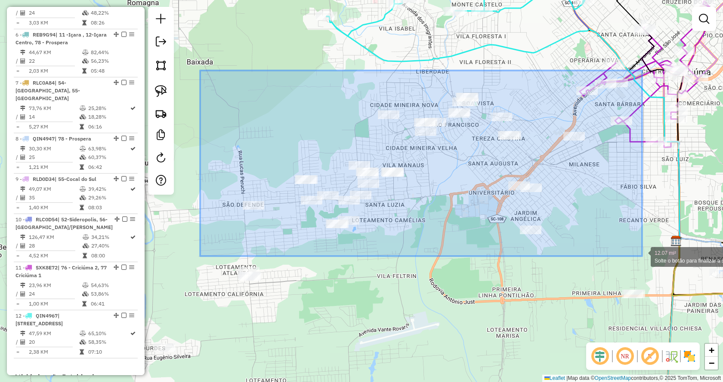
drag, startPoint x: 208, startPoint y: 83, endPoint x: 642, endPoint y: 256, distance: 467.3
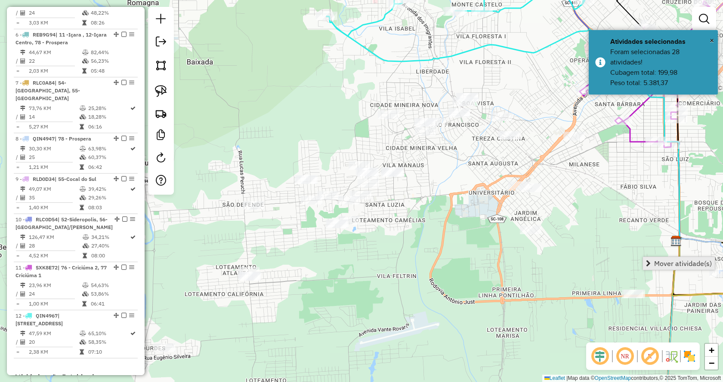
click at [652, 268] on link "Mover atividade(s)" at bounding box center [679, 263] width 72 height 13
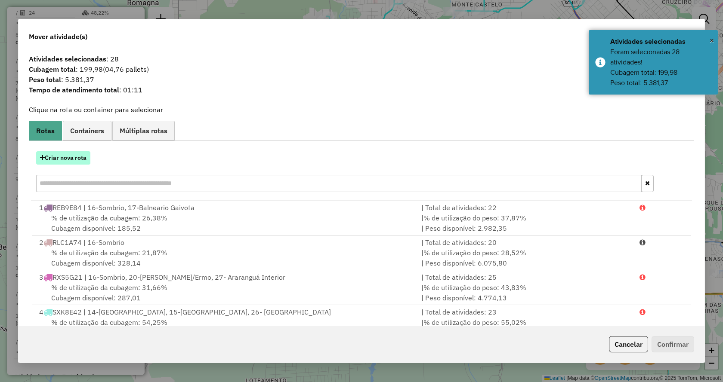
click at [79, 159] on button "Criar nova rota" at bounding box center [63, 157] width 54 height 13
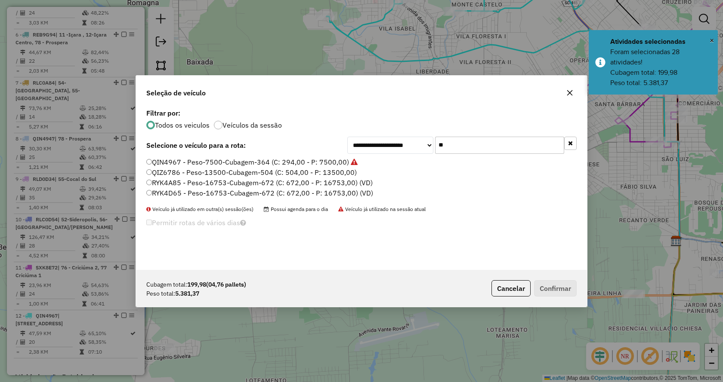
drag, startPoint x: 456, startPoint y: 141, endPoint x: 435, endPoint y: 147, distance: 22.0
click at [435, 147] on input "**" at bounding box center [499, 145] width 129 height 17
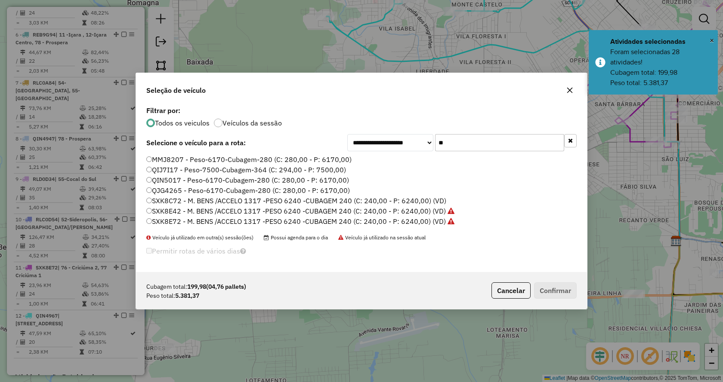
type input "**"
click at [273, 178] on label "QIN5017 - Peso-6170-Cubagem-280 (C: 280,00 - P: 6170,00)" at bounding box center [247, 180] width 203 height 10
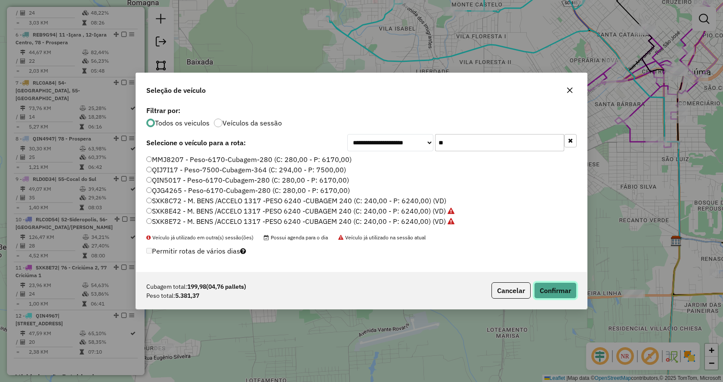
click at [560, 291] on button "Confirmar" at bounding box center [555, 291] width 43 height 16
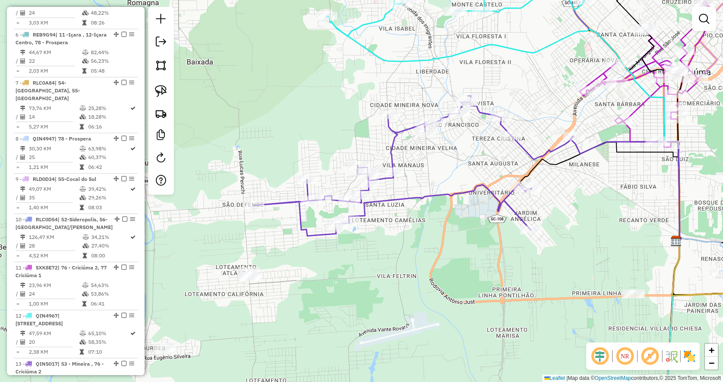
click at [481, 231] on div "Janela de atendimento Grade de atendimento Capacidade Transportadoras Veículos …" at bounding box center [361, 191] width 723 height 382
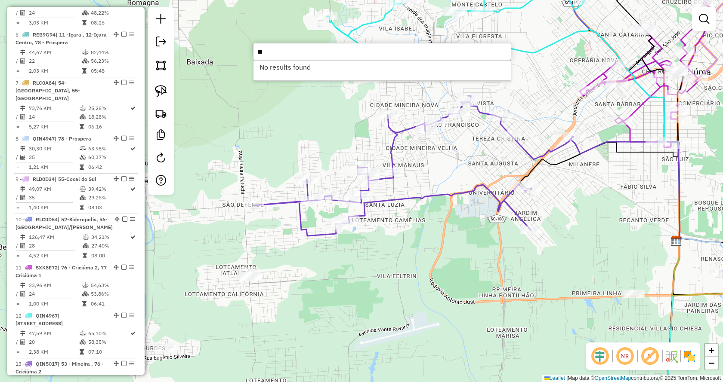
type input "*"
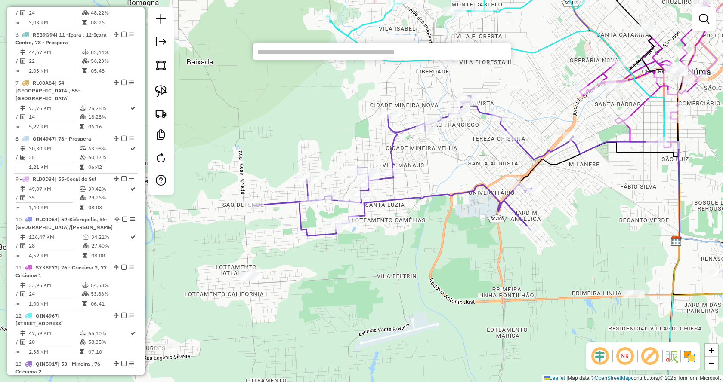
click at [479, 231] on div "Janela de atendimento Grade de atendimento Capacidade Transportadoras Veículos …" at bounding box center [361, 191] width 723 height 382
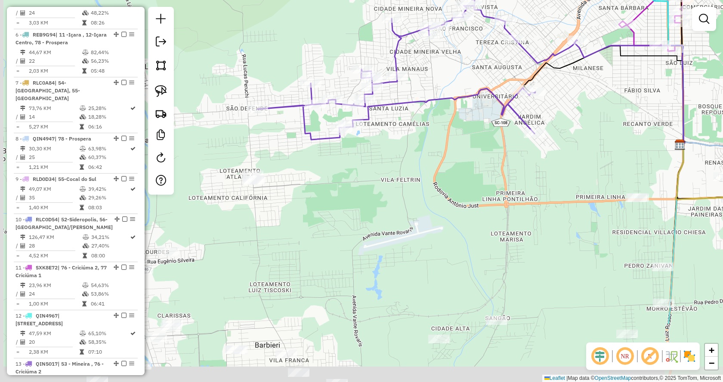
drag, startPoint x: 491, startPoint y: 314, endPoint x: 495, endPoint y: 217, distance: 97.3
click at [495, 217] on div "Janela de atendimento Grade de atendimento Capacidade Transportadoras Veículos …" at bounding box center [361, 191] width 723 height 382
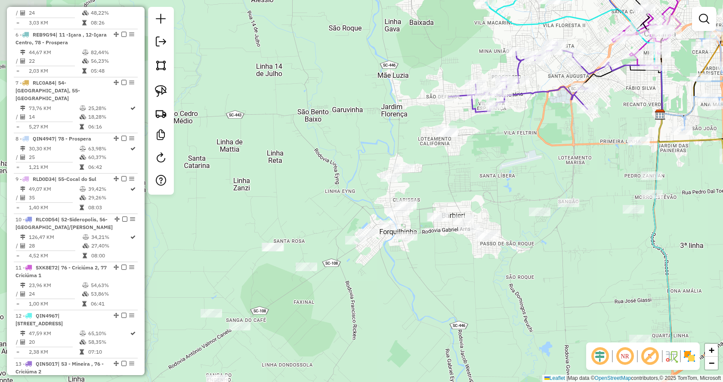
drag, startPoint x: 495, startPoint y: 248, endPoint x: 596, endPoint y: 154, distance: 137.9
click at [598, 153] on div "Janela de atendimento Grade de atendimento Capacidade Transportadoras Veículos …" at bounding box center [361, 191] width 723 height 382
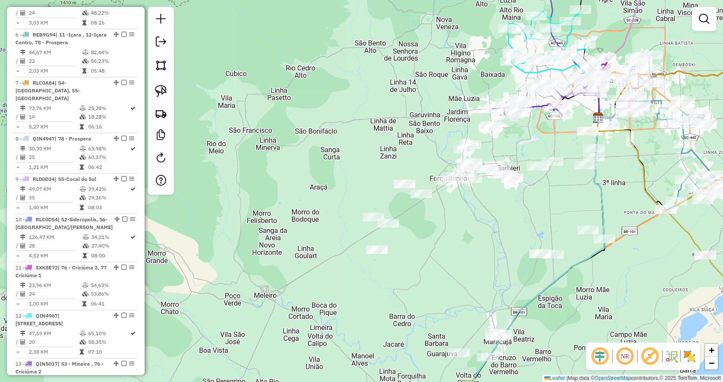
drag, startPoint x: 636, startPoint y: 226, endPoint x: 593, endPoint y: 186, distance: 58.4
click at [594, 185] on icon at bounding box center [539, 248] width 130 height 262
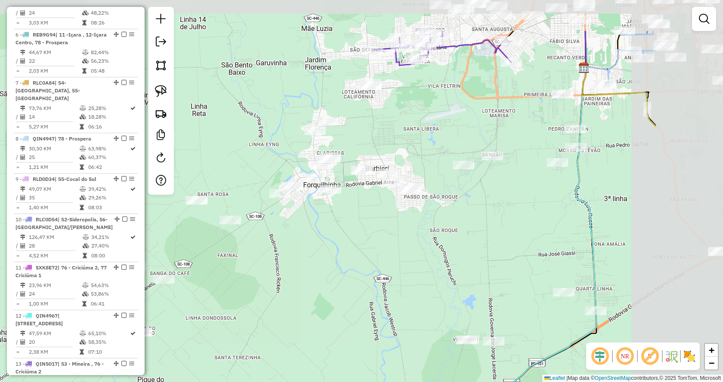
drag, startPoint x: 481, startPoint y: 160, endPoint x: 342, endPoint y: 230, distance: 155.8
click at [342, 230] on div "Janela de atendimento Grade de atendimento Capacidade Transportadoras Veículos …" at bounding box center [361, 191] width 723 height 382
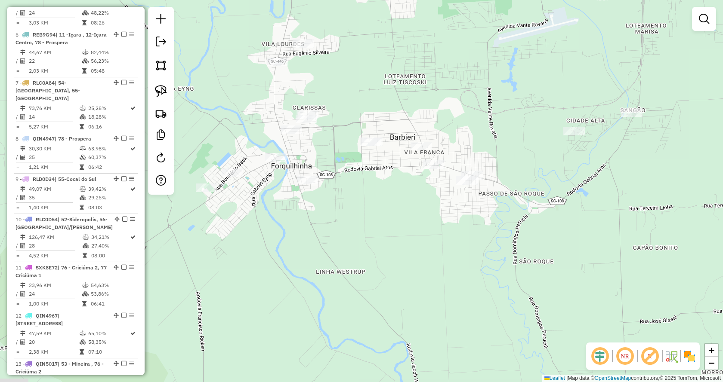
drag, startPoint x: 235, startPoint y: 205, endPoint x: 277, endPoint y: 234, distance: 50.8
click at [277, 234] on div "Janela de atendimento Grade de atendimento Capacidade Transportadoras Veículos …" at bounding box center [361, 191] width 723 height 382
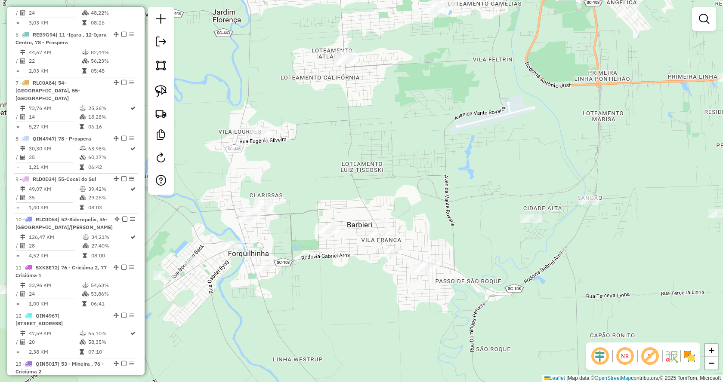
drag, startPoint x: 374, startPoint y: 211, endPoint x: 333, endPoint y: 298, distance: 96.0
click at [333, 298] on div "Janela de atendimento Grade de atendimento Capacidade Transportadoras Veículos …" at bounding box center [361, 191] width 723 height 382
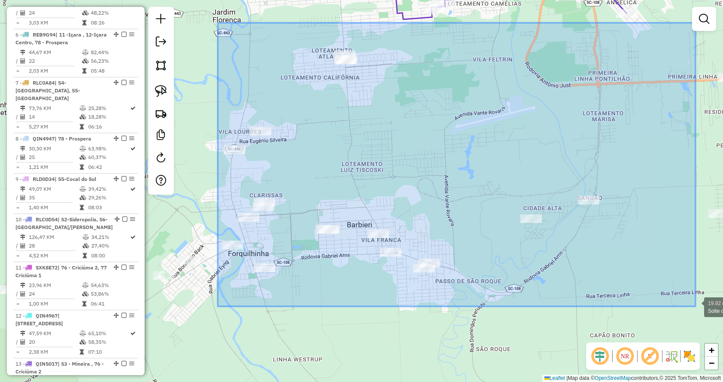
drag, startPoint x: 218, startPoint y: 23, endPoint x: 695, endPoint y: 307, distance: 555.6
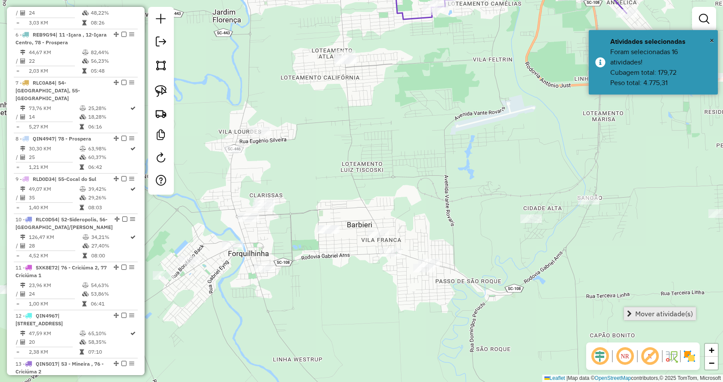
click at [682, 320] on link "Mover atividade(s)" at bounding box center [660, 314] width 72 height 13
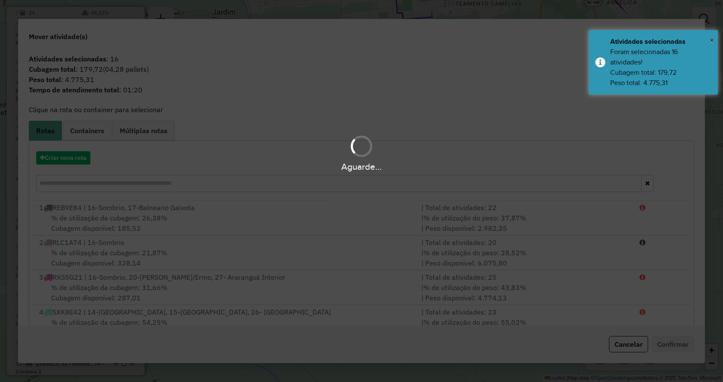
click at [54, 163] on div "Aguarde..." at bounding box center [361, 166] width 723 height 13
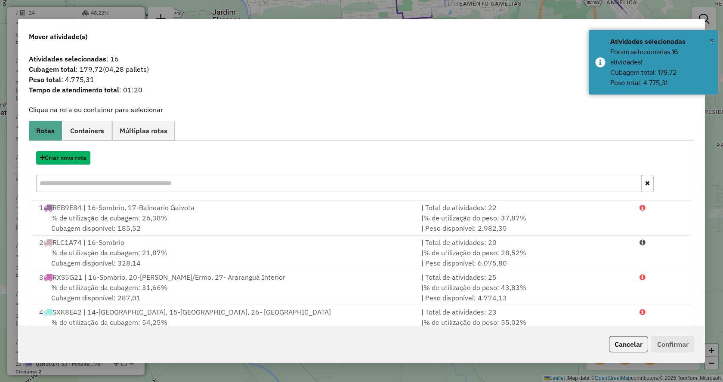
click at [54, 163] on button "Criar nova rota" at bounding box center [63, 157] width 54 height 13
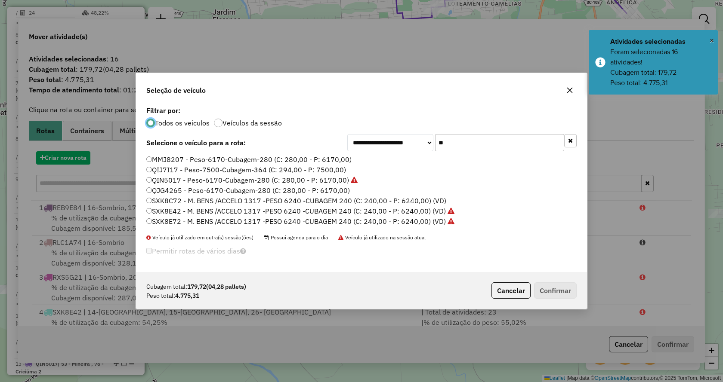
scroll to position [5, 3]
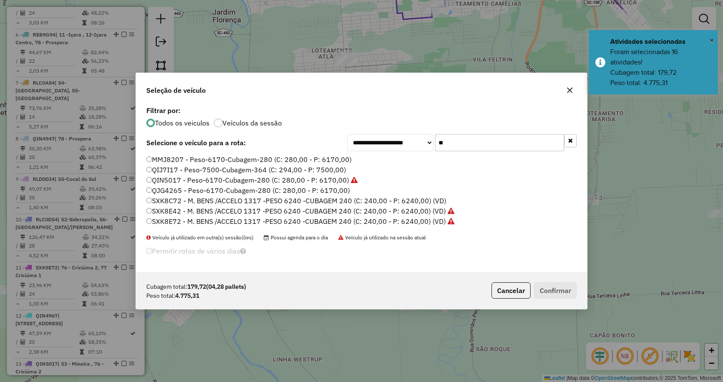
click at [570, 139] on icon "button" at bounding box center [570, 141] width 5 height 6
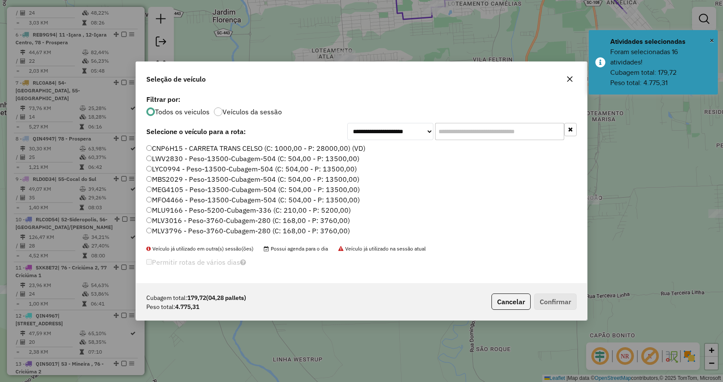
click at [557, 141] on div "**********" at bounding box center [361, 188] width 451 height 191
click at [549, 135] on input "text" at bounding box center [499, 131] width 129 height 17
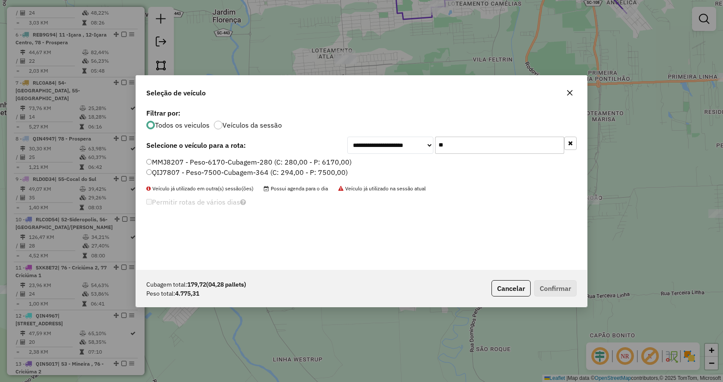
type input "**"
click at [321, 170] on label "QIJ7807 - Peso-7500-Cubagem-364 (C: 294,00 - P: 7500,00)" at bounding box center [246, 172] width 201 height 10
click at [544, 283] on button "Confirmar" at bounding box center [555, 289] width 43 height 16
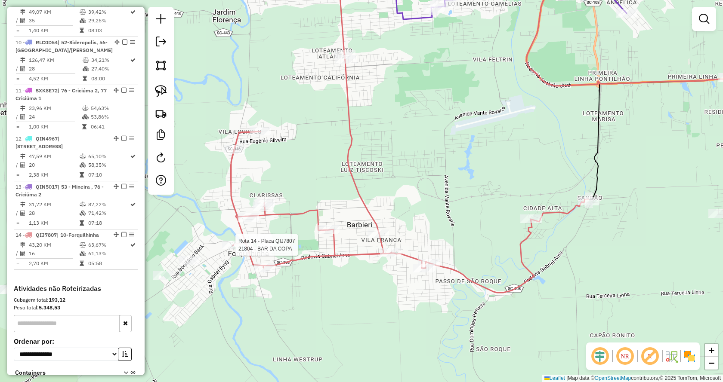
select select "**********"
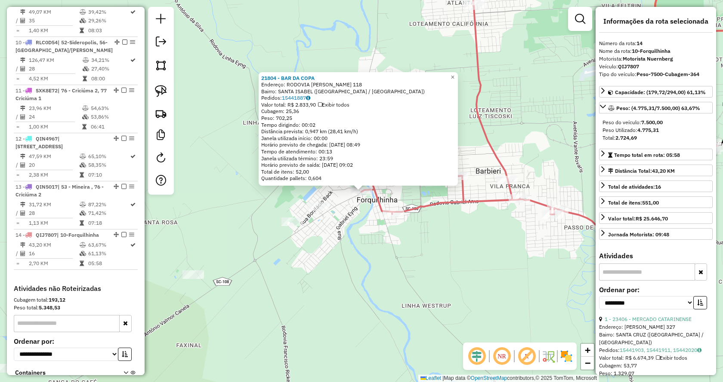
scroll to position [790, 0]
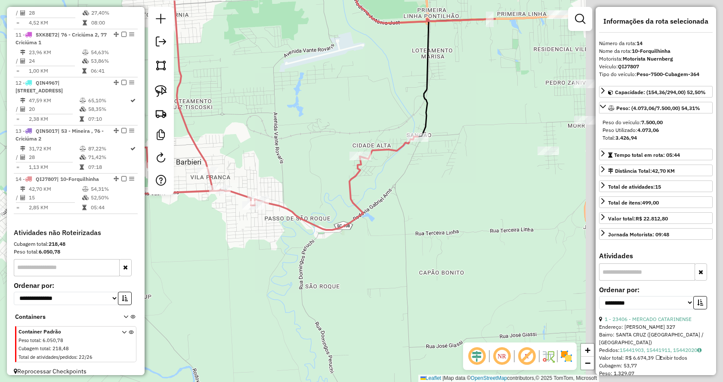
drag, startPoint x: 509, startPoint y: 231, endPoint x: 173, endPoint y: 216, distance: 336.8
click at [160, 218] on div "Janela de atendimento Grade de atendimento Capacidade Transportadoras Veículos …" at bounding box center [361, 191] width 723 height 382
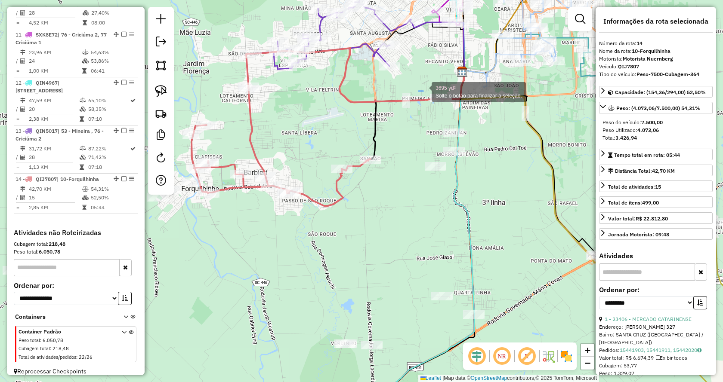
drag, startPoint x: 419, startPoint y: 91, endPoint x: 427, endPoint y: 90, distance: 8.7
click at [451, 102] on div "1.04 acres Solte o botão para finalizar a seleção. Janela de atendimento Grade …" at bounding box center [361, 191] width 723 height 382
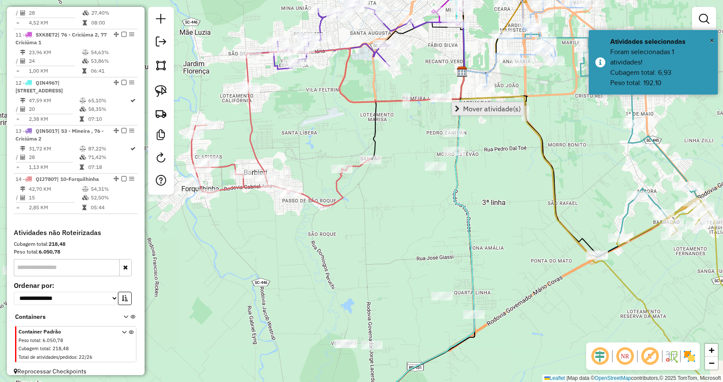
click at [455, 105] on link "Mover atividade(s)" at bounding box center [488, 108] width 72 height 13
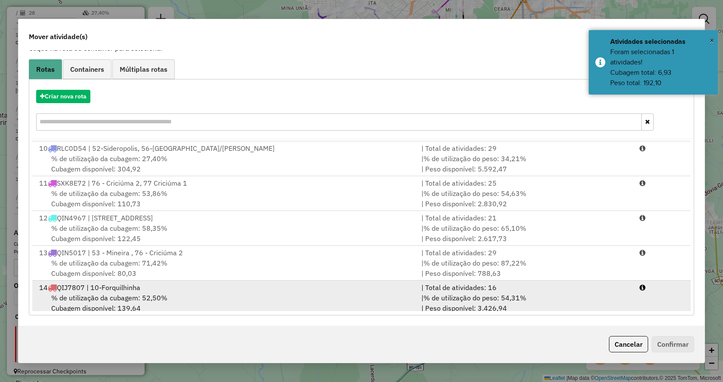
scroll to position [316, 0]
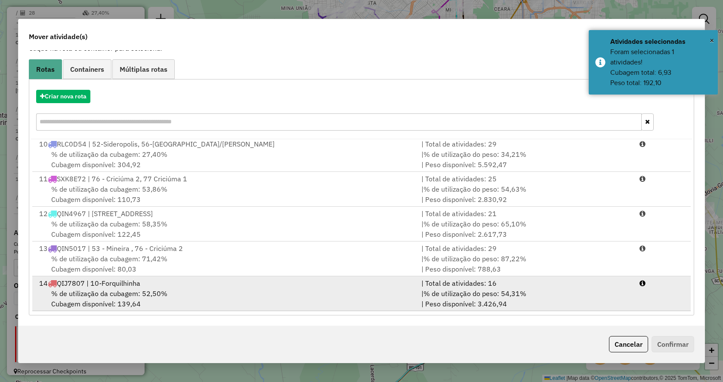
click at [646, 298] on li "14 QIJ7807 | 10-Forquilhinha | Total de atividades: 16 % de utilização da cubag…" at bounding box center [361, 294] width 658 height 35
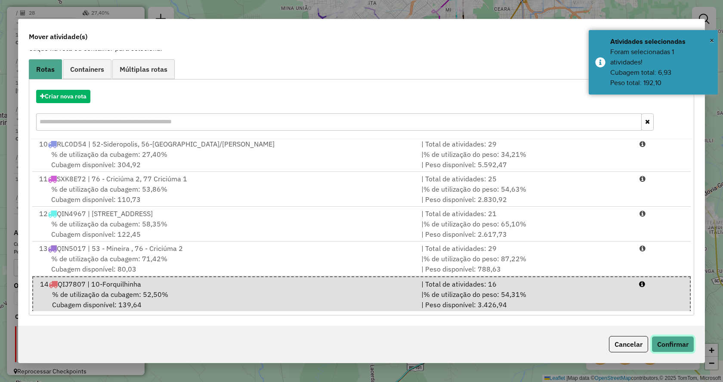
click at [680, 346] on button "Confirmar" at bounding box center [672, 344] width 43 height 16
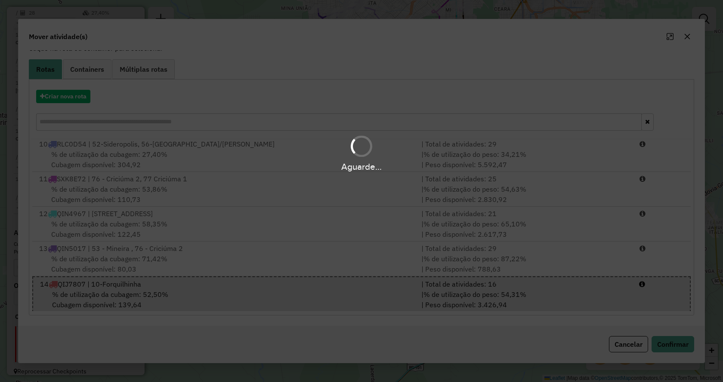
scroll to position [0, 0]
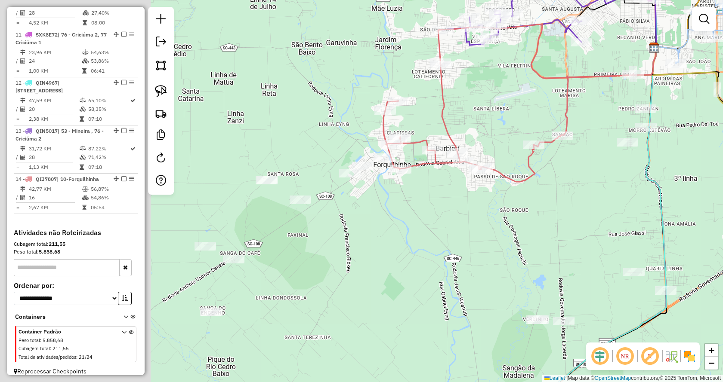
drag, startPoint x: 483, startPoint y: 229, endPoint x: 513, endPoint y: 216, distance: 32.2
click at [534, 216] on div "Janela de atendimento Grade de atendimento Capacidade Transportadoras Veículos …" at bounding box center [361, 191] width 723 height 382
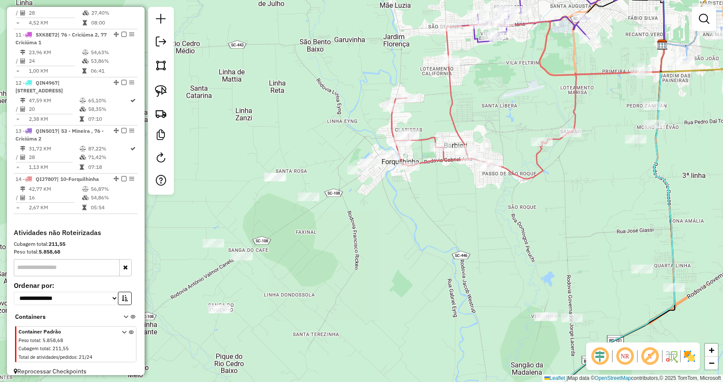
drag, startPoint x: 413, startPoint y: 243, endPoint x: 498, endPoint y: 215, distance: 89.7
click at [496, 215] on div "Janela de atendimento Grade de atendimento Capacidade Transportadoras Veículos …" at bounding box center [361, 191] width 723 height 382
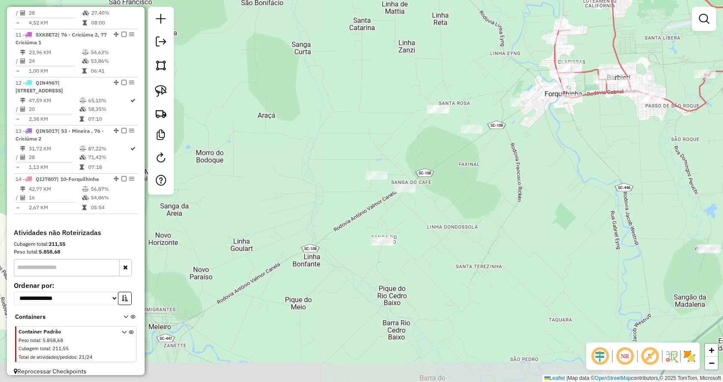
drag, startPoint x: 435, startPoint y: 239, endPoint x: 508, endPoint y: 196, distance: 84.9
click at [504, 202] on div "Janela de atendimento Grade de atendimento Capacidade Transportadoras Veículos …" at bounding box center [361, 191] width 723 height 382
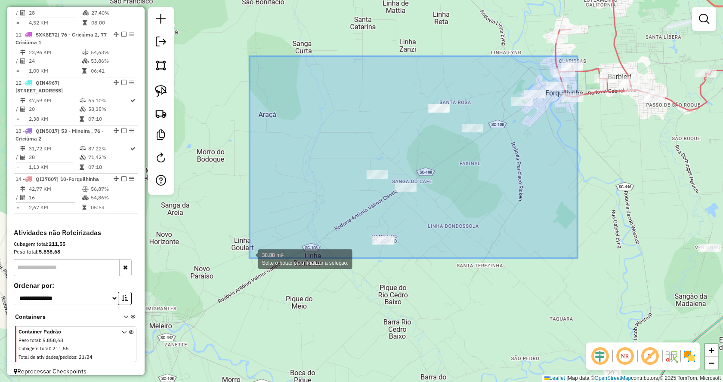
drag, startPoint x: 577, startPoint y: 56, endPoint x: 250, endPoint y: 259, distance: 385.2
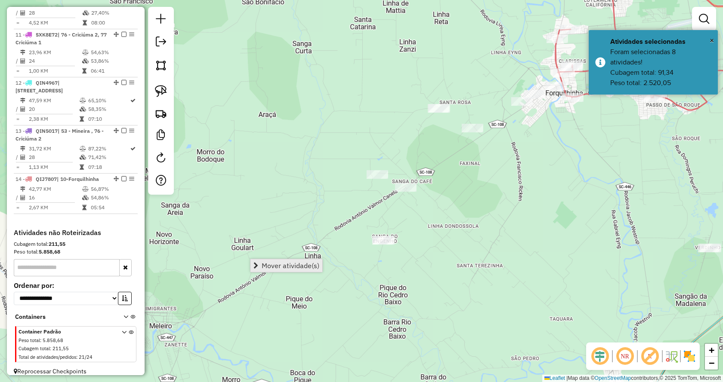
click at [299, 269] on span "Mover atividade(s)" at bounding box center [291, 265] width 58 height 7
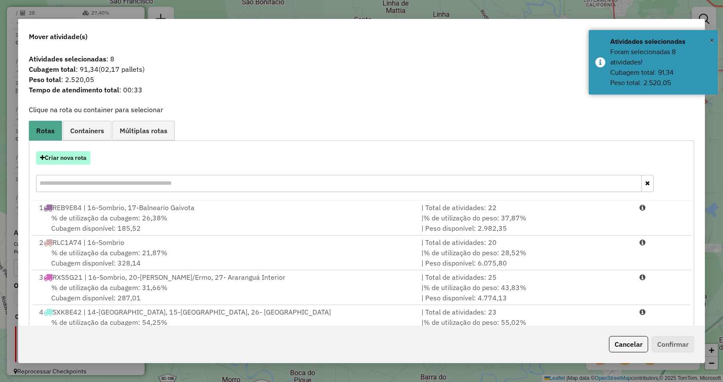
click at [71, 162] on button "Criar nova rota" at bounding box center [63, 157] width 54 height 13
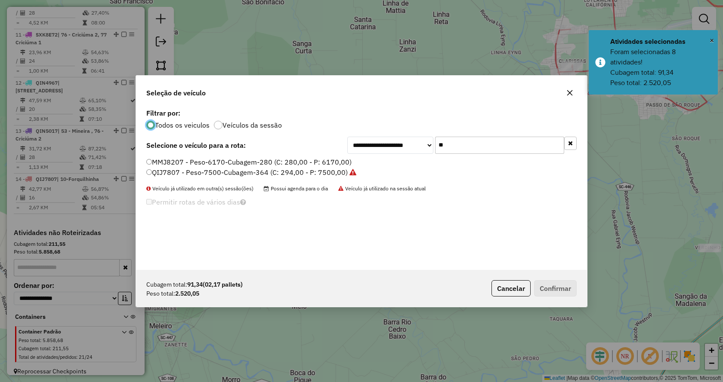
scroll to position [5, 3]
drag, startPoint x: 488, startPoint y: 142, endPoint x: 395, endPoint y: 158, distance: 93.9
click at [395, 158] on div "**********" at bounding box center [361, 188] width 451 height 163
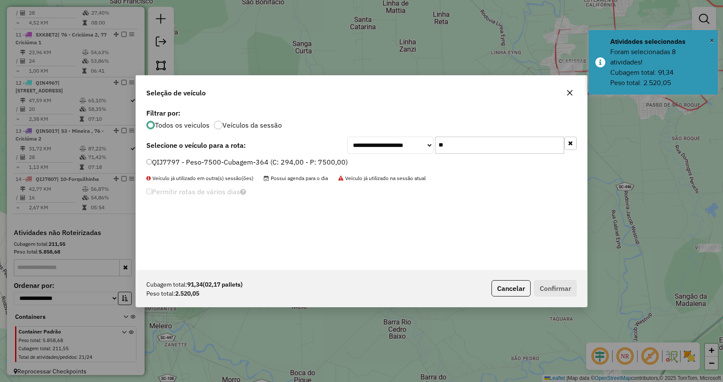
type input "**"
click at [307, 151] on div "**********" at bounding box center [361, 145] width 430 height 17
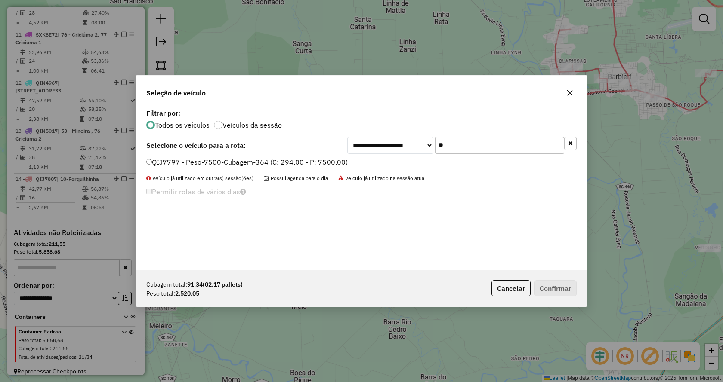
drag, startPoint x: 312, startPoint y: 166, endPoint x: 361, endPoint y: 171, distance: 48.5
click at [317, 164] on label "QIJ7797 - Peso-7500-Cubagem-364 (C: 294,00 - P: 7500,00)" at bounding box center [246, 162] width 201 height 10
click at [330, 160] on label "QIJ7797 - Peso-7500-Cubagem-364 (C: 294,00 - P: 7500,00)" at bounding box center [246, 162] width 201 height 10
click at [559, 283] on button "Confirmar" at bounding box center [555, 289] width 43 height 16
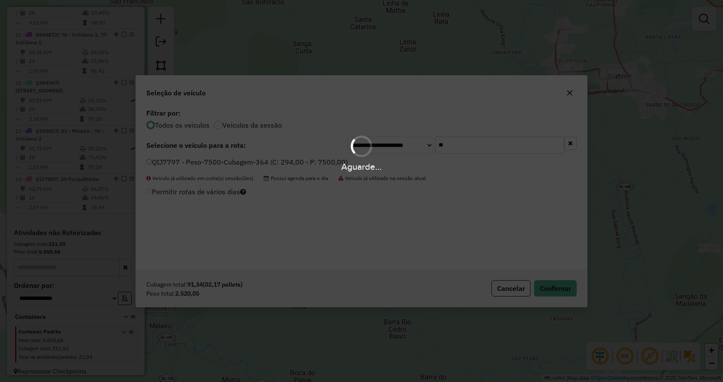
scroll to position [800, 0]
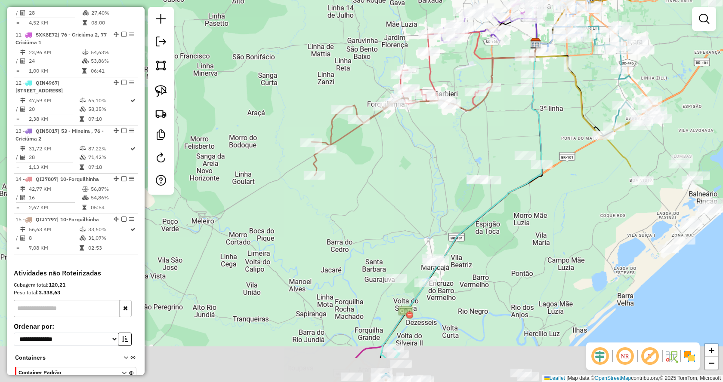
drag, startPoint x: 648, startPoint y: 211, endPoint x: 480, endPoint y: 145, distance: 180.8
click at [480, 145] on div "Janela de atendimento Grade de atendimento Capacidade Transportadoras Veículos …" at bounding box center [361, 191] width 723 height 382
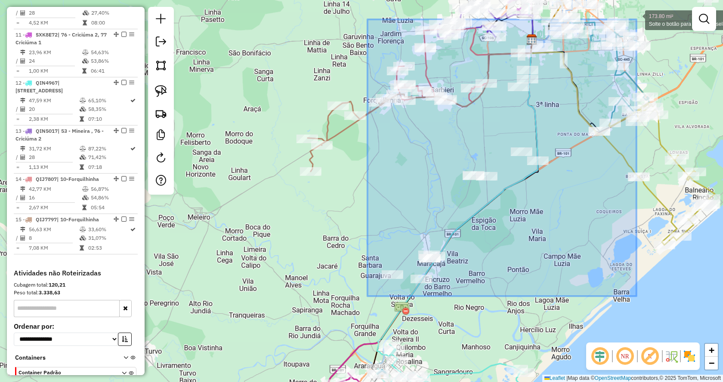
drag, startPoint x: 367, startPoint y: 296, endPoint x: 636, endPoint y: 19, distance: 386.1
click at [636, 19] on div "Rota 5 - Placa RLD0E14 18877 - MERCADO PASSAKI Rota 6 - Placa REB9G94 21599 - T…" at bounding box center [361, 191] width 723 height 382
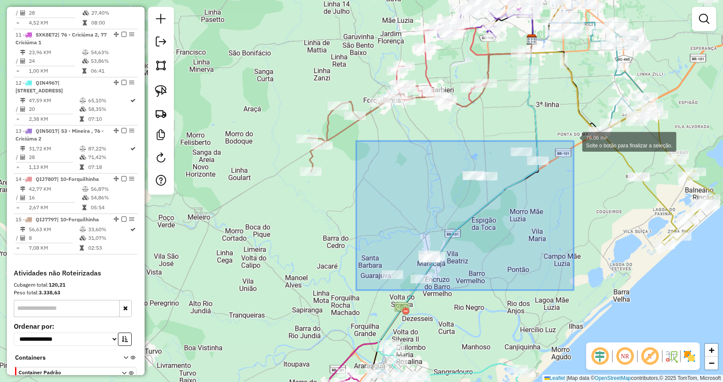
drag, startPoint x: 356, startPoint y: 290, endPoint x: 573, endPoint y: 141, distance: 263.6
click at [573, 141] on div "76.06 mi² Solte o botão para finalizar a seleção. Janela de atendimento Grade d…" at bounding box center [361, 191] width 723 height 382
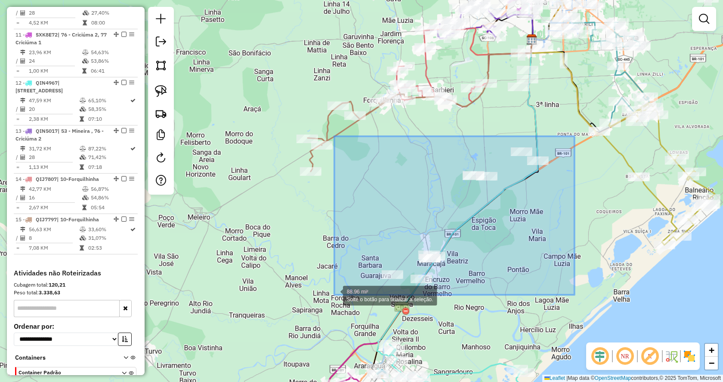
drag, startPoint x: 575, startPoint y: 136, endPoint x: 334, endPoint y: 295, distance: 288.5
click at [334, 295] on div "88.96 mi² Solte o botão para finalizar a seleção. Janela de atendimento Grade d…" at bounding box center [361, 191] width 723 height 382
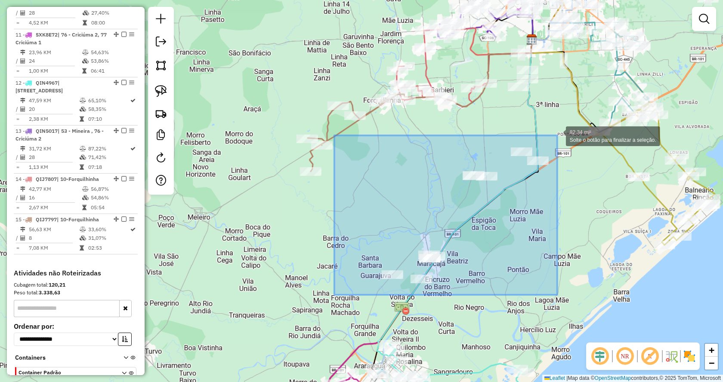
drag, startPoint x: 334, startPoint y: 295, endPoint x: 558, endPoint y: 134, distance: 275.2
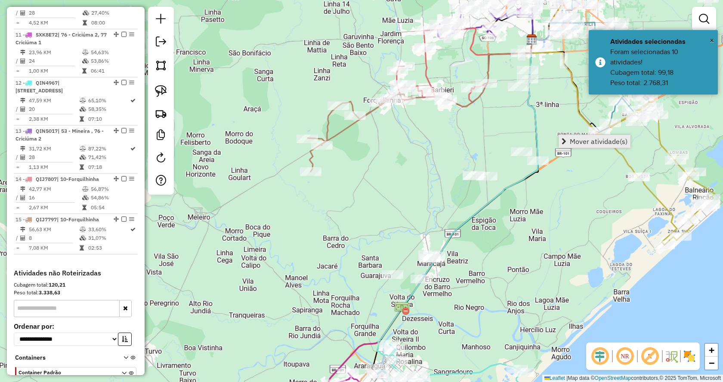
click at [570, 141] on span "Mover atividade(s)" at bounding box center [599, 141] width 58 height 7
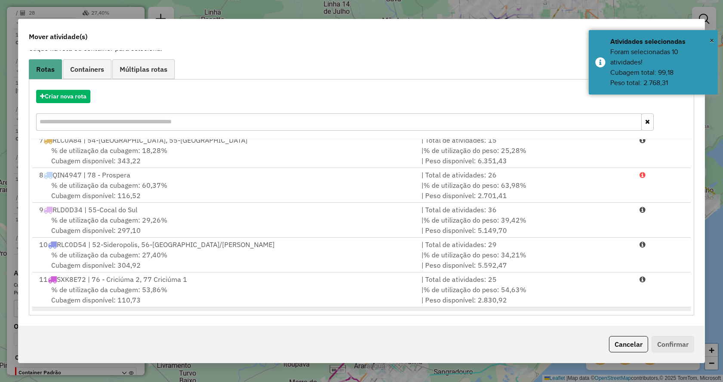
scroll to position [351, 0]
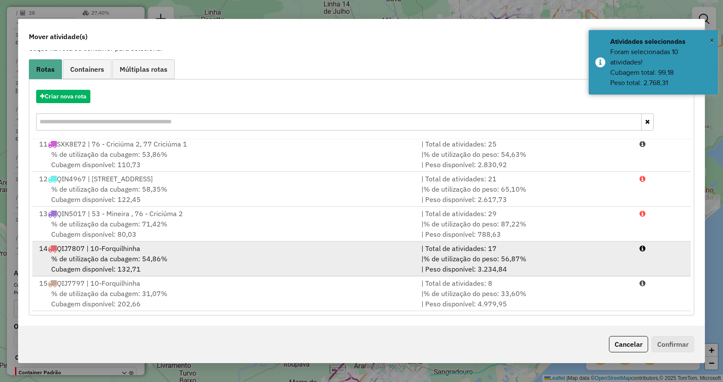
click at [213, 272] on div "% de utilização da cubagem: 54,86% Cubagem disponível: 132,71" at bounding box center [225, 264] width 382 height 21
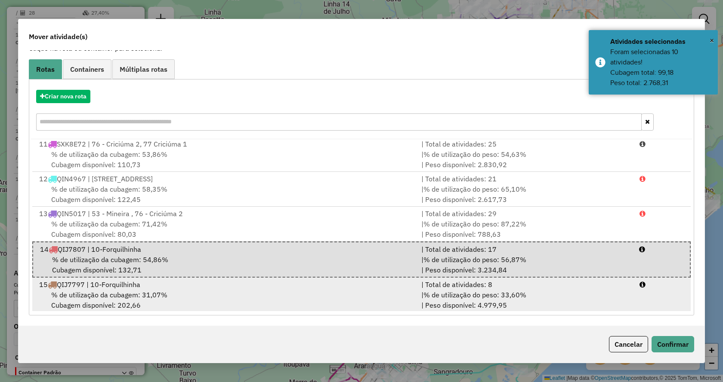
click at [213, 284] on div "15 QIJ7797 | 10-Forquilhinha" at bounding box center [225, 285] width 382 height 10
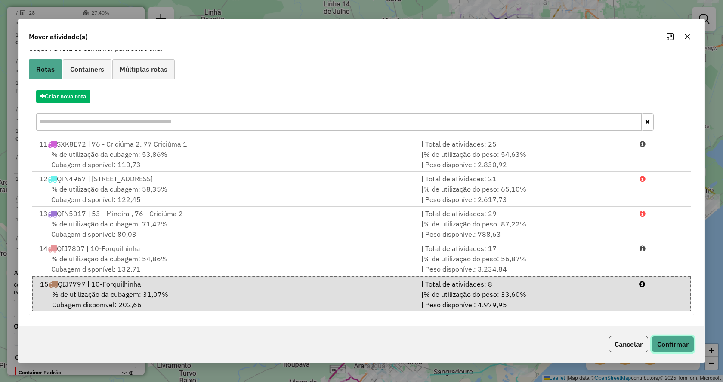
click at [665, 343] on button "Confirmar" at bounding box center [672, 344] width 43 height 16
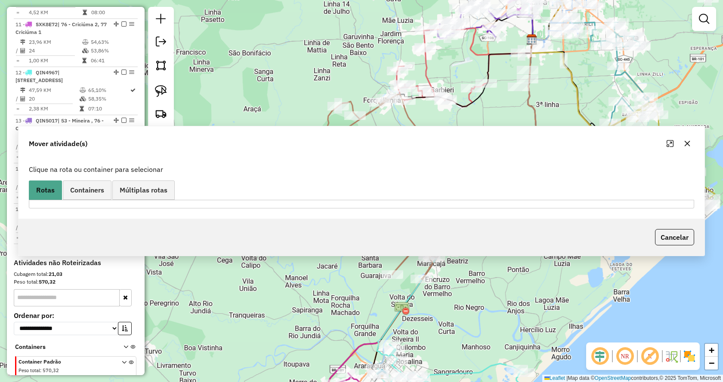
scroll to position [790, 0]
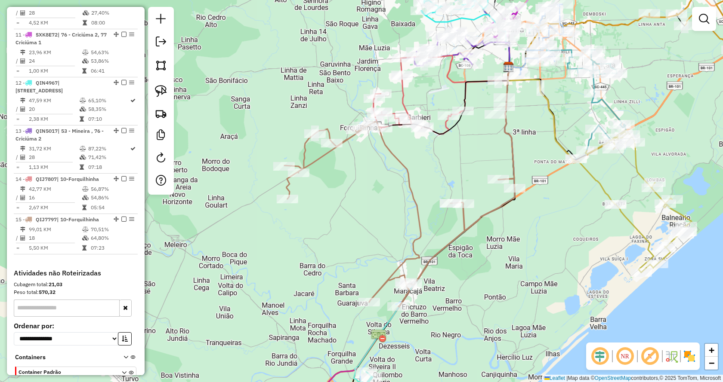
drag, startPoint x: 537, startPoint y: 131, endPoint x: 514, endPoint y: 159, distance: 36.0
click at [514, 159] on icon at bounding box center [506, 123] width 16 height 113
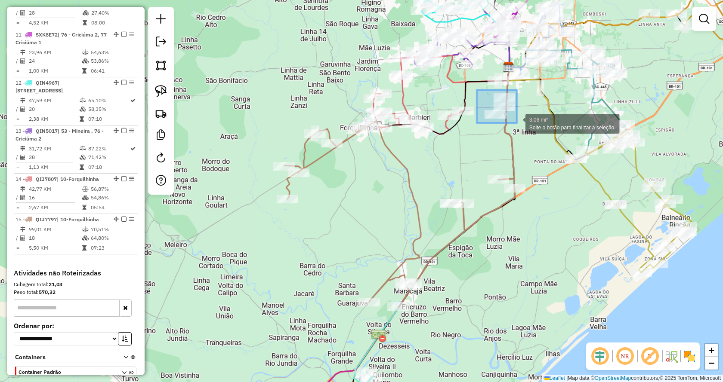
drag, startPoint x: 477, startPoint y: 90, endPoint x: 517, endPoint y: 123, distance: 51.9
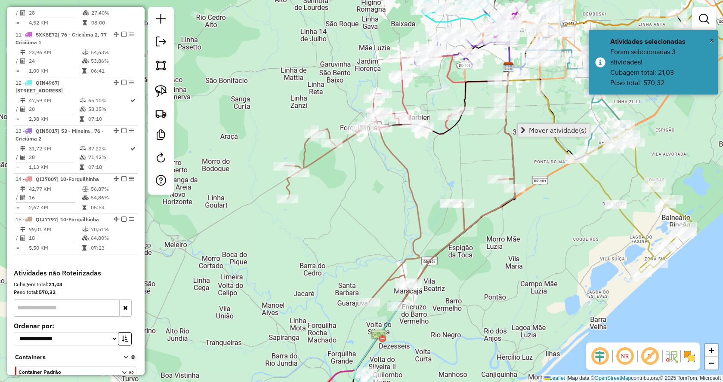
click at [518, 129] on link "Mover atividade(s)" at bounding box center [554, 130] width 72 height 13
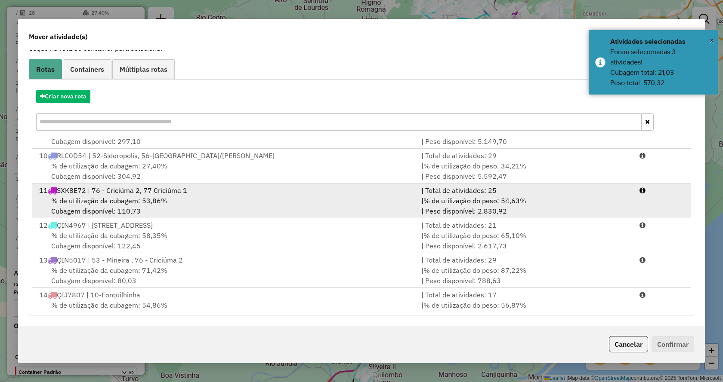
scroll to position [351, 0]
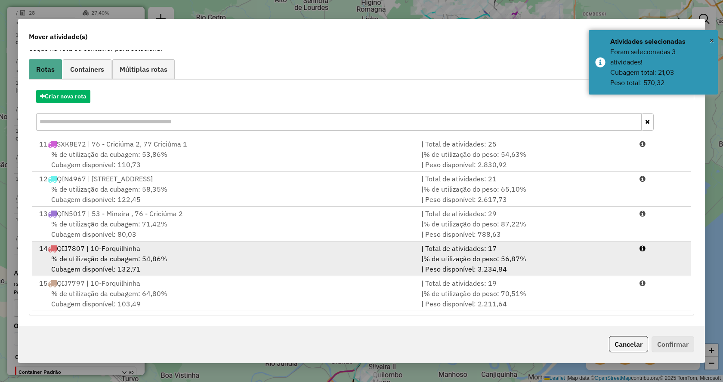
click at [583, 260] on div "| % de utilização do peso: 56,87% | Peso disponível: 3.234,84" at bounding box center [525, 264] width 218 height 21
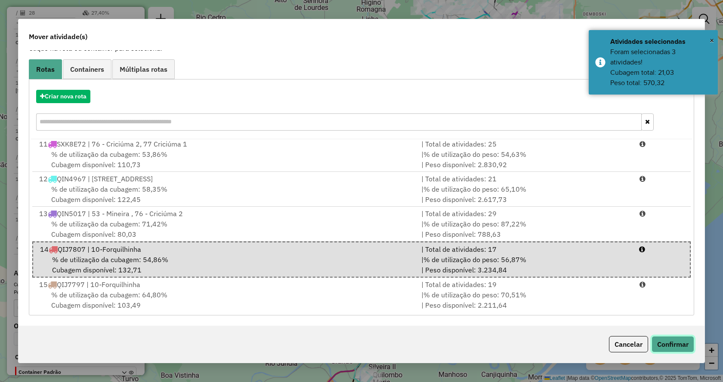
click at [663, 349] on button "Confirmar" at bounding box center [672, 344] width 43 height 16
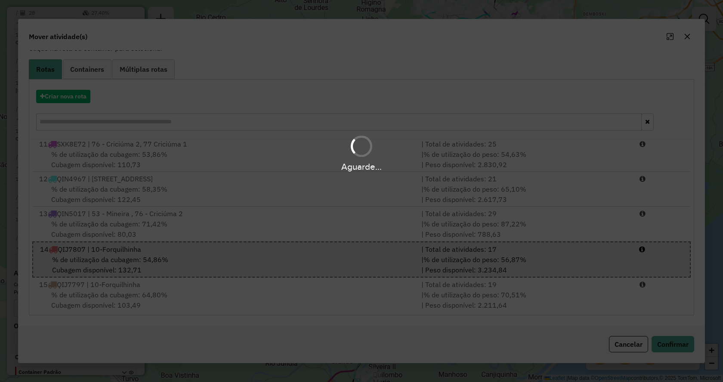
scroll to position [0, 0]
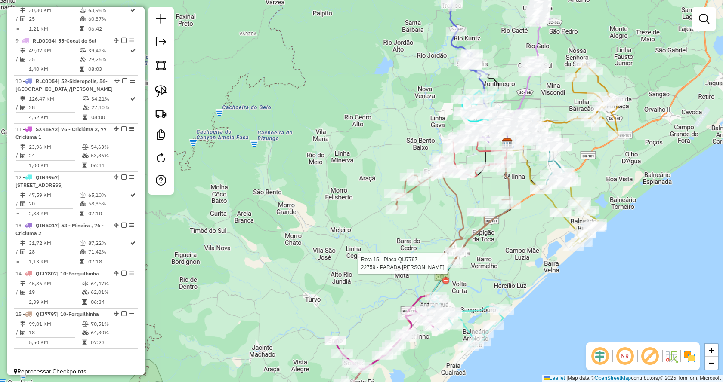
select select "**********"
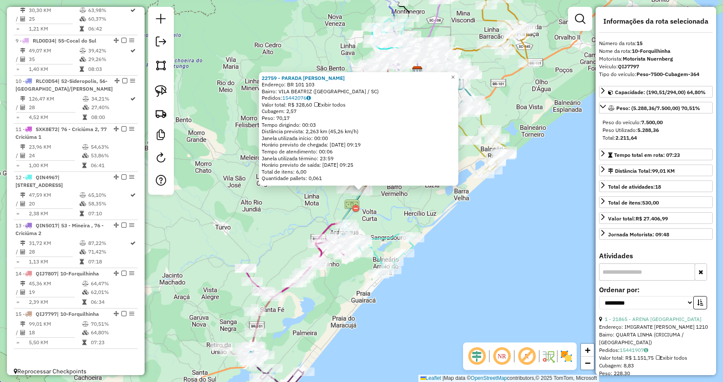
click at [417, 213] on div "22759 - PARADA PEDRO PERLAND Endereço: BR 101 103 Bairro: VILA BEATRIZ (MARACAJ…" at bounding box center [361, 191] width 723 height 382
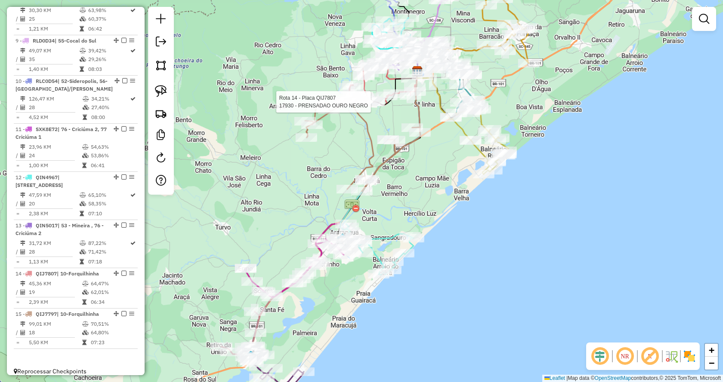
select select "**********"
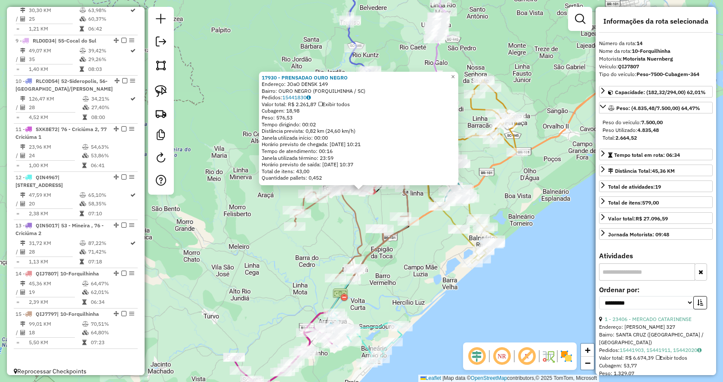
click at [411, 275] on div "17930 - PRENSADAO OURO NEGRO Endereço: JOaO DENSK 149 Bairro: OURO NEGRO (FORQU…" at bounding box center [361, 191] width 723 height 382
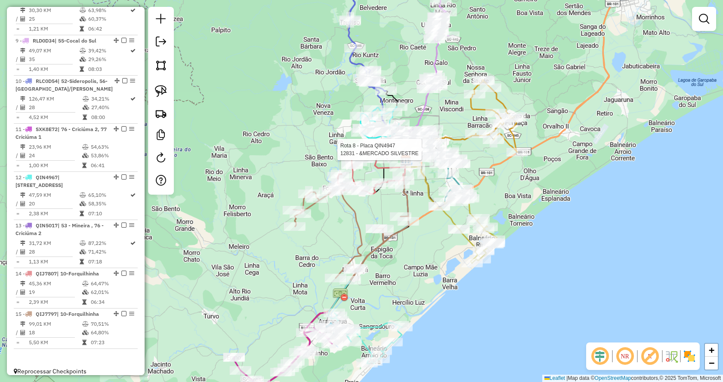
select select "**********"
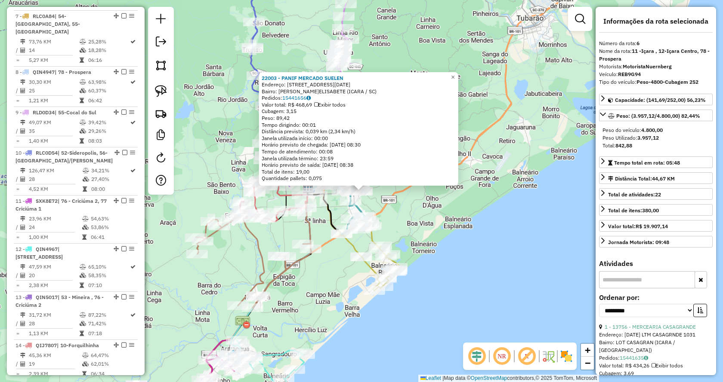
scroll to position [579, 0]
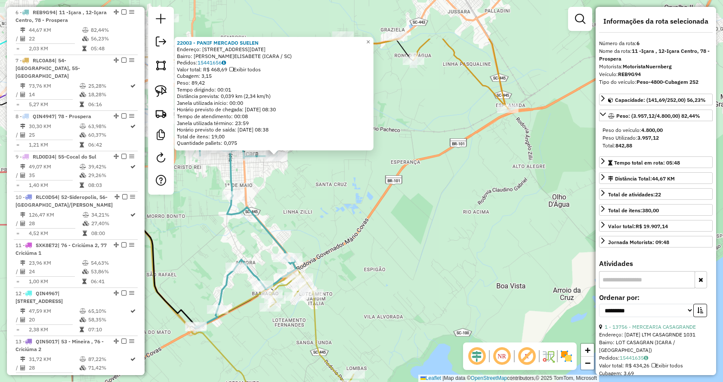
drag, startPoint x: 416, startPoint y: 174, endPoint x: 418, endPoint y: 200, distance: 25.5
click at [418, 200] on div "22003 - PANIF MERCADO SUELEN Endereço: RUA 30 DE DEZEMBRO 259 Bairro: J.ELISABE…" at bounding box center [361, 191] width 723 height 382
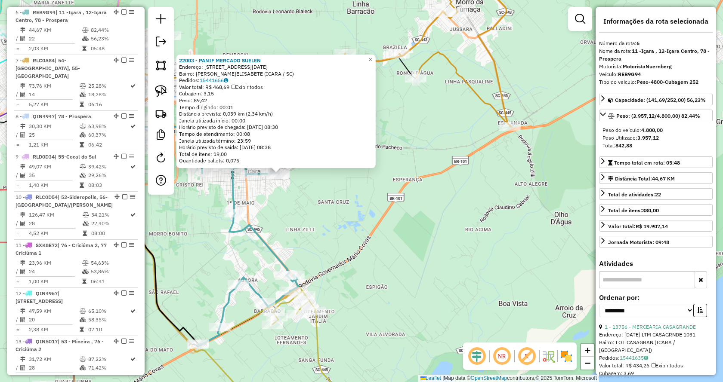
click at [504, 114] on icon at bounding box center [428, 44] width 166 height 165
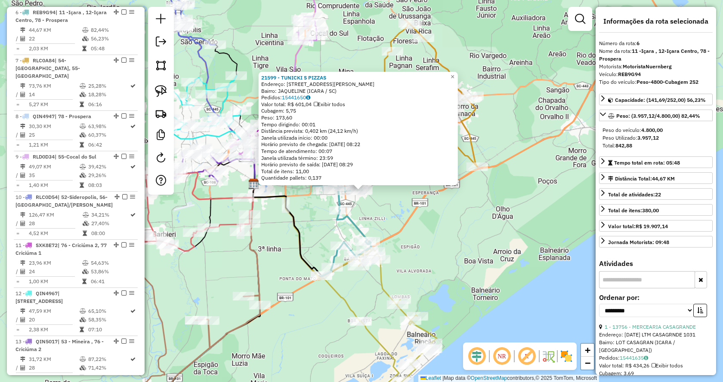
click at [388, 215] on div "21599 - TUNICKI S PIZZAS Endereço: RUA JOSE INES 259 Bairro: JAQUELINE (ICARA /…" at bounding box center [361, 191] width 723 height 382
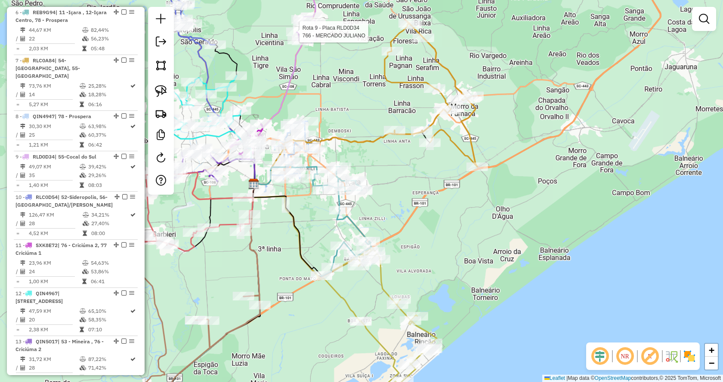
select select "**********"
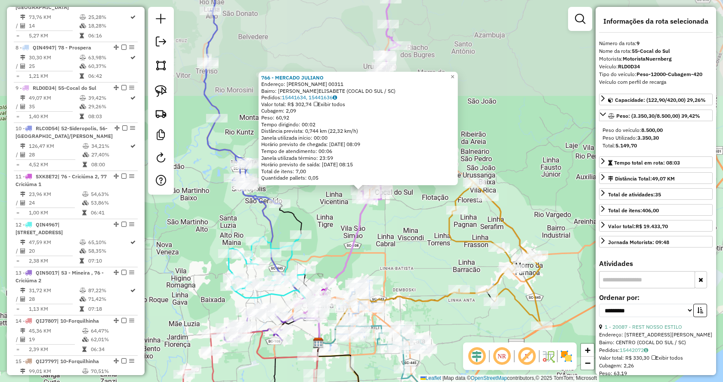
scroll to position [695, 0]
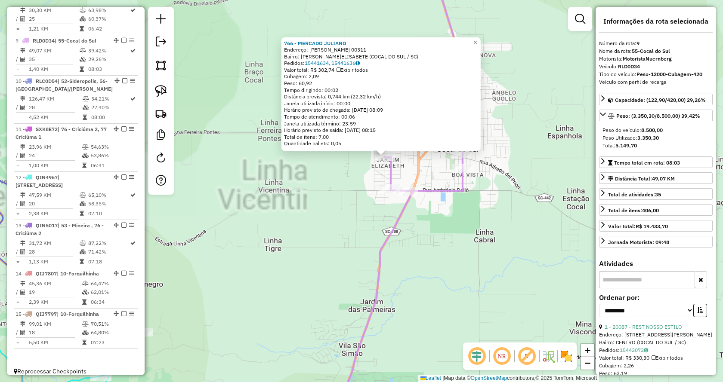
click at [458, 208] on div "766 - MERCADO JULIANO Endereço: FERNANDO FURLAN 00311 Bairro: J.ELISABETE (COCA…" at bounding box center [361, 191] width 723 height 382
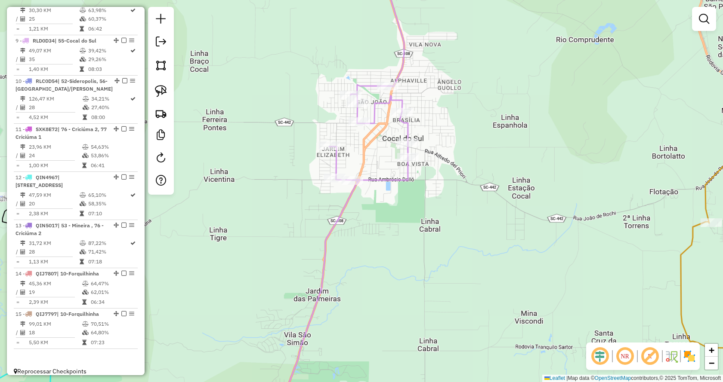
drag, startPoint x: 459, startPoint y: 209, endPoint x: 404, endPoint y: 200, distance: 56.2
click at [404, 200] on div "Janela de atendimento Grade de atendimento Capacidade Transportadoras Veículos …" at bounding box center [361, 191] width 723 height 382
select select "**********"
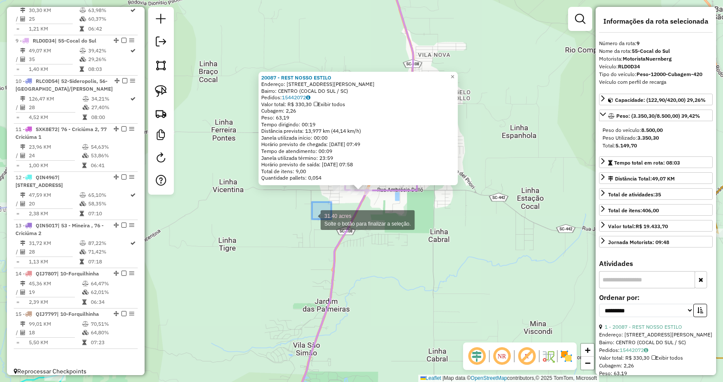
drag, startPoint x: 331, startPoint y: 202, endPoint x: 301, endPoint y: 207, distance: 30.5
click at [345, 216] on div "20087 - REST NOSSO ESTILO Endereço: AV WALDEMAR KLEINUBING 99 Bairro: CENTRO (C…" at bounding box center [361, 191] width 723 height 382
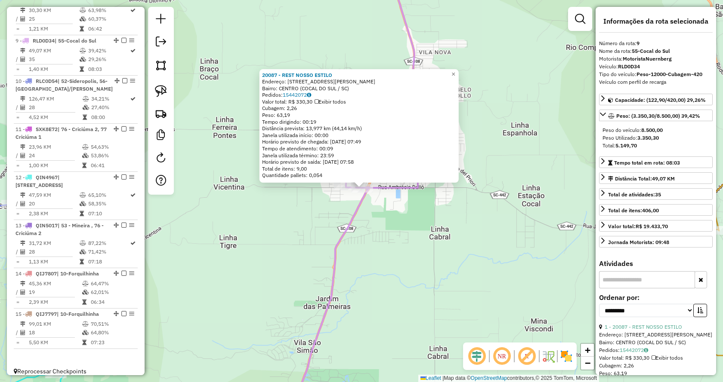
click at [351, 211] on icon at bounding box center [329, 304] width 80 height 234
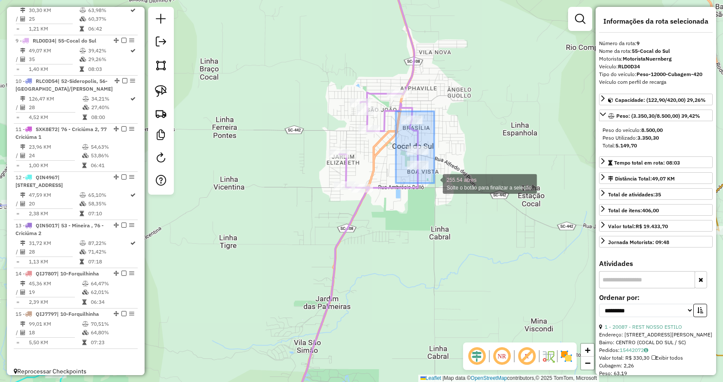
drag, startPoint x: 396, startPoint y: 111, endPoint x: 434, endPoint y: 183, distance: 81.4
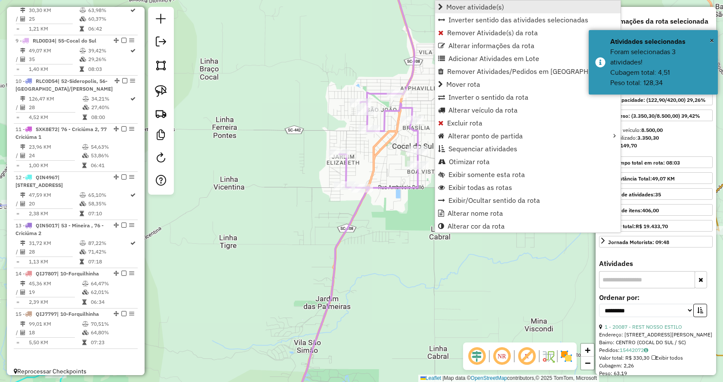
drag, startPoint x: 440, startPoint y: 186, endPoint x: 462, endPoint y: 7, distance: 179.9
click at [462, 7] on ul "Mover atividade(s) Inverter sentido das atividades selecionadas Remover Ativida…" at bounding box center [527, 116] width 185 height 232
click at [462, 7] on span "Mover atividade(s)" at bounding box center [475, 6] width 58 height 7
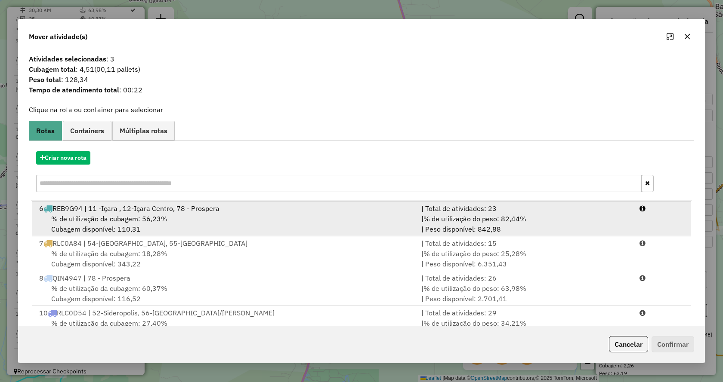
scroll to position [172, 0]
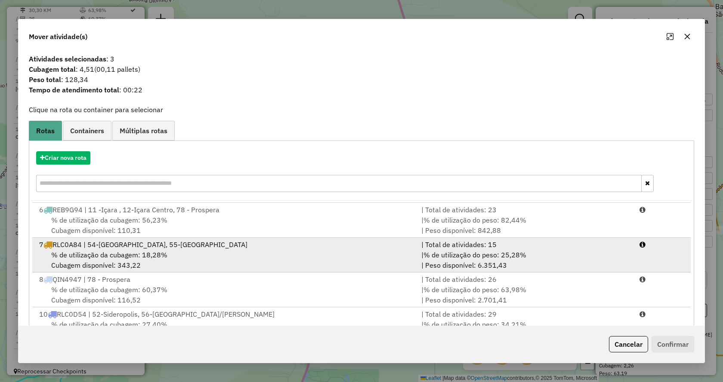
click at [203, 260] on div "% de utilização da cubagem: 18,28% Cubagem disponível: 343,22" at bounding box center [225, 260] width 382 height 21
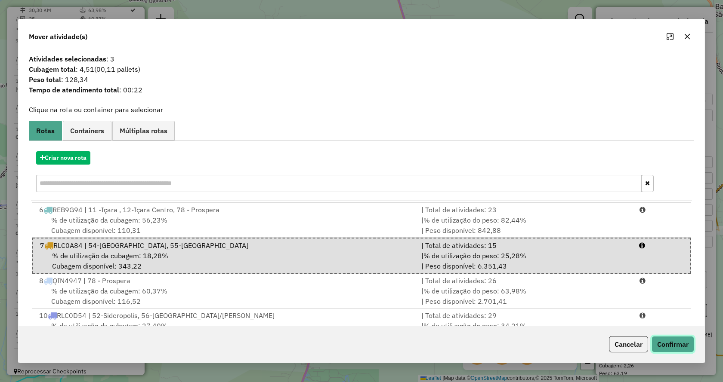
click at [671, 344] on button "Confirmar" at bounding box center [672, 344] width 43 height 16
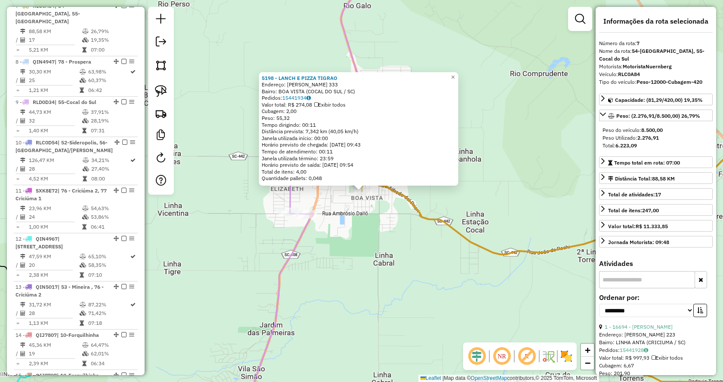
scroll to position [627, 0]
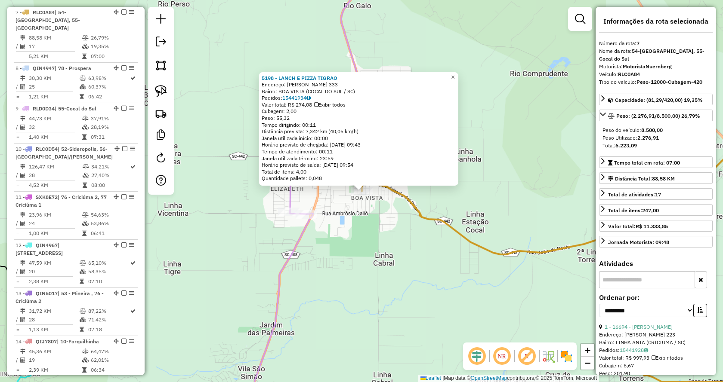
click at [471, 258] on div "5198 - LANCH E PIZZA TIGRAO Endereço: FRANCISCO POSSAMAI 333 Bairro: BOA VISTA …" at bounding box center [361, 191] width 723 height 382
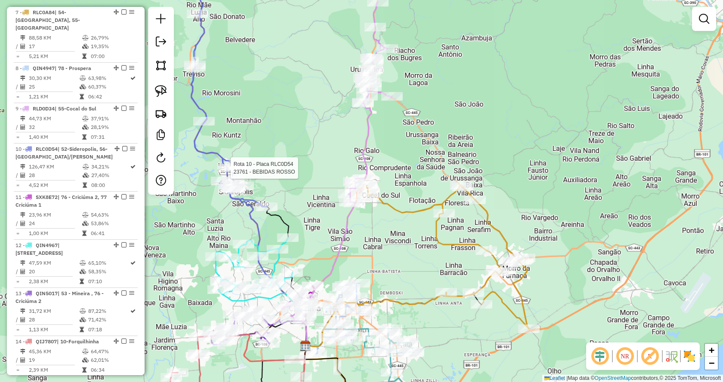
select select "**********"
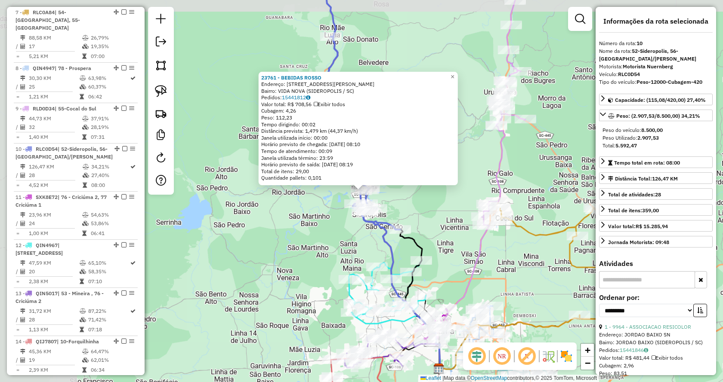
scroll to position [695, 0]
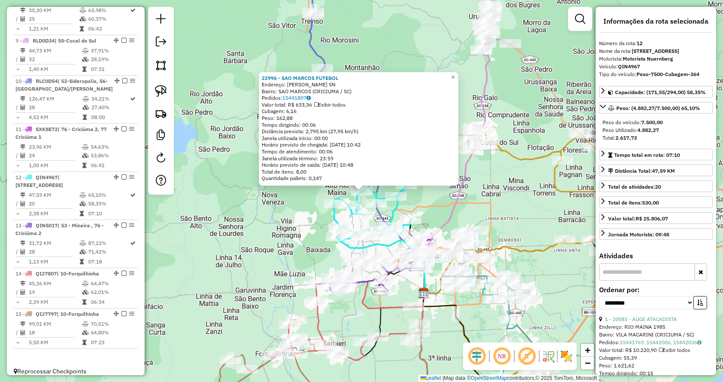
click at [481, 207] on div "22996 - SAO MARCOS FUTEBOL Endereço: OLINDO FRENHANI SN Bairro: SAO MARCOS (CRI…" at bounding box center [361, 191] width 723 height 382
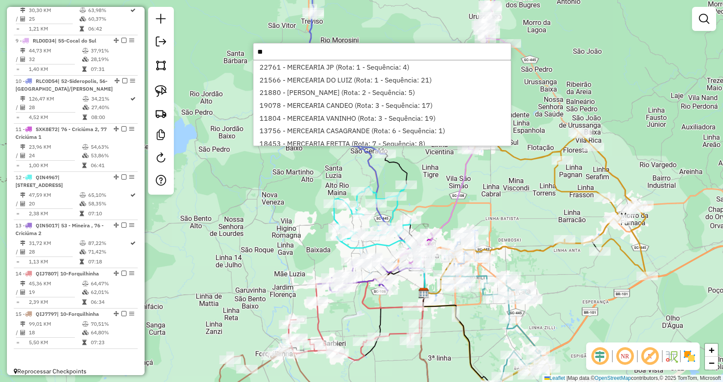
type input "*"
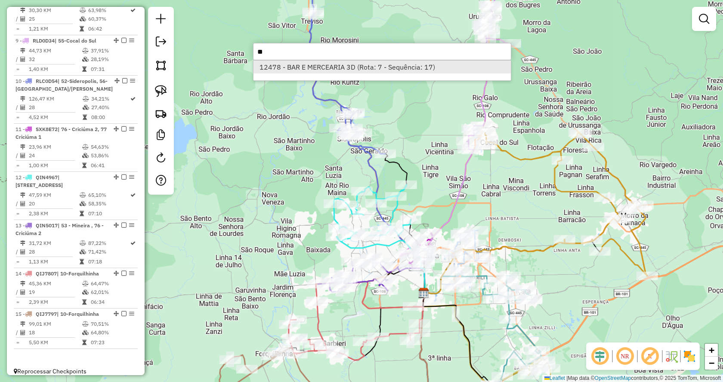
type input "**"
click at [366, 69] on li "12478 - BAR E MERCEARIA 3D (Rota: 7 - Sequência: 17)" at bounding box center [381, 67] width 257 height 13
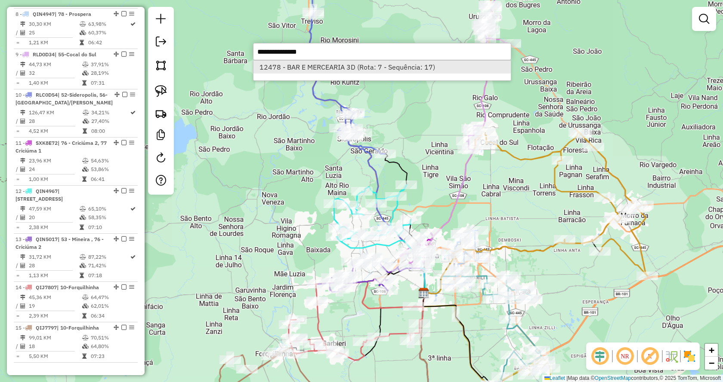
select select "**********"
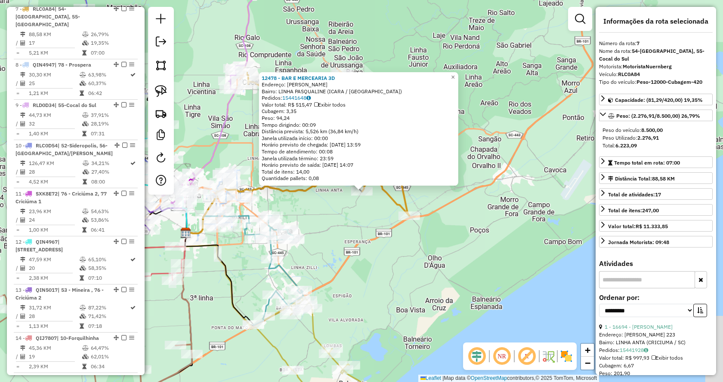
scroll to position [627, 0]
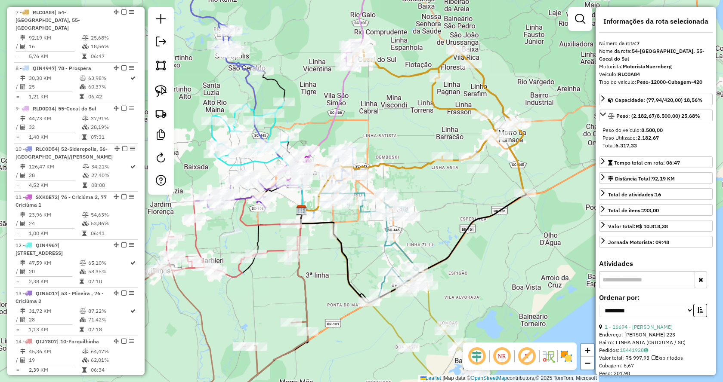
drag, startPoint x: 407, startPoint y: 232, endPoint x: 469, endPoint y: 219, distance: 62.9
click at [469, 219] on div "Janela de atendimento Grade de atendimento Capacidade Transportadoras Veículos …" at bounding box center [361, 191] width 723 height 382
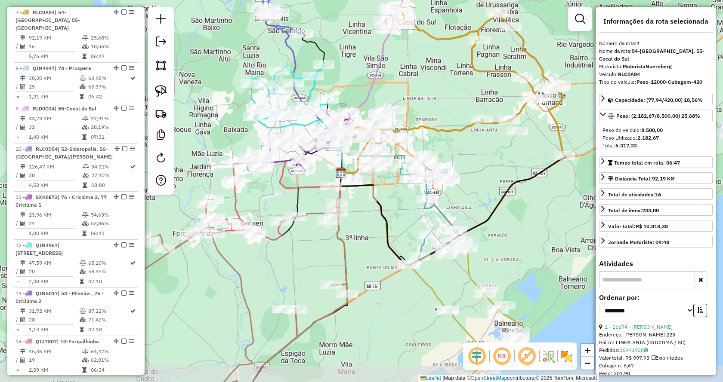
drag, startPoint x: 303, startPoint y: 348, endPoint x: 342, endPoint y: 311, distance: 53.9
click at [342, 311] on icon at bounding box center [232, 305] width 230 height 155
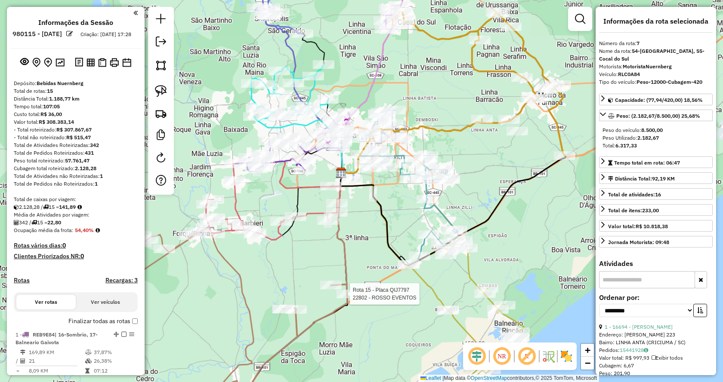
select select "**********"
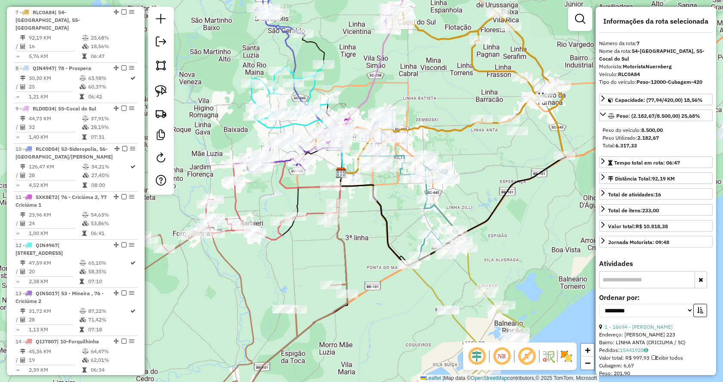
click at [347, 262] on icon at bounding box center [339, 229] width 16 height 113
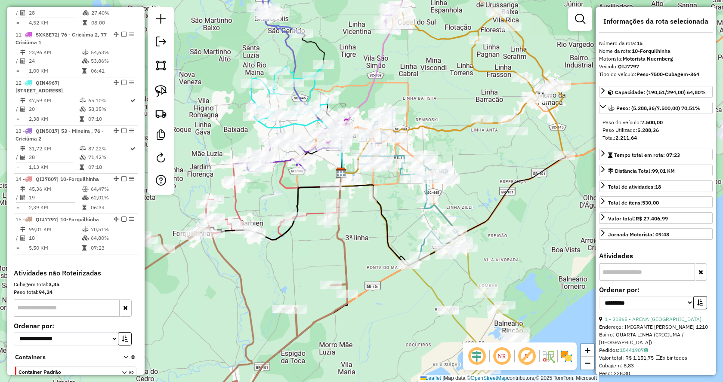
scroll to position [830, 0]
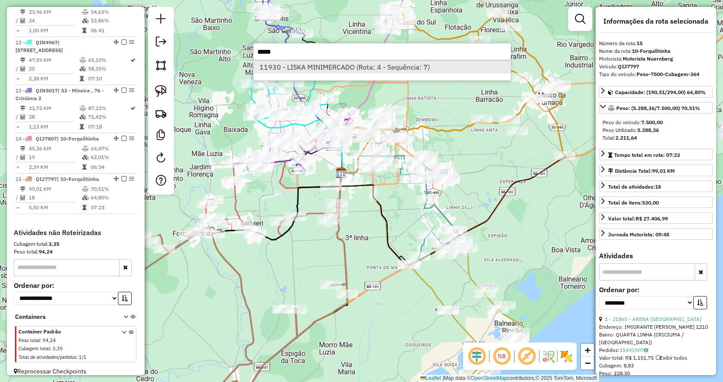
type input "*****"
click at [352, 66] on li "11930 - LISKA MINIMERCADO (Rota: 4 - Sequência: 7)" at bounding box center [381, 67] width 257 height 13
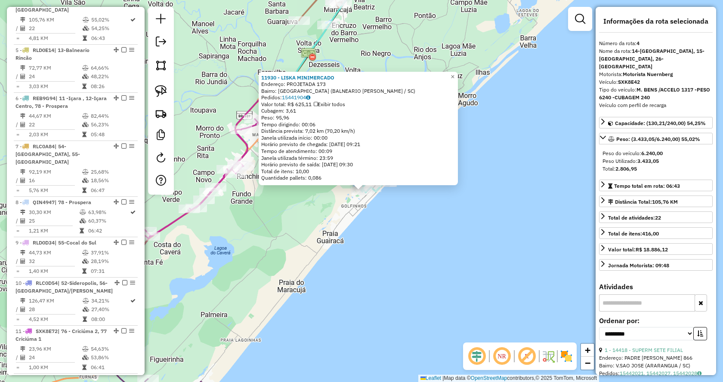
scroll to position [475, 0]
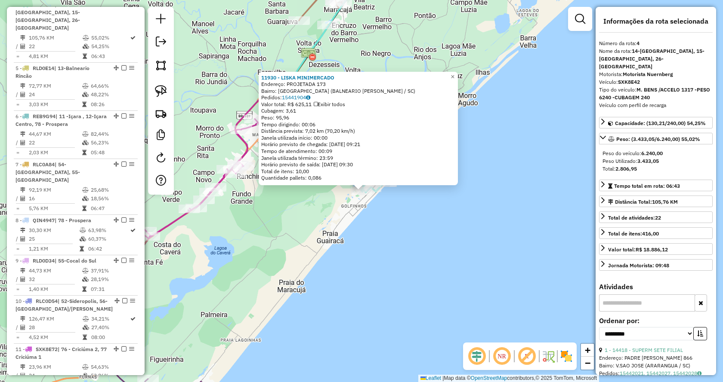
click at [376, 228] on div "11930 - LISKA MINIMERCADO Endereço: PROJETADA 173 Bairro: [GEOGRAPHIC_DATA] (BA…" at bounding box center [361, 191] width 723 height 382
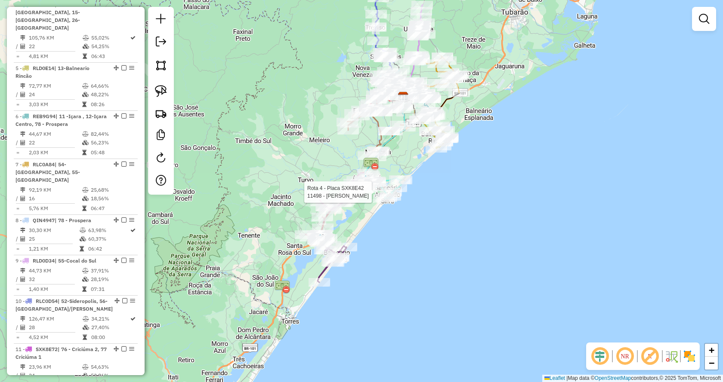
select select "**********"
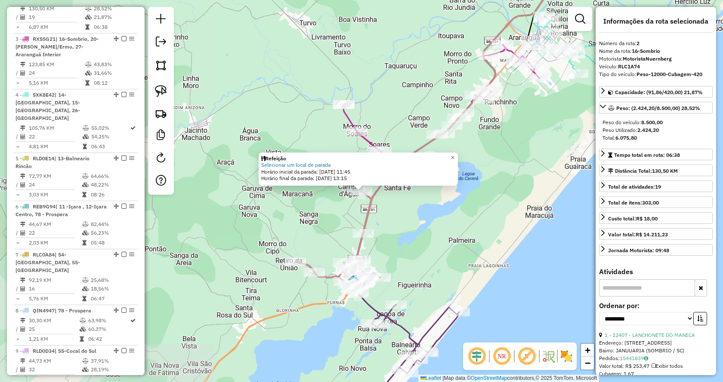
scroll to position [379, 0]
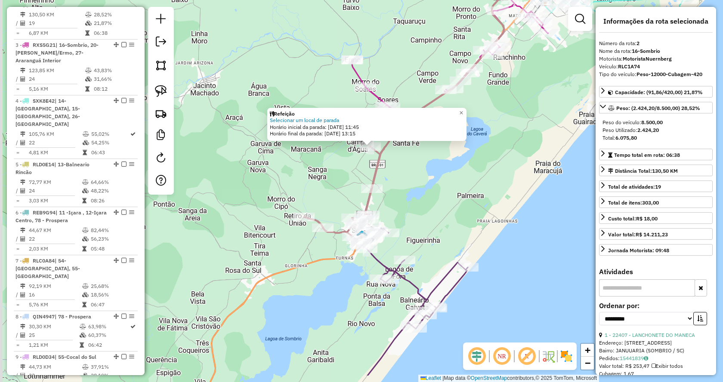
drag, startPoint x: 323, startPoint y: 337, endPoint x: 337, endPoint y: 256, distance: 82.2
click at [337, 256] on div "Refeição Selecionar um local de parada Horário inicial da parada: [DATE] 11:45 …" at bounding box center [361, 191] width 723 height 382
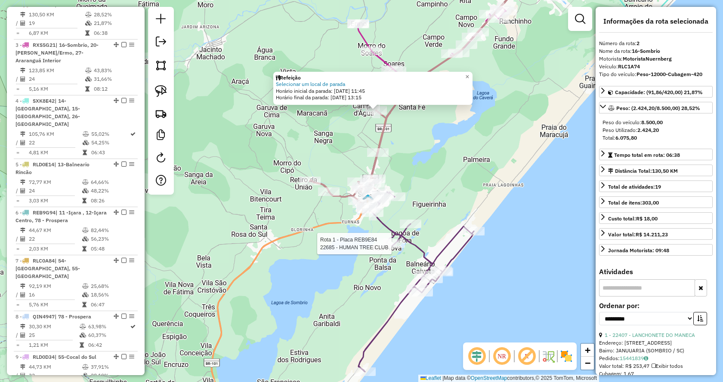
click at [388, 248] on div at bounding box center [394, 244] width 22 height 9
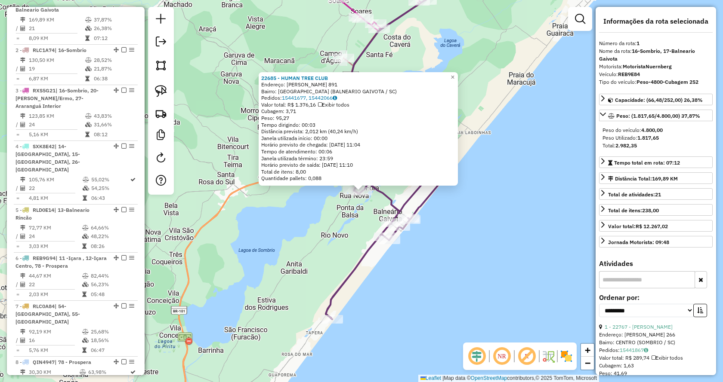
scroll to position [330, 0]
click at [482, 247] on div "22685 - HUMAN TREE CLUB Endereço: [PERSON_NAME] 891 Bairro: [GEOGRAPHIC_DATA] (…" at bounding box center [361, 191] width 723 height 382
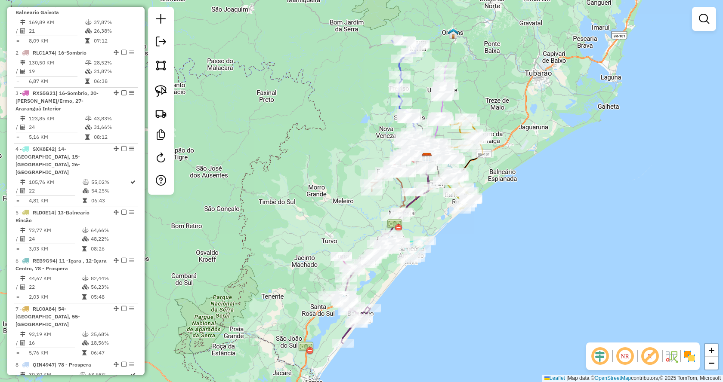
drag, startPoint x: 530, startPoint y: 130, endPoint x: 429, endPoint y: 208, distance: 127.3
click at [429, 208] on div "Janela de atendimento Grade de atendimento Capacidade Transportadoras Veículos …" at bounding box center [361, 191] width 723 height 382
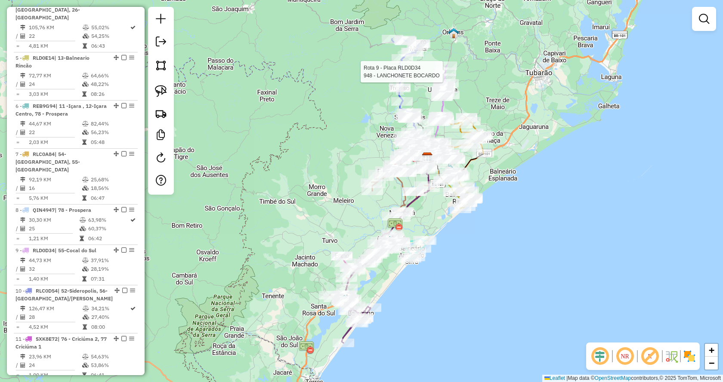
select select "**********"
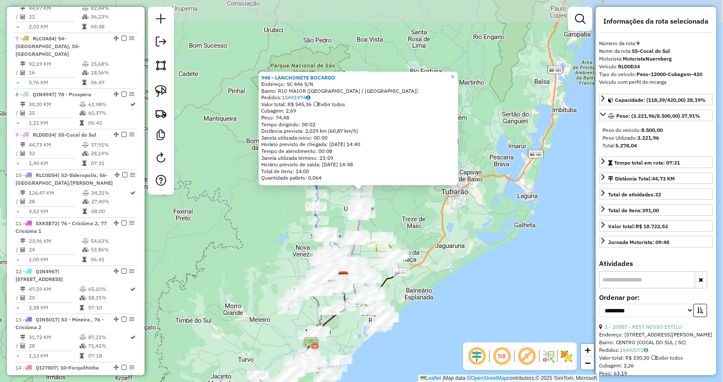
scroll to position [716, 0]
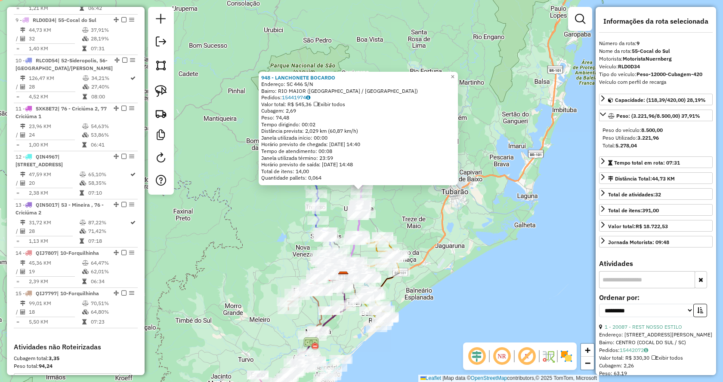
click at [520, 133] on div "948 - LANCHONETE BOCARDO Endereço: SC 446 S/N Bairro: [GEOGRAPHIC_DATA] ([GEOGR…" at bounding box center [361, 191] width 723 height 382
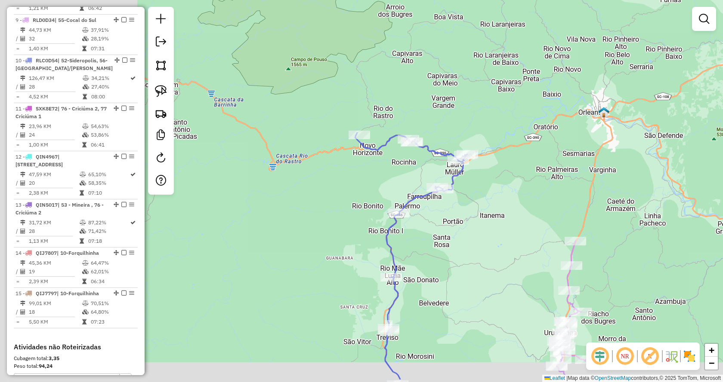
drag, startPoint x: 387, startPoint y: 226, endPoint x: 581, endPoint y: 157, distance: 206.4
click at [581, 157] on div "Janela de atendimento Grade de atendimento Capacidade Transportadoras Veículos …" at bounding box center [361, 191] width 723 height 382
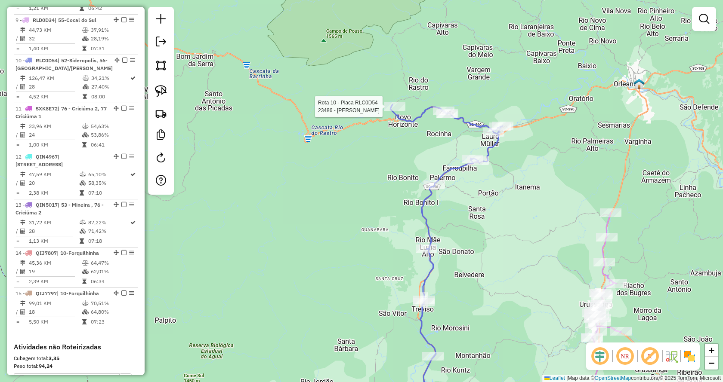
select select "**********"
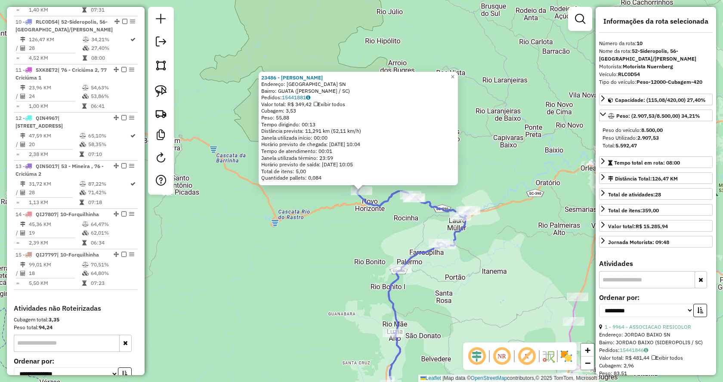
scroll to position [756, 0]
click at [489, 213] on div "23486 - JANANINE SPRICIGO Endereço: [GEOGRAPHIC_DATA] SN Bairro: GUATA ([PERSON…" at bounding box center [361, 191] width 723 height 382
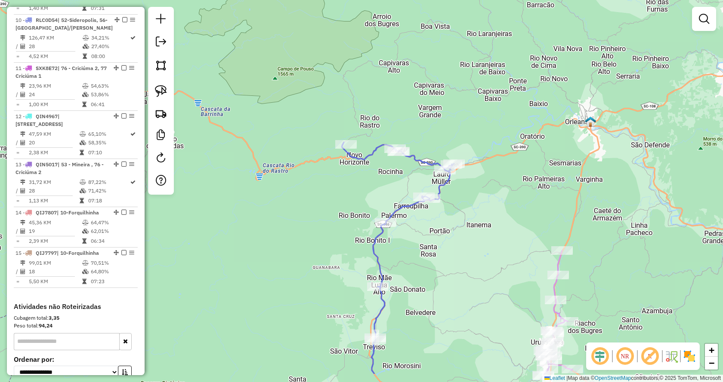
drag, startPoint x: 478, startPoint y: 270, endPoint x: 462, endPoint y: 223, distance: 49.4
click at [462, 223] on div "Janela de atendimento Grade de atendimento Capacidade Transportadoras Veículos …" at bounding box center [361, 191] width 723 height 382
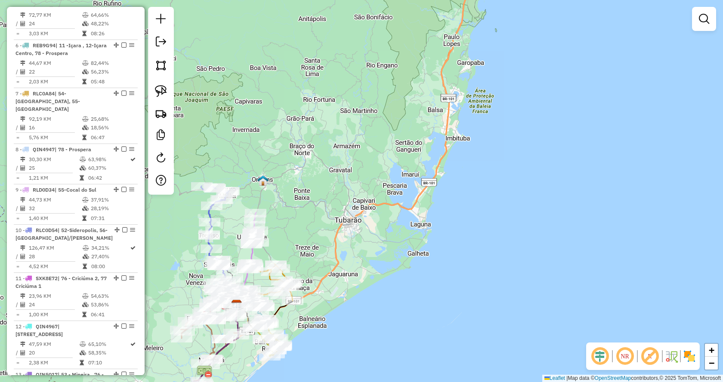
scroll to position [486, 0]
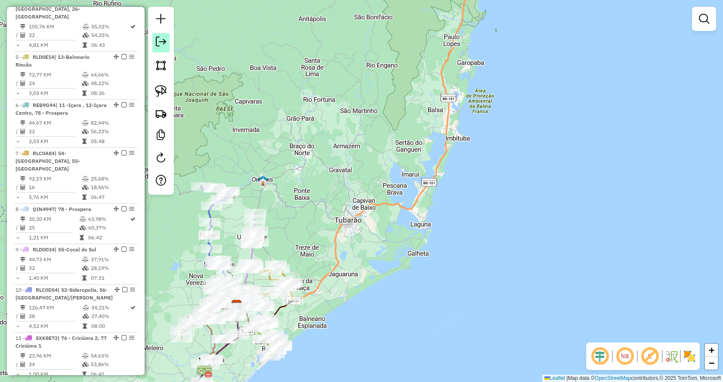
click at [159, 35] on link at bounding box center [160, 42] width 17 height 19
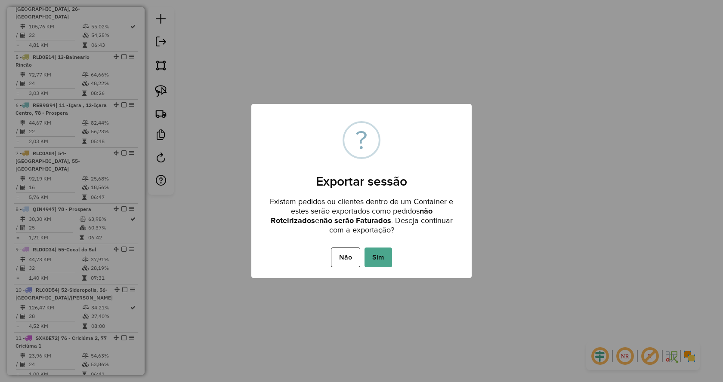
drag, startPoint x: 370, startPoint y: 254, endPoint x: 378, endPoint y: 254, distance: 7.7
click at [370, 254] on button "Sim" at bounding box center [378, 258] width 28 height 20
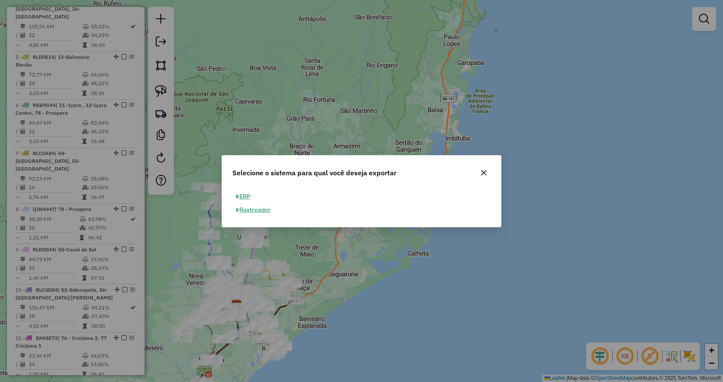
click at [242, 195] on button "ERP" at bounding box center [243, 196] width 22 height 13
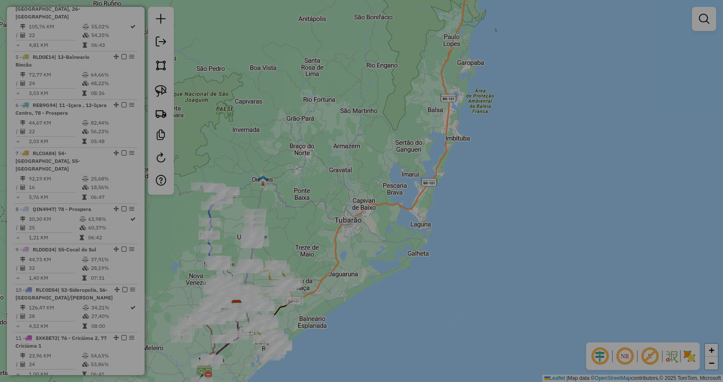
select select "**"
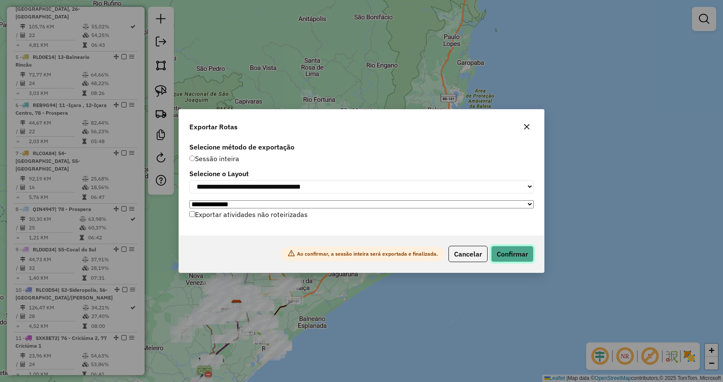
click at [496, 250] on button "Confirmar" at bounding box center [512, 254] width 43 height 16
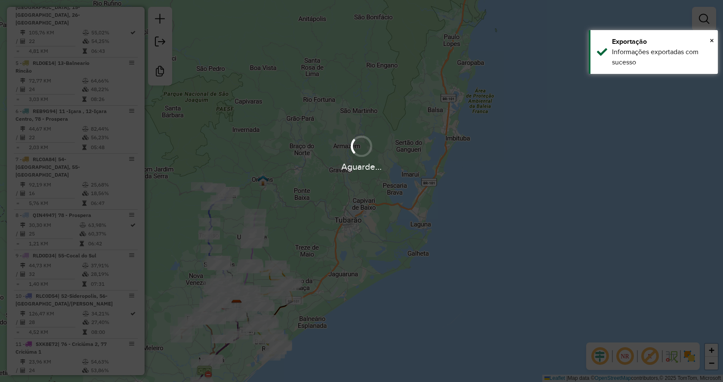
scroll to position [492, 0]
